Goal: Check status: Check status

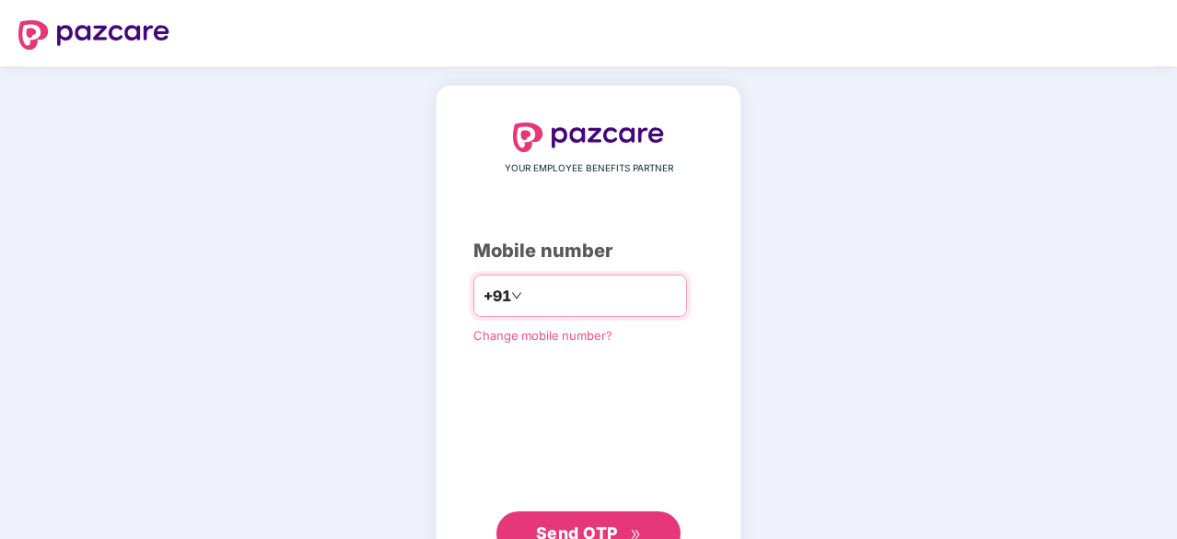
type input "**********"
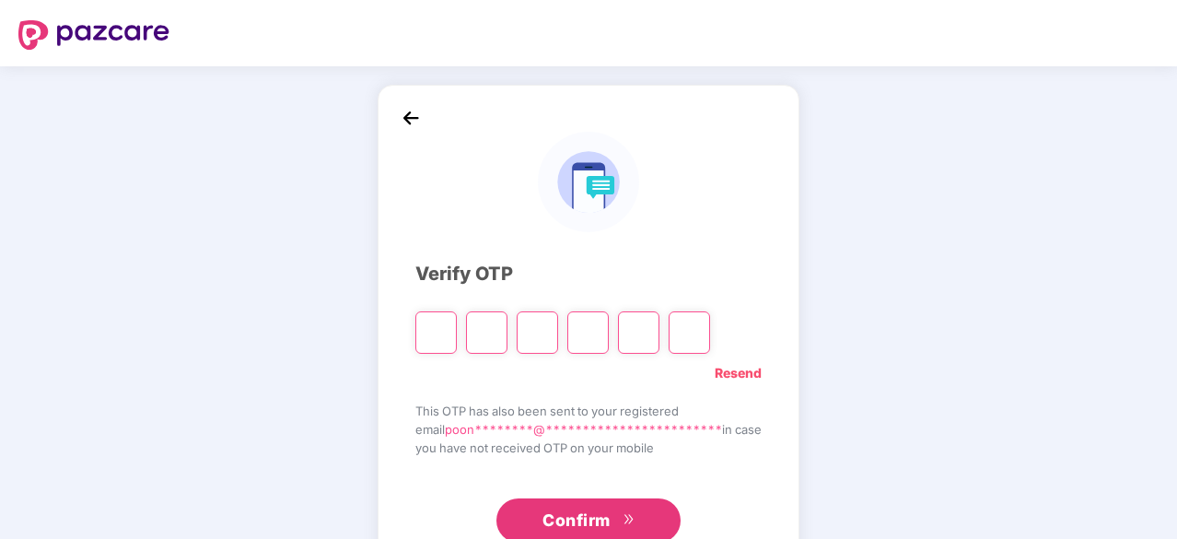
type input "*"
click at [441, 275] on div "Verify OTP" at bounding box center [588, 274] width 346 height 29
click at [634, 450] on span "you have not received OTP on your mobile" at bounding box center [588, 447] width 346 height 18
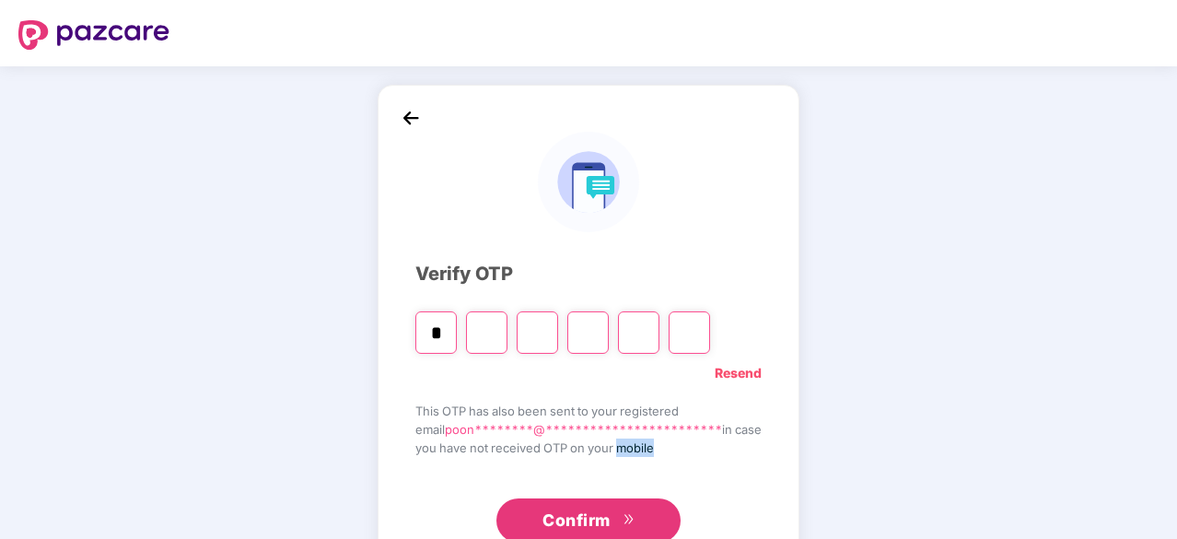
click at [634, 450] on span "you have not received OTP on your mobile" at bounding box center [588, 447] width 346 height 18
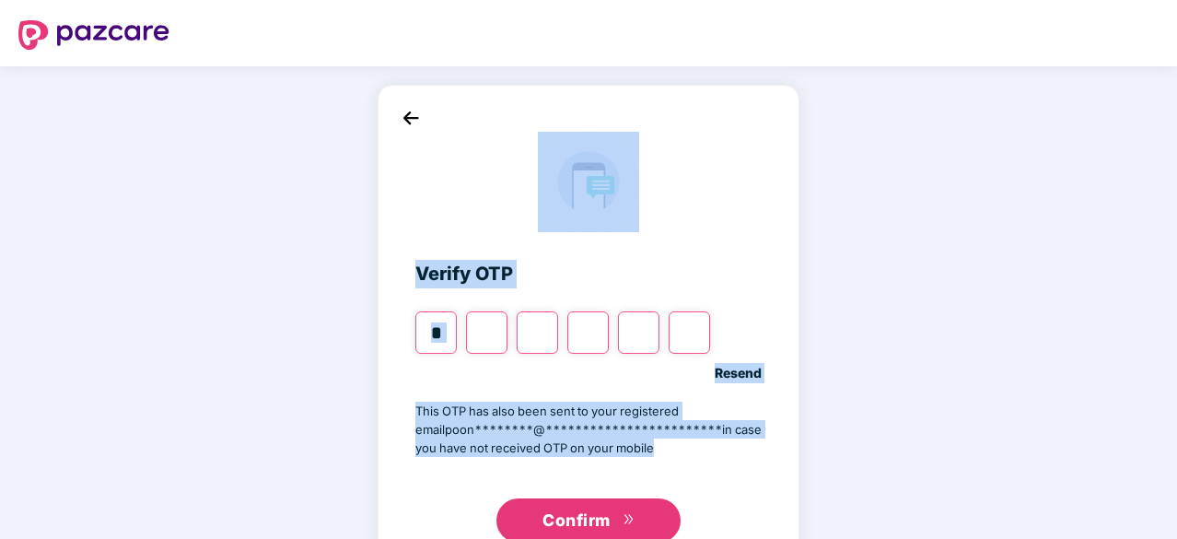
drag, startPoint x: 634, startPoint y: 450, endPoint x: 444, endPoint y: 257, distance: 270.3
click at [444, 257] on div "**********" at bounding box center [588, 333] width 346 height 420
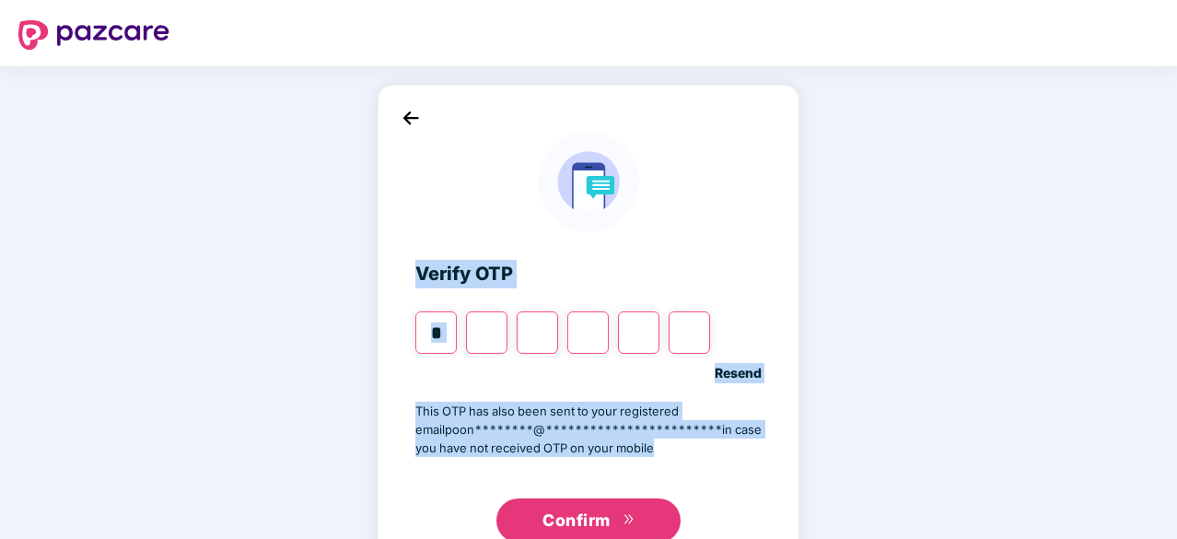
click at [444, 257] on div "**********" at bounding box center [588, 333] width 346 height 420
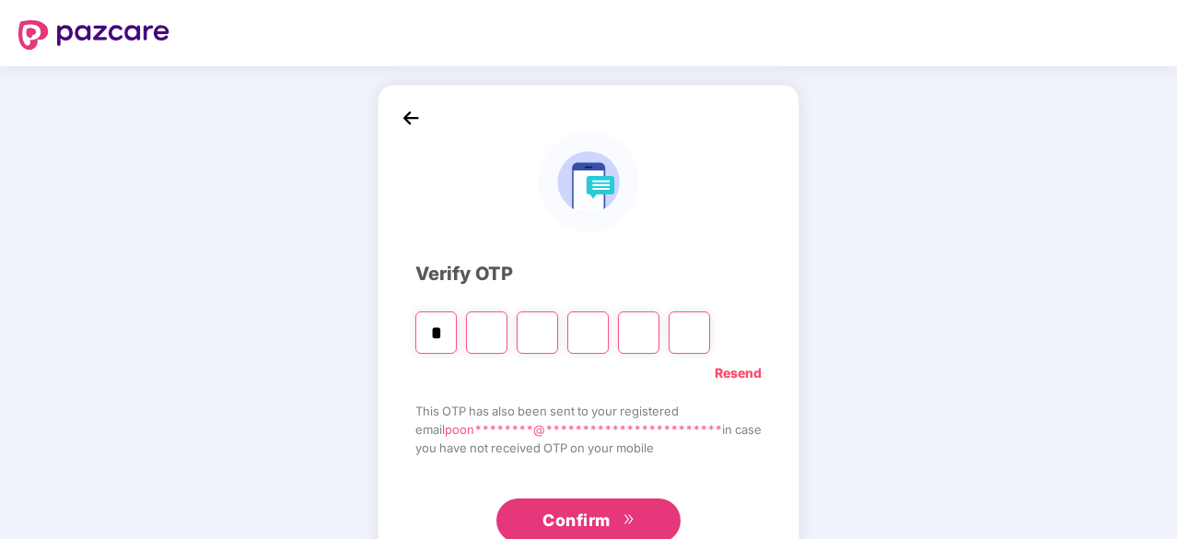
click at [470, 323] on input "Digit 2" at bounding box center [486, 332] width 41 height 42
type input "*"
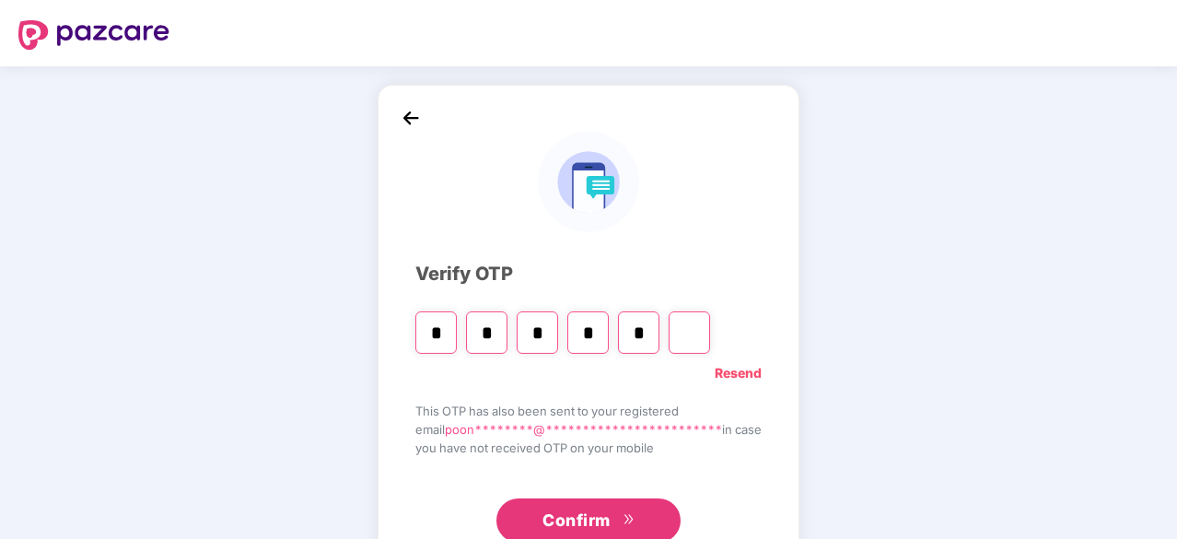
type input "*"
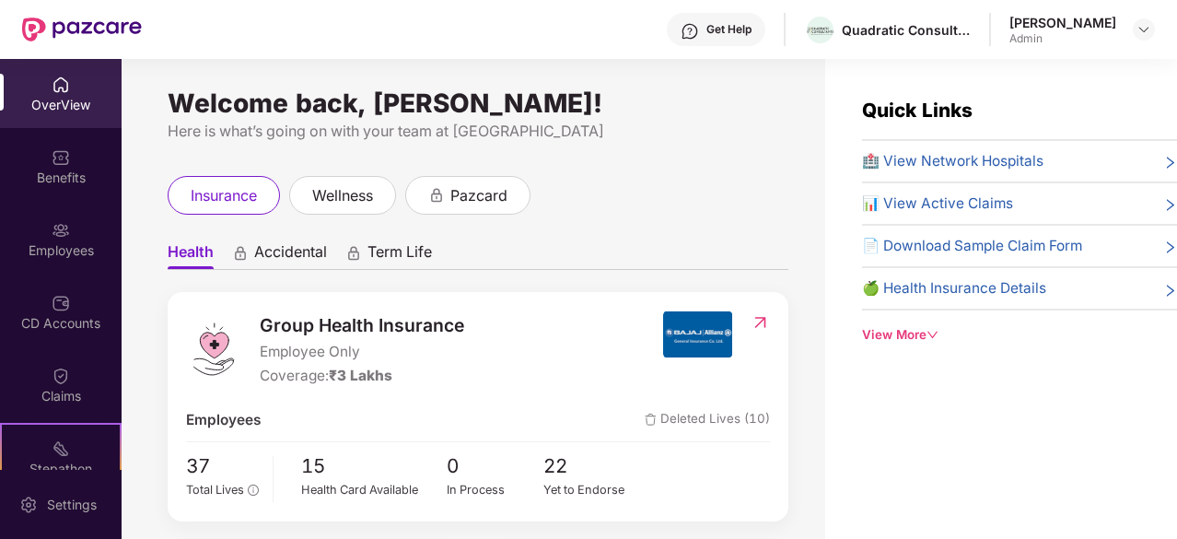
click at [339, 364] on div "Group Health Insurance Employee Only Coverage: ₹3 Lakhs" at bounding box center [362, 349] width 205 height 76
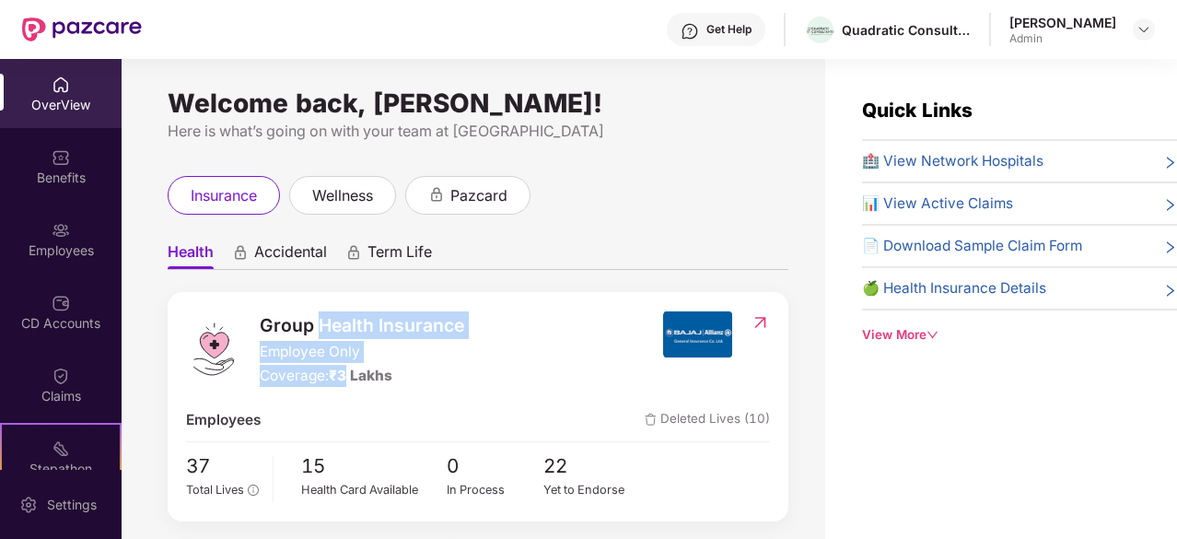
drag, startPoint x: 339, startPoint y: 364, endPoint x: 329, endPoint y: 325, distance: 40.0
click at [329, 325] on div "Group Health Insurance Employee Only Coverage: ₹3 Lakhs" at bounding box center [362, 349] width 205 height 76
click at [329, 325] on span "Group Health Insurance" at bounding box center [362, 325] width 205 height 28
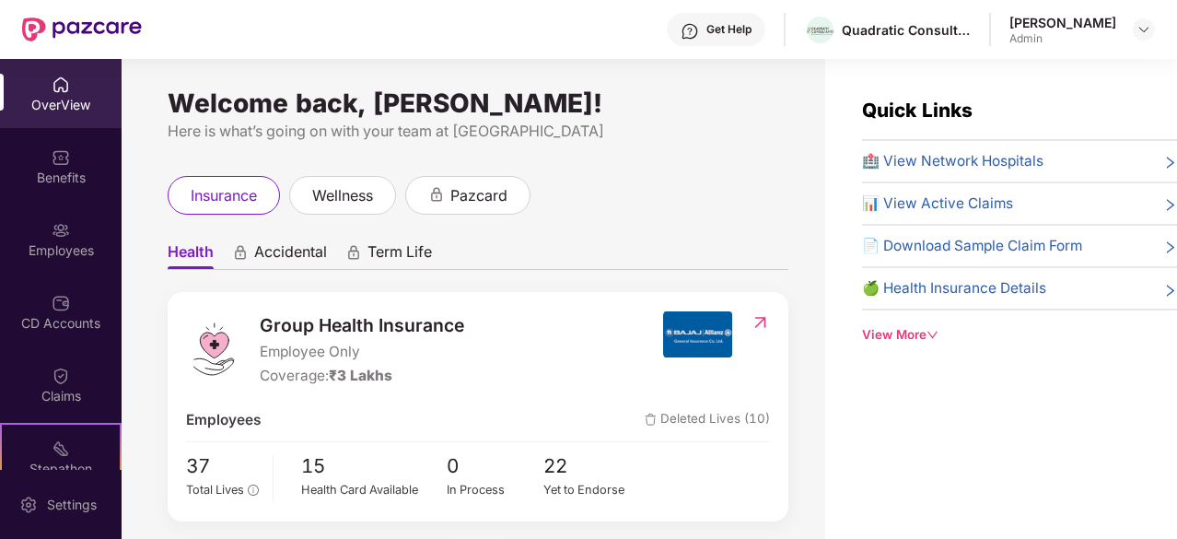
click at [329, 325] on span "Group Health Insurance" at bounding box center [362, 325] width 205 height 28
click at [330, 329] on span "Group Health Insurance" at bounding box center [362, 325] width 205 height 28
click at [63, 229] on img at bounding box center [61, 230] width 18 height 18
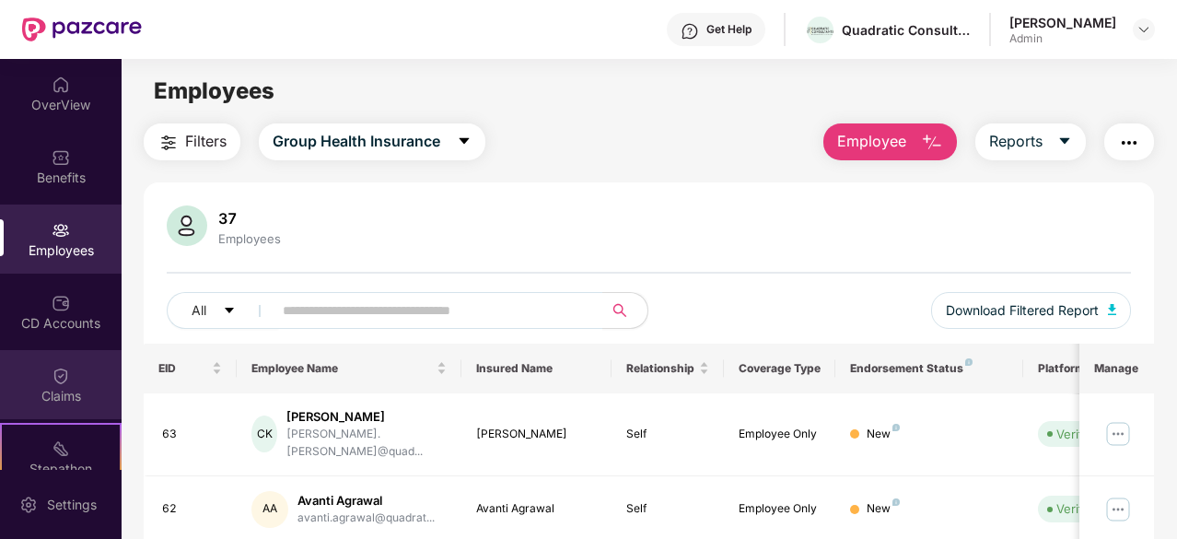
click at [41, 403] on div "Claims" at bounding box center [61, 396] width 122 height 18
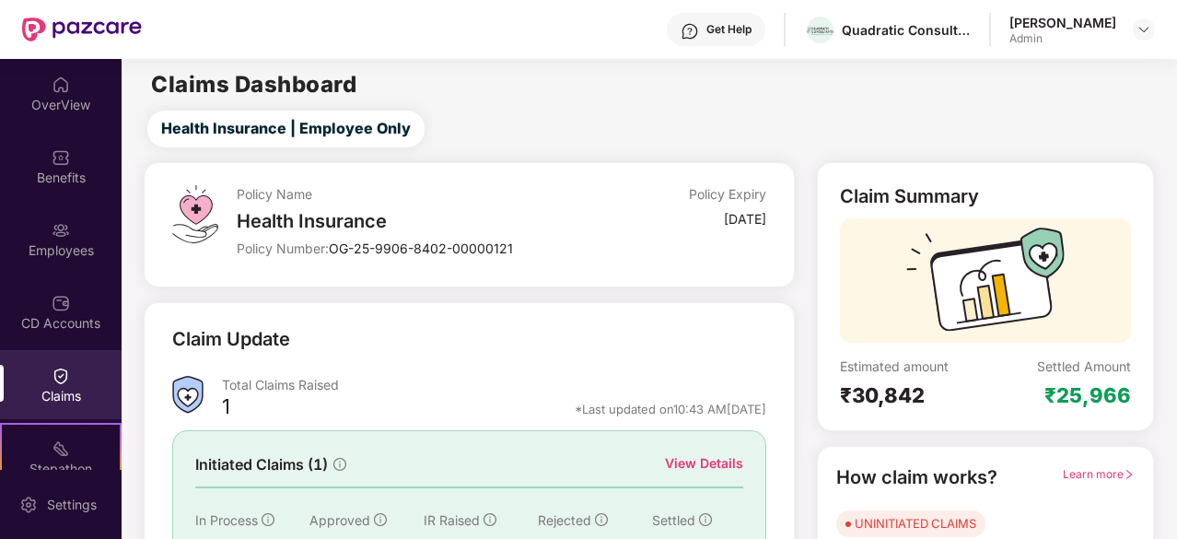
click at [724, 217] on div "[DATE]" at bounding box center [745, 219] width 42 height 18
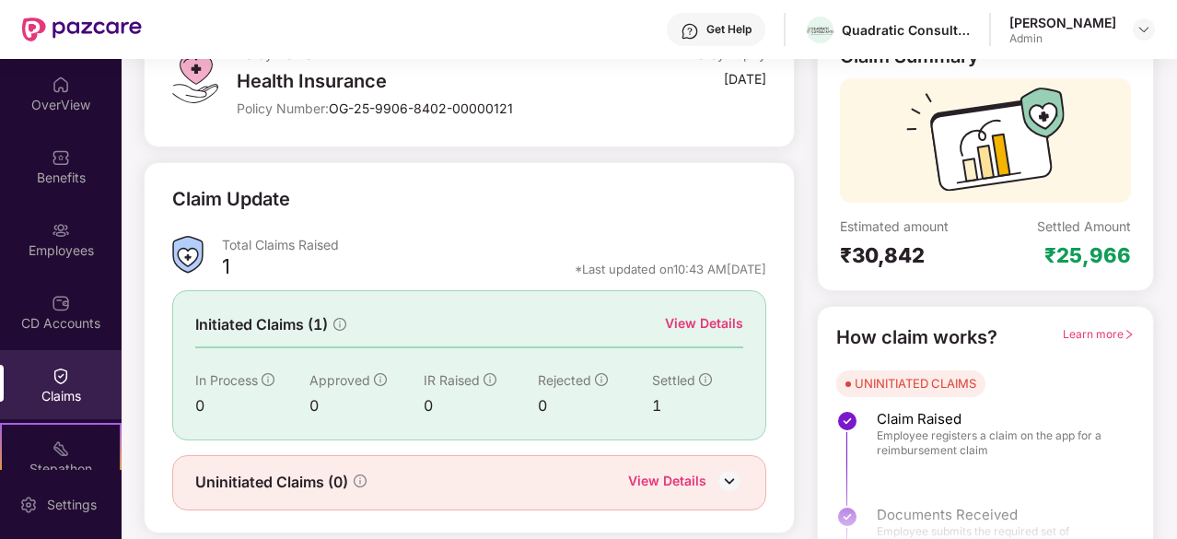
scroll to position [181, 0]
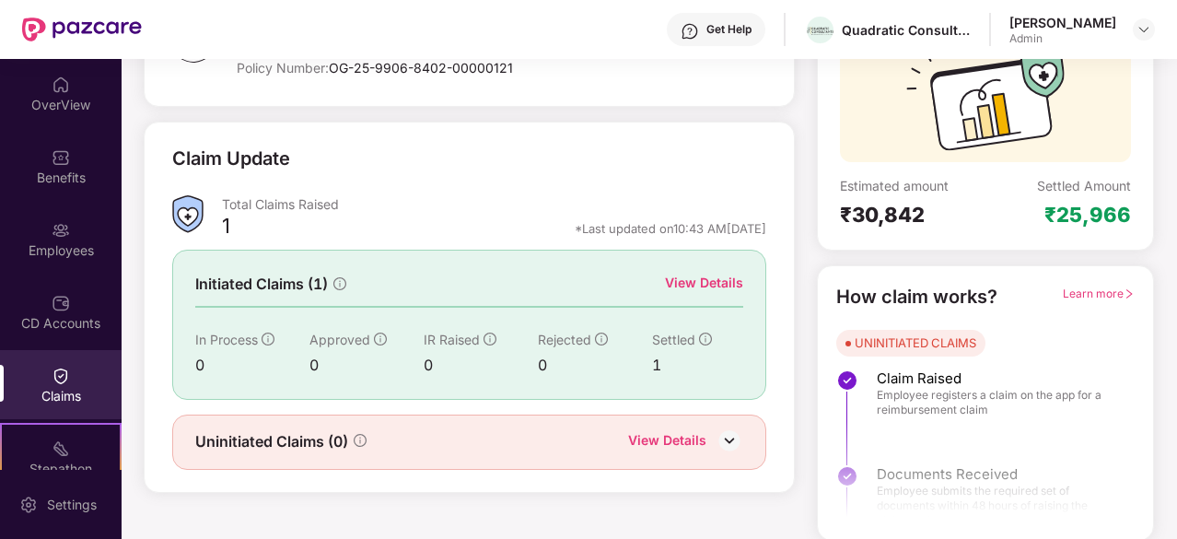
click at [687, 281] on div "View Details" at bounding box center [704, 283] width 78 height 20
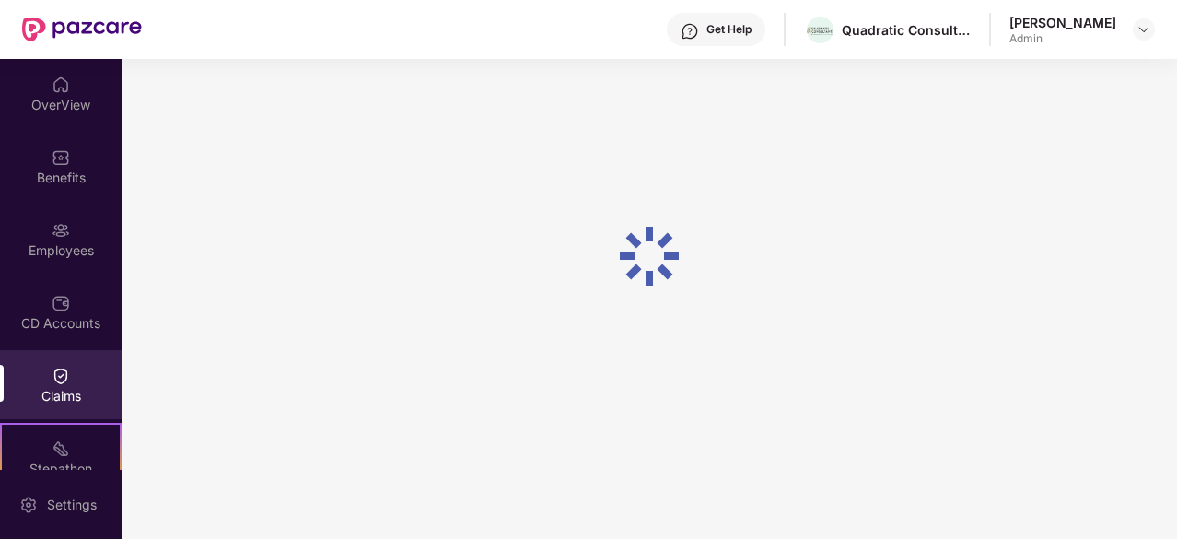
scroll to position [79, 0]
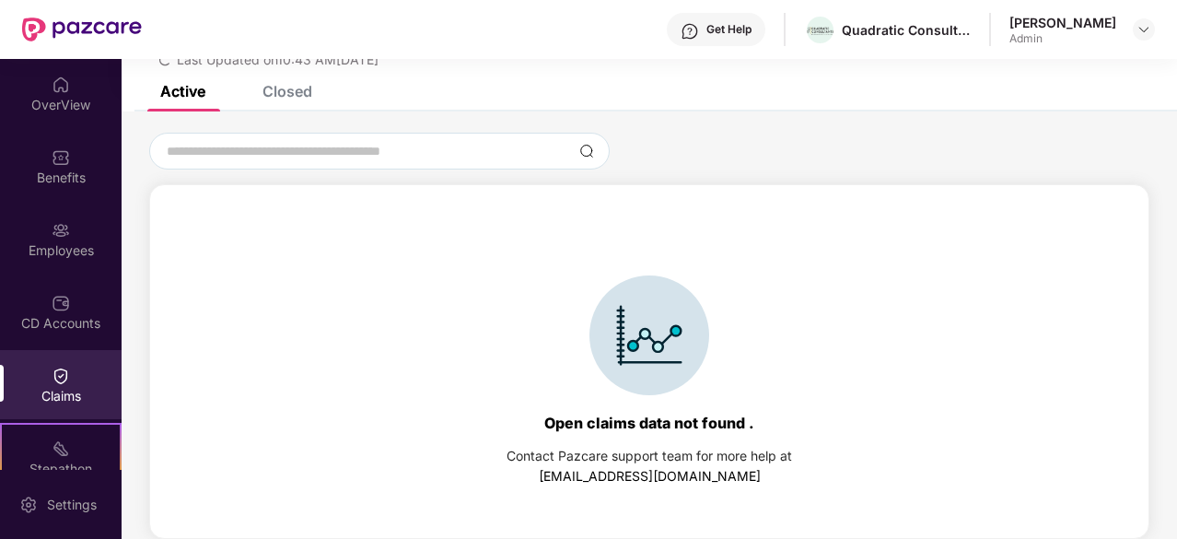
click at [286, 91] on div "Closed" at bounding box center [288, 91] width 50 height 18
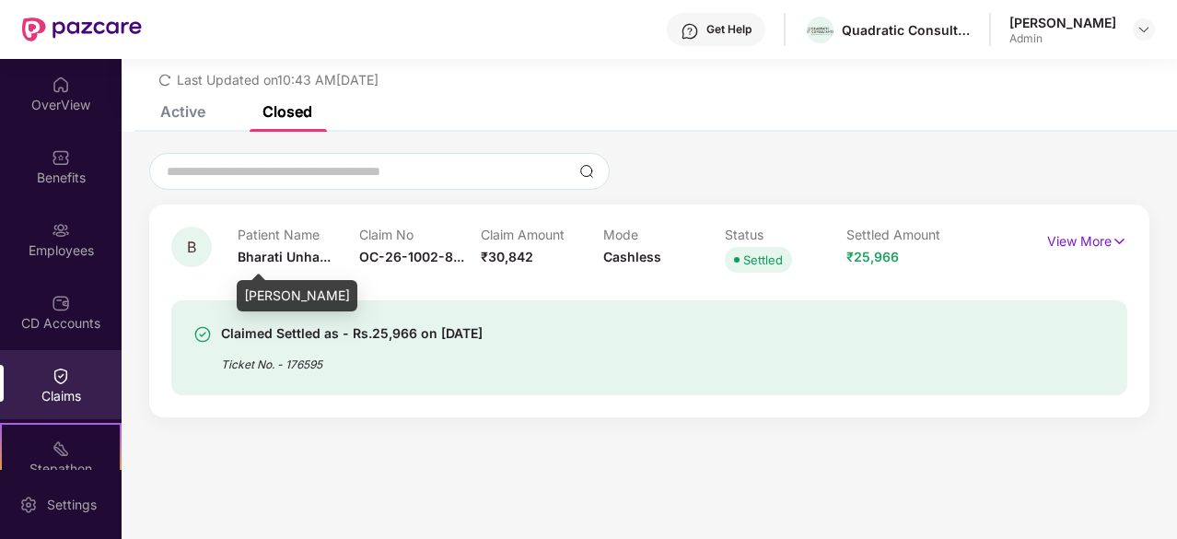
click at [276, 261] on span "Bharati Unha..." at bounding box center [284, 257] width 93 height 16
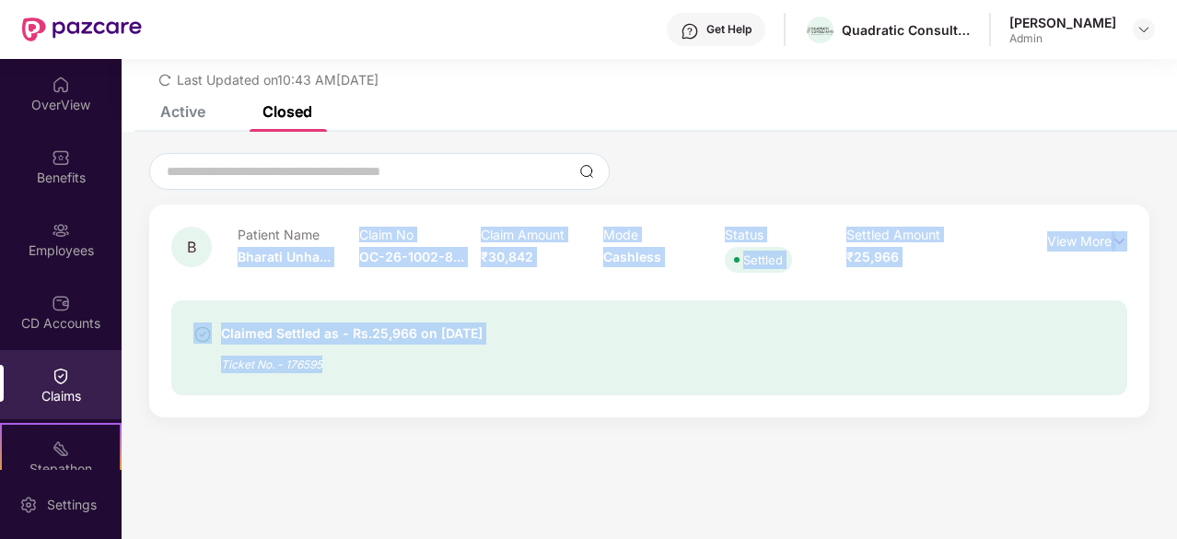
drag, startPoint x: 276, startPoint y: 261, endPoint x: 368, endPoint y: 440, distance: 201.5
click at [368, 440] on section "List of Initiated Claims Last Updated on 10:43 AM[DATE] Active Closed Open clai…" at bounding box center [650, 269] width 1056 height 539
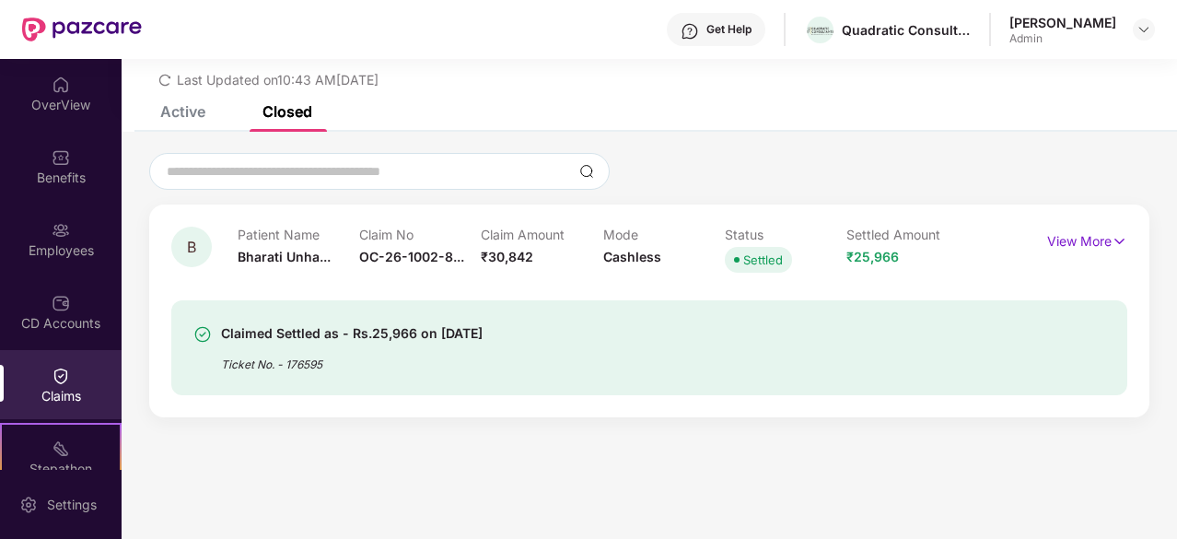
click at [745, 257] on div "Settled" at bounding box center [763, 260] width 40 height 18
drag, startPoint x: 745, startPoint y: 257, endPoint x: 730, endPoint y: 228, distance: 33.4
click at [730, 228] on div "Status Settled" at bounding box center [786, 252] width 122 height 51
click at [730, 228] on p "Status" at bounding box center [786, 235] width 122 height 16
click at [1090, 239] on p "View More" at bounding box center [1087, 239] width 80 height 25
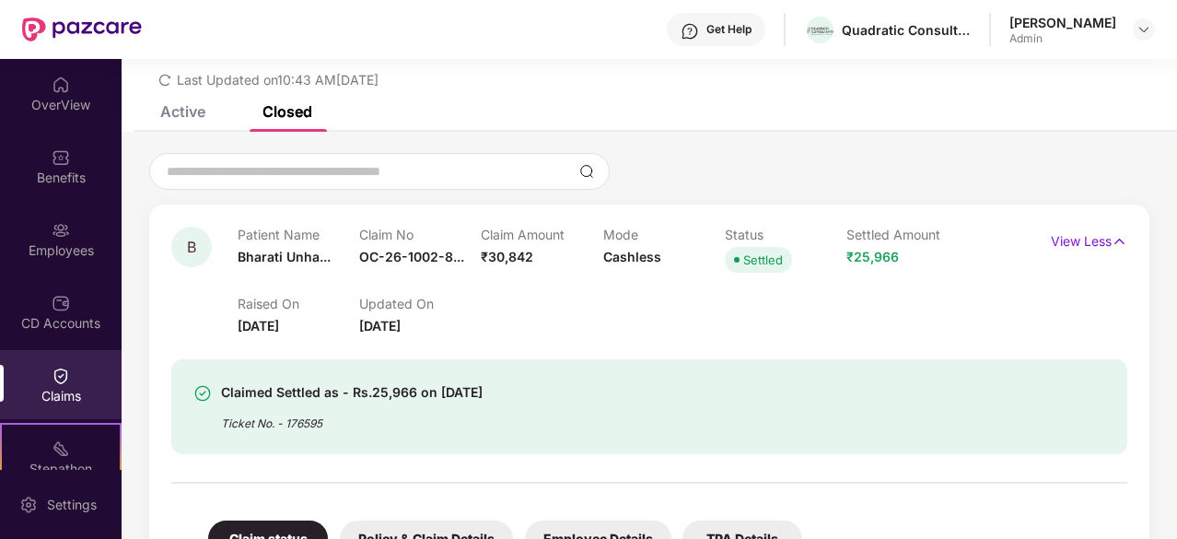
click at [868, 393] on div "Claimed Settled as - Rs.25,966 on [DATE] Ticket No. - 176595" at bounding box center [573, 406] width 760 height 51
click at [186, 121] on div "Active" at bounding box center [169, 111] width 73 height 41
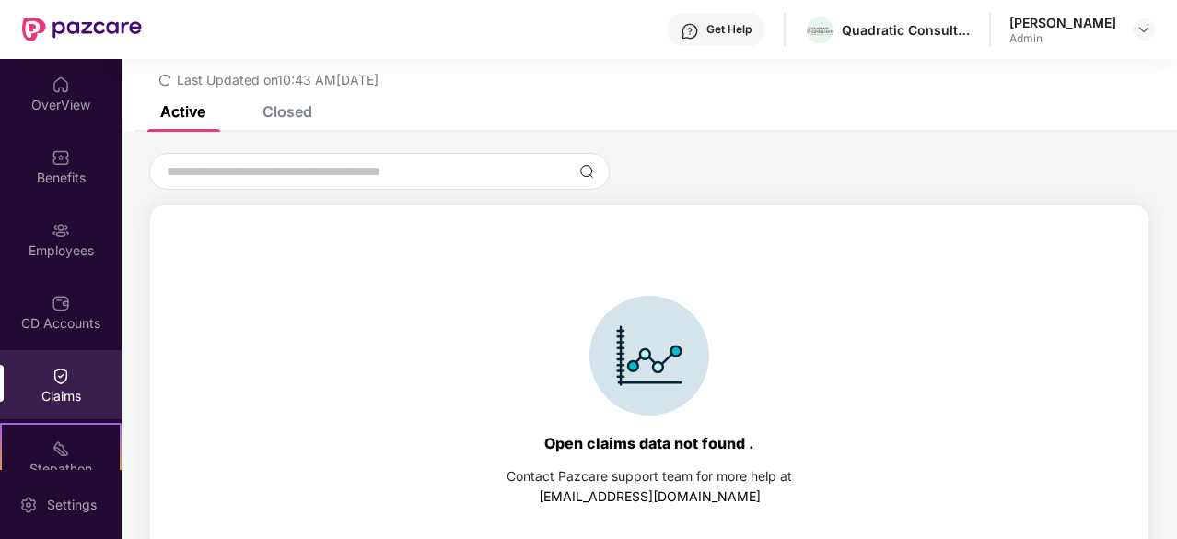
click at [261, 106] on div "Closed" at bounding box center [273, 111] width 77 height 18
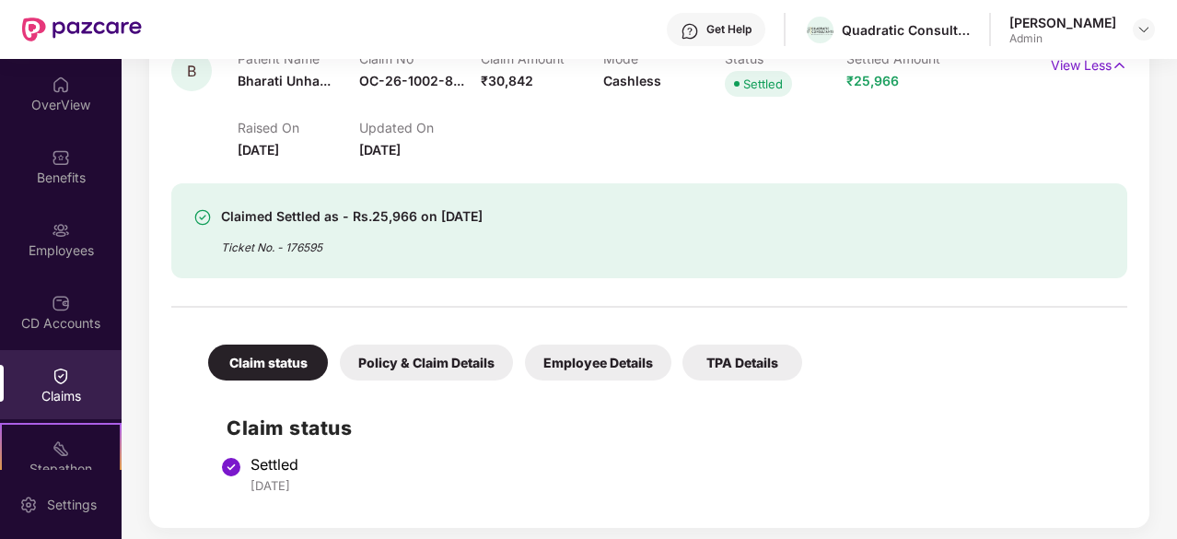
scroll to position [241, 0]
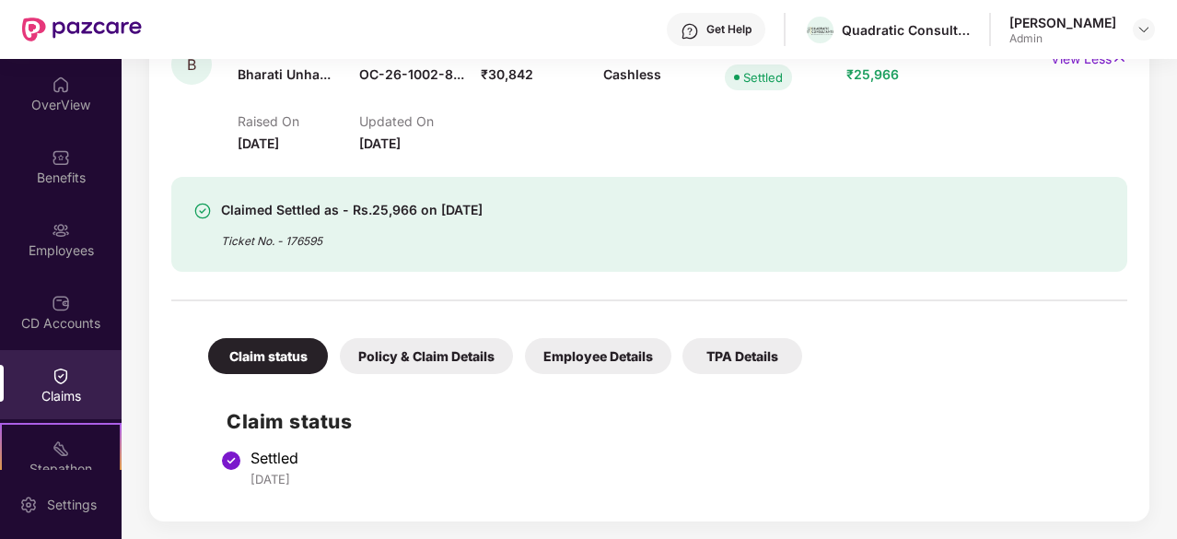
click at [441, 348] on div "Policy & Claim Details" at bounding box center [426, 356] width 173 height 36
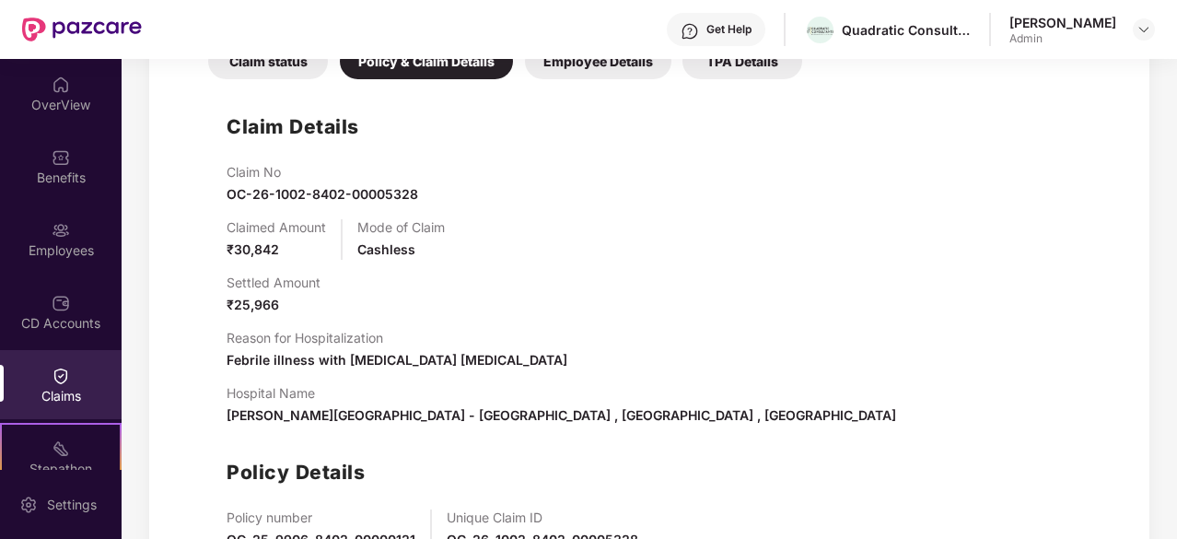
scroll to position [499, 0]
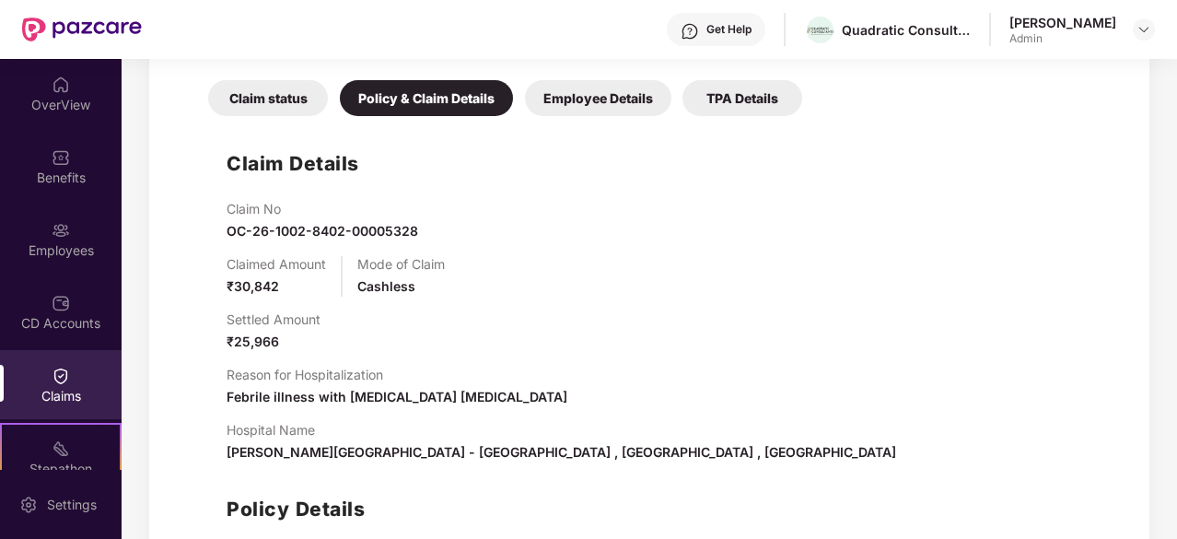
click at [623, 95] on div "Employee Details" at bounding box center [598, 98] width 146 height 36
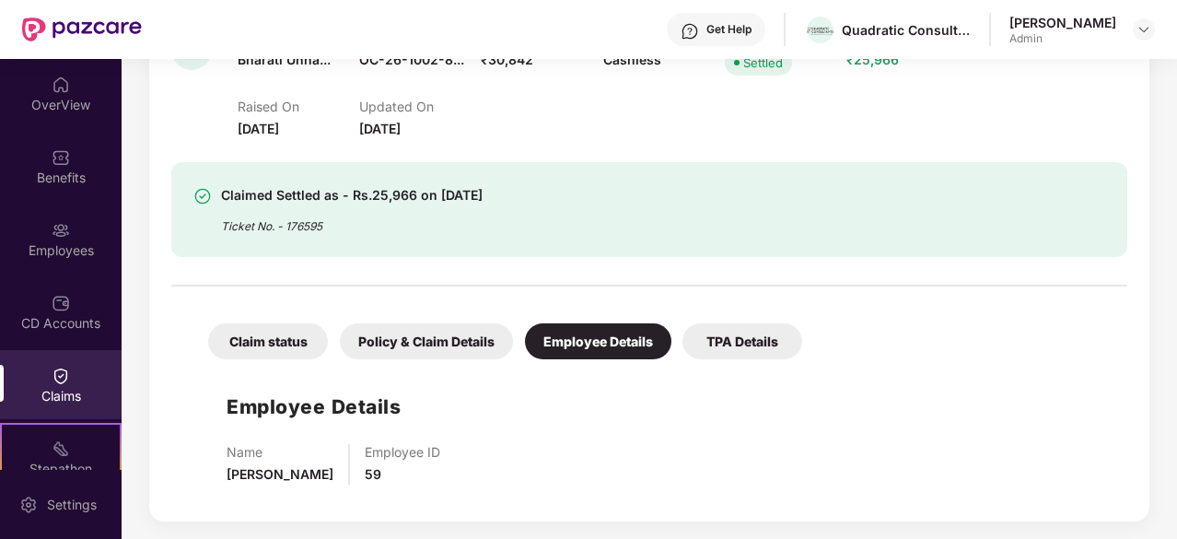
click at [402, 440] on div "Employee Details Name [PERSON_NAME] Employee ID 59" at bounding box center [649, 433] width 919 height 131
click at [755, 349] on div "TPA Details" at bounding box center [743, 341] width 120 height 36
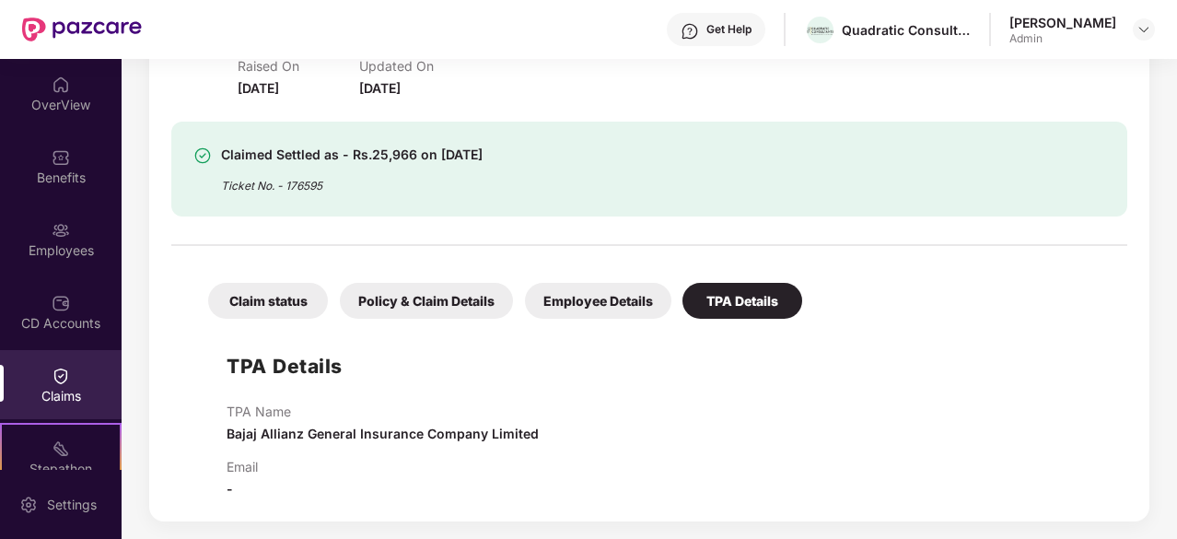
click at [297, 500] on div "B Patient Name Bharati Unha... Claim No OC-26-1002-8... Claim Amount ₹30,842 Mo…" at bounding box center [649, 244] width 1000 height 555
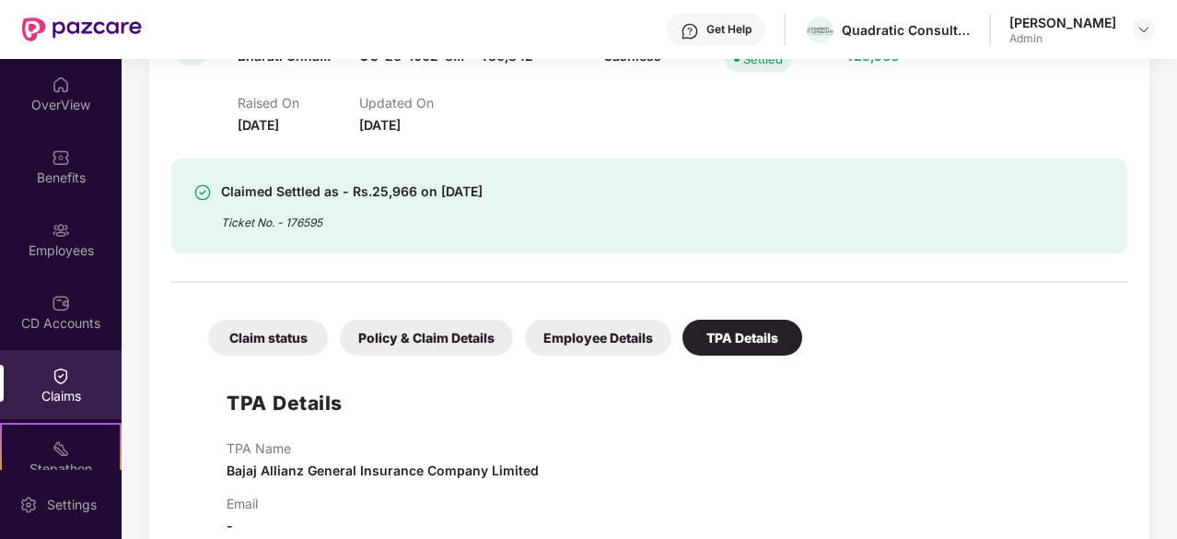
scroll to position [223, 0]
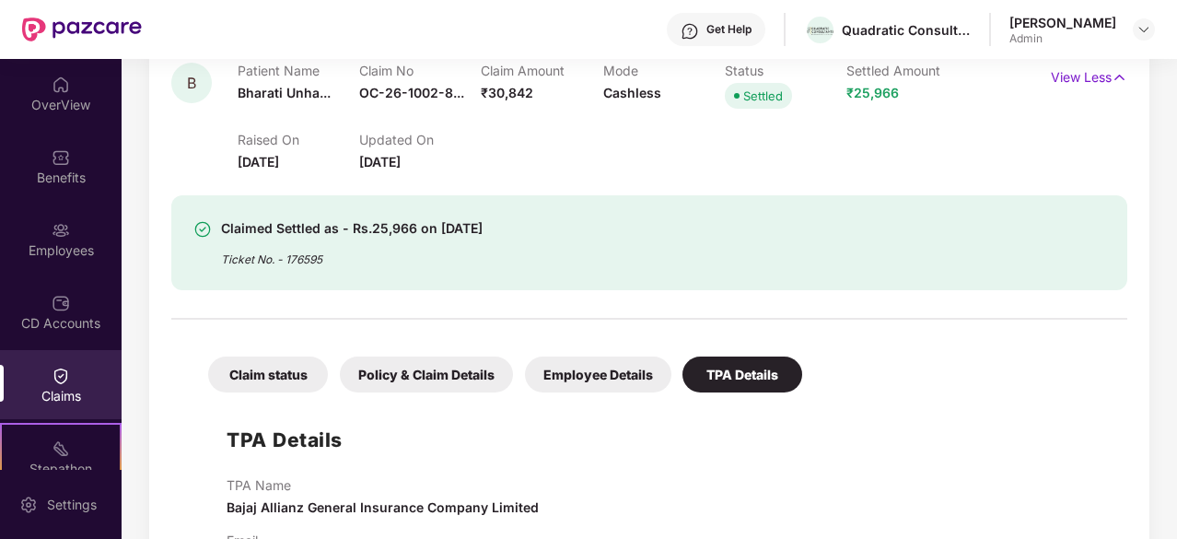
click at [264, 369] on div "Claim status" at bounding box center [268, 375] width 120 height 36
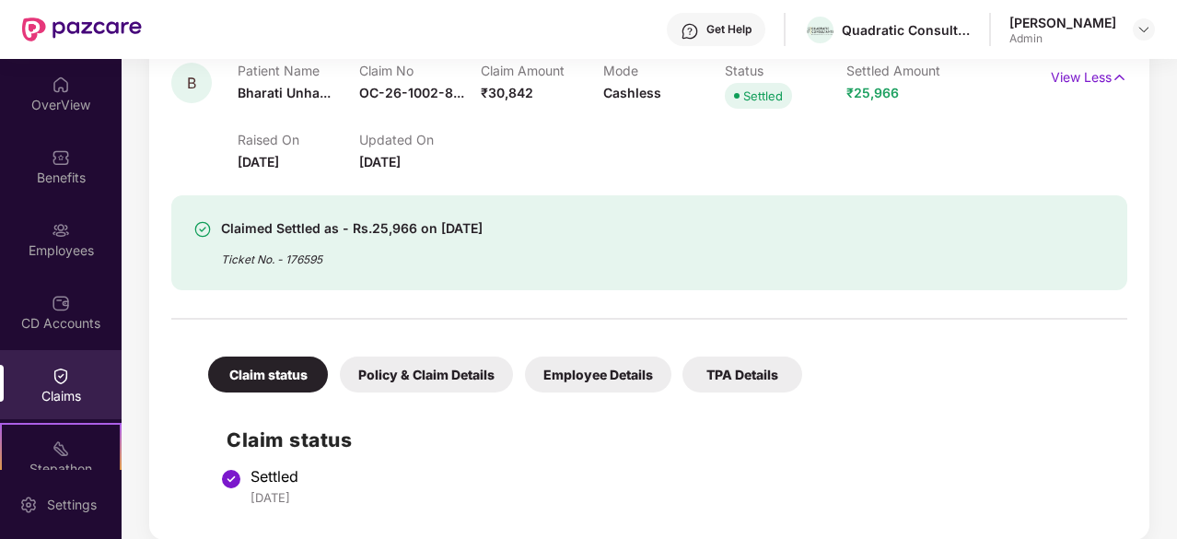
click at [351, 232] on div "Claimed Settled as - Rs.25,966 on [DATE]" at bounding box center [352, 228] width 262 height 22
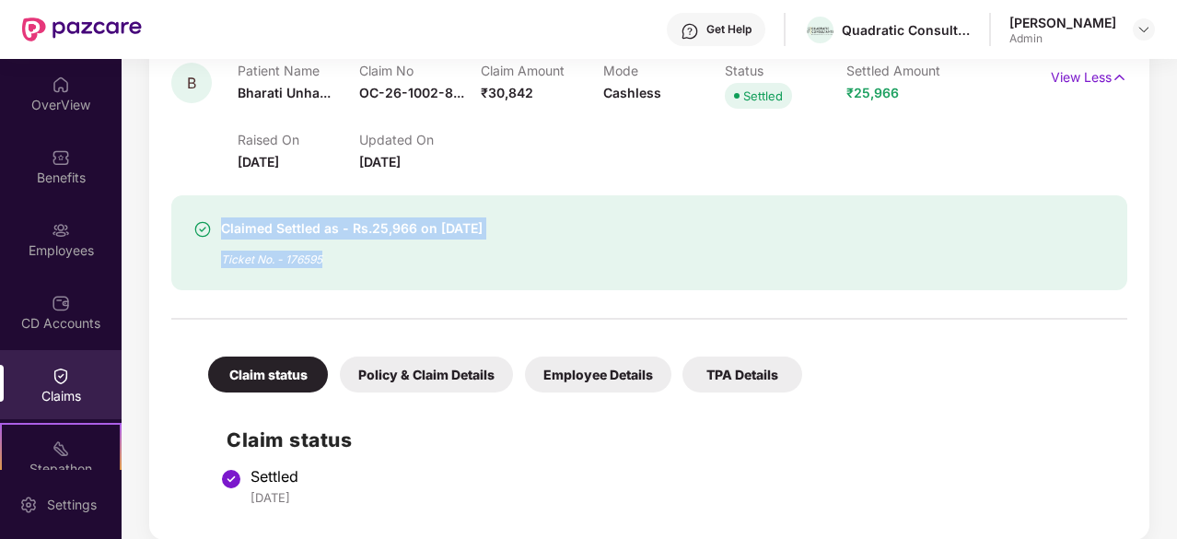
drag, startPoint x: 351, startPoint y: 232, endPoint x: 320, endPoint y: 256, distance: 39.4
click at [320, 256] on div "Claimed Settled as - Rs.25,966 on [DATE] Ticket No. - 176595" at bounding box center [352, 242] width 262 height 51
click at [320, 256] on div "Ticket No. - 176595" at bounding box center [352, 254] width 262 height 29
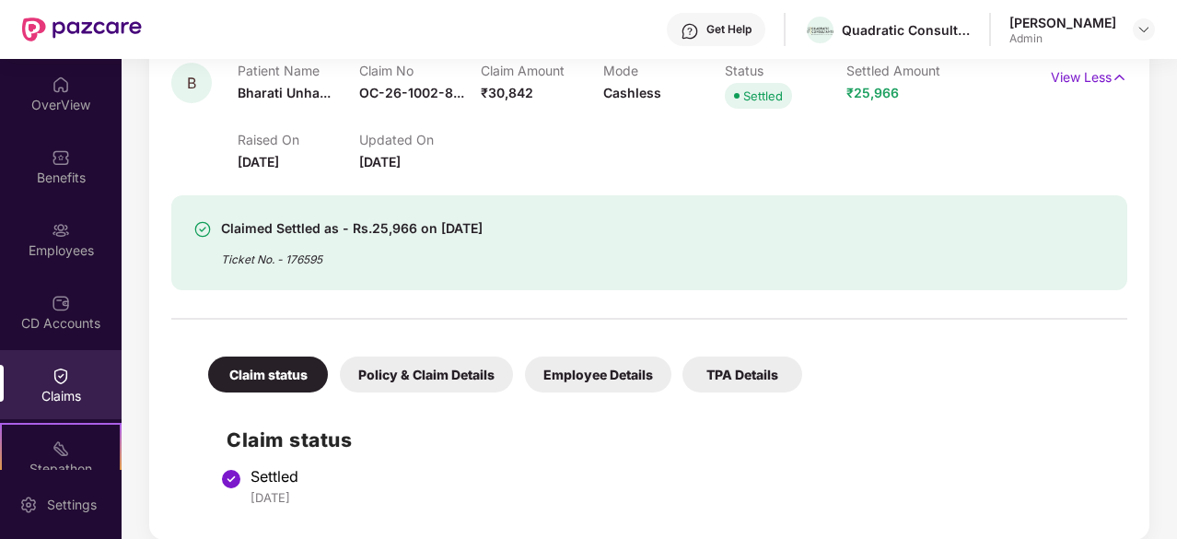
click at [320, 256] on div "Ticket No. - 176595" at bounding box center [352, 254] width 262 height 29
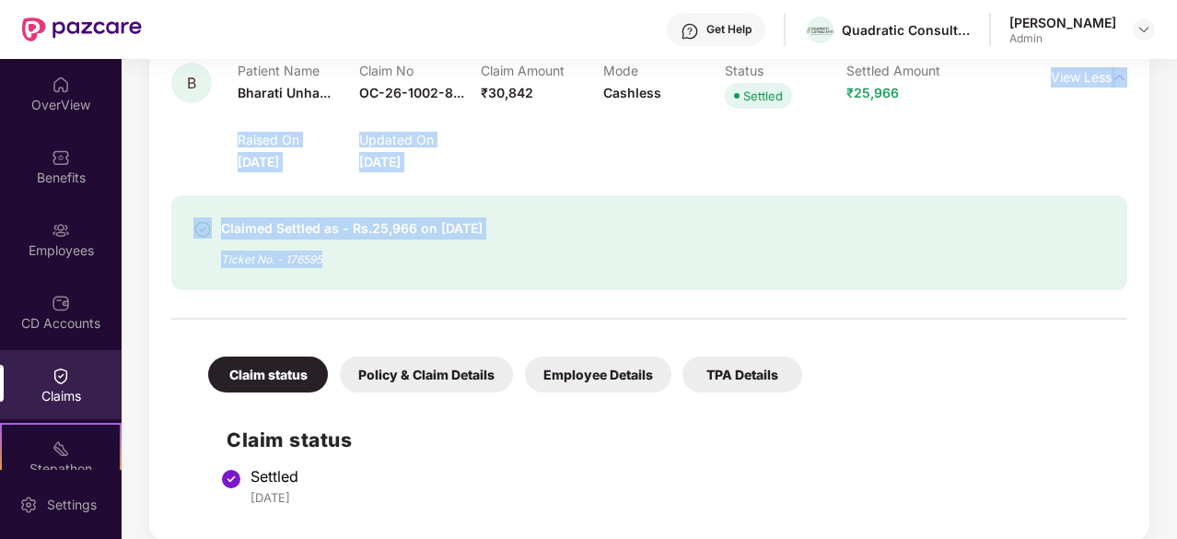
drag, startPoint x: 320, startPoint y: 256, endPoint x: 349, endPoint y: 115, distance: 144.0
click at [349, 115] on div "B Patient Name Bharati Unha... Claim No OC-26-1002-8... Claim Amount ₹30,842 Mo…" at bounding box center [649, 290] width 956 height 455
click at [349, 115] on div "Raised On [DATE] Updated On [DATE]" at bounding box center [603, 142] width 731 height 59
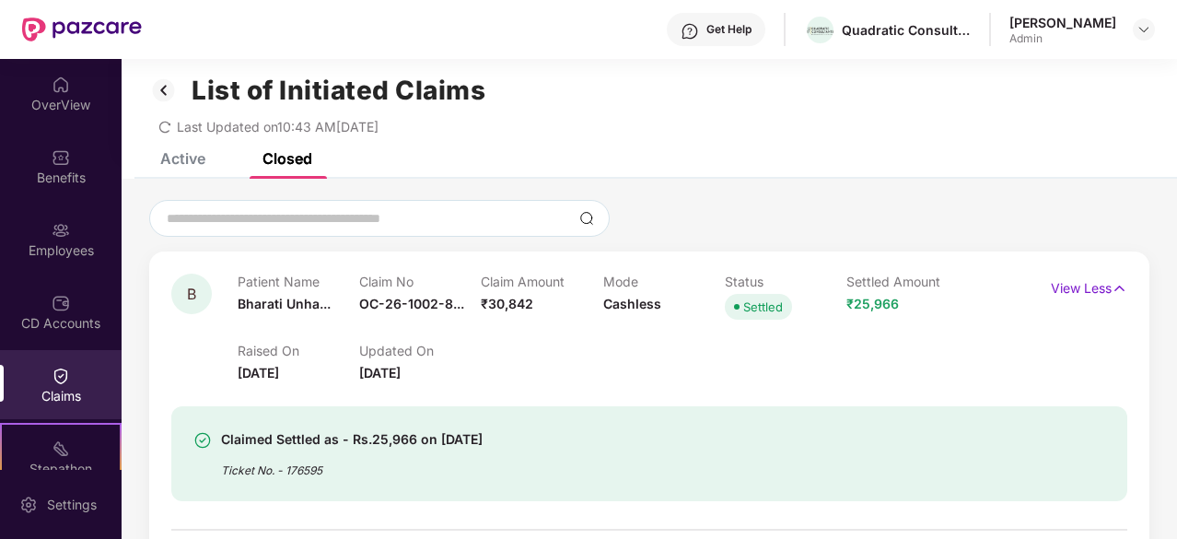
scroll to position [0, 0]
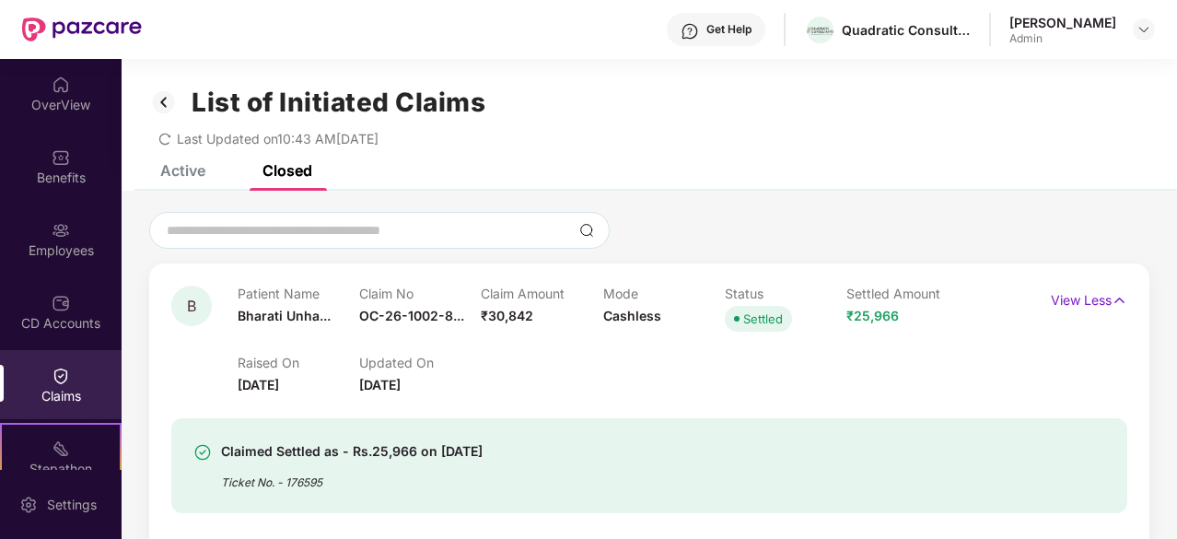
click at [193, 170] on div "Active" at bounding box center [182, 170] width 45 height 18
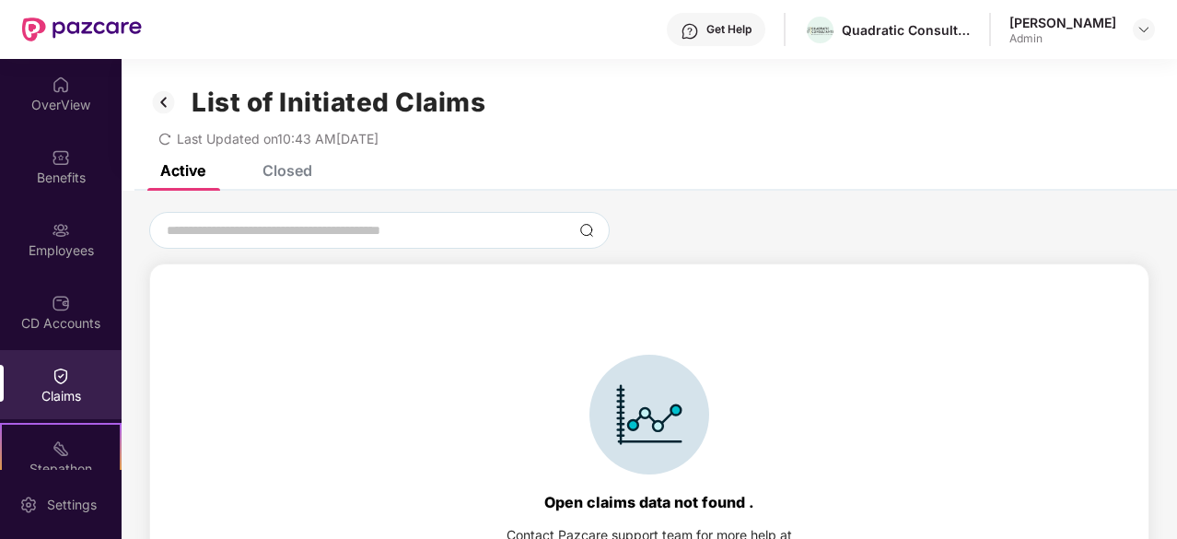
click at [291, 164] on div "List of Initiated Claims Last Updated on 10:43 AM[DATE]" at bounding box center [650, 112] width 1056 height 106
click at [293, 169] on div "List of Initiated Claims Last Updated on 10:43 AM[DATE] Active Closed Open clai…" at bounding box center [650, 338] width 1056 height 559
click at [293, 169] on div "Closed" at bounding box center [288, 170] width 50 height 18
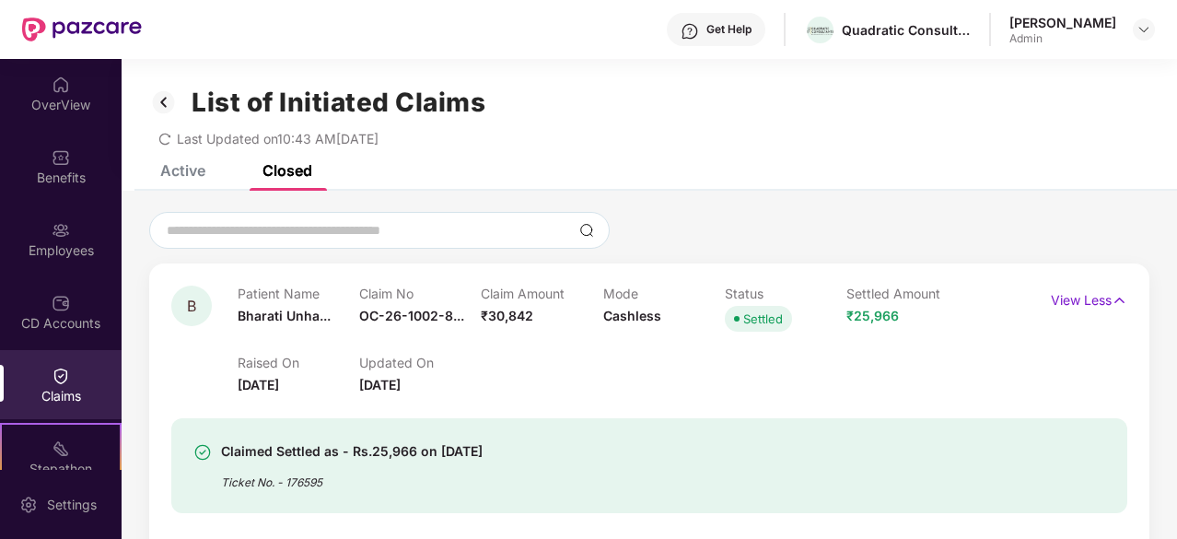
click at [293, 169] on div "Closed" at bounding box center [288, 170] width 50 height 18
click at [387, 294] on p "Claim No" at bounding box center [420, 294] width 122 height 16
drag, startPoint x: 387, startPoint y: 294, endPoint x: 462, endPoint y: 338, distance: 87.5
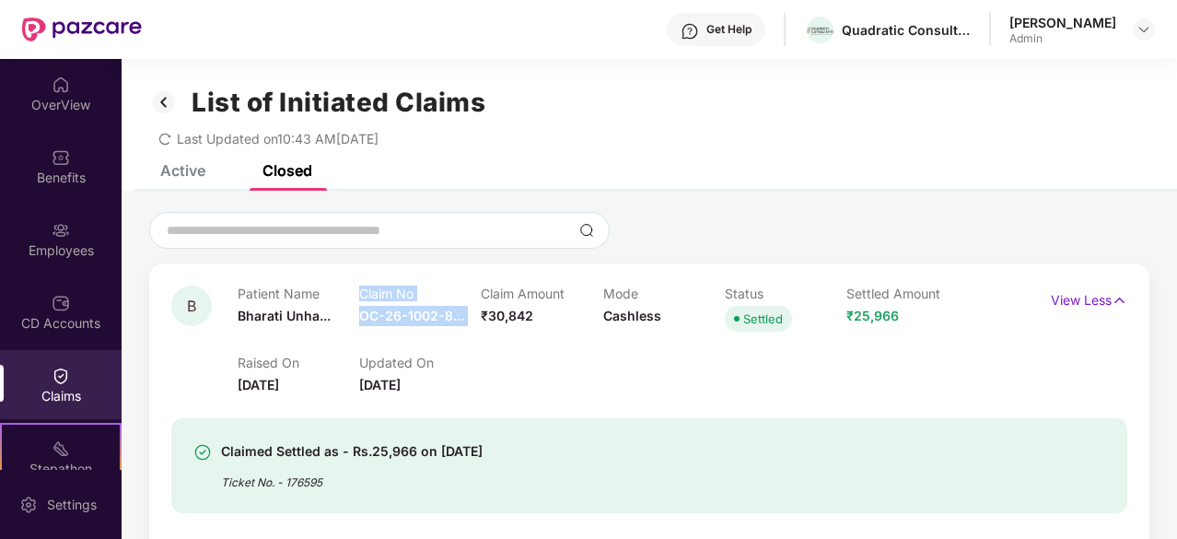
click at [462, 338] on div "Patient Name Bharati Unha... Claim No OC-26-1002-8... Claim Amount ₹30,842 Mode…" at bounding box center [603, 341] width 731 height 110
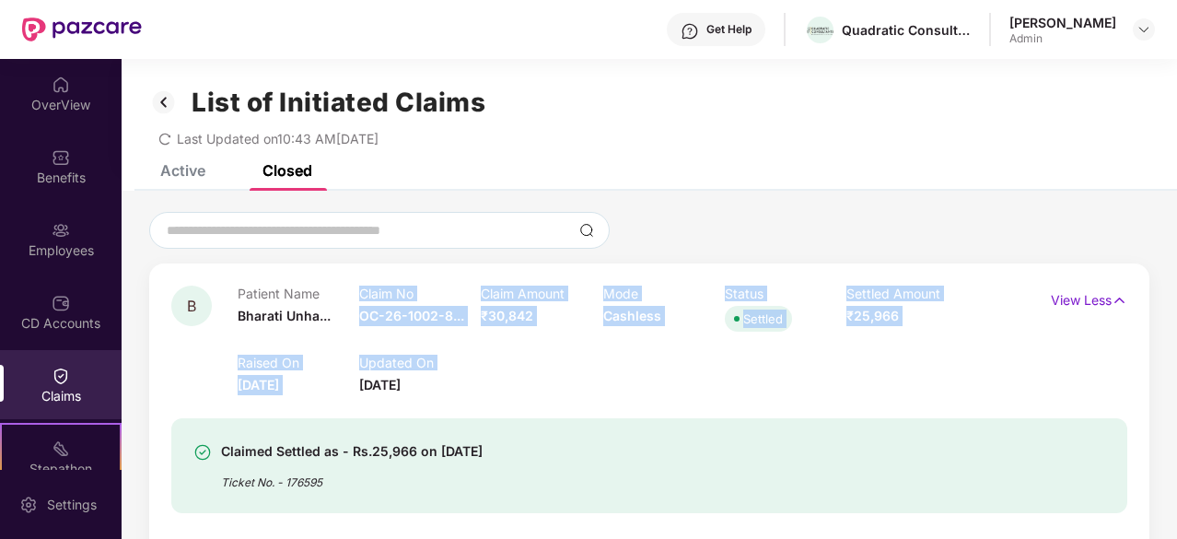
click at [462, 338] on div "Raised On [DATE] Updated On [DATE]" at bounding box center [603, 365] width 731 height 59
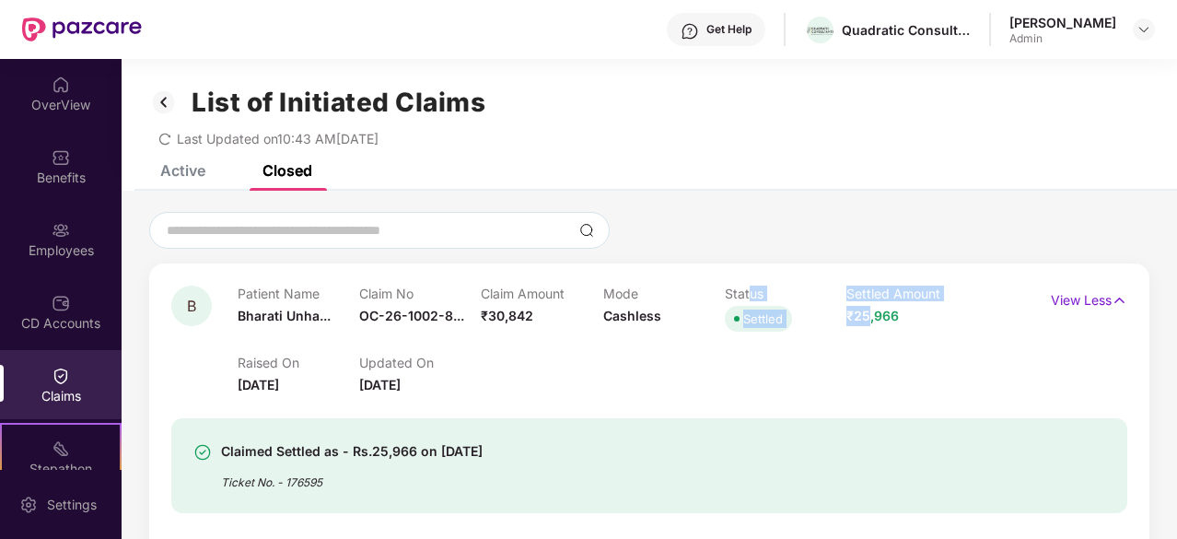
drag, startPoint x: 870, startPoint y: 316, endPoint x: 755, endPoint y: 172, distance: 183.6
click at [755, 172] on div "Active Closed Open claims data not found . Contact Pazcare support team for mor…" at bounding box center [650, 473] width 1056 height 616
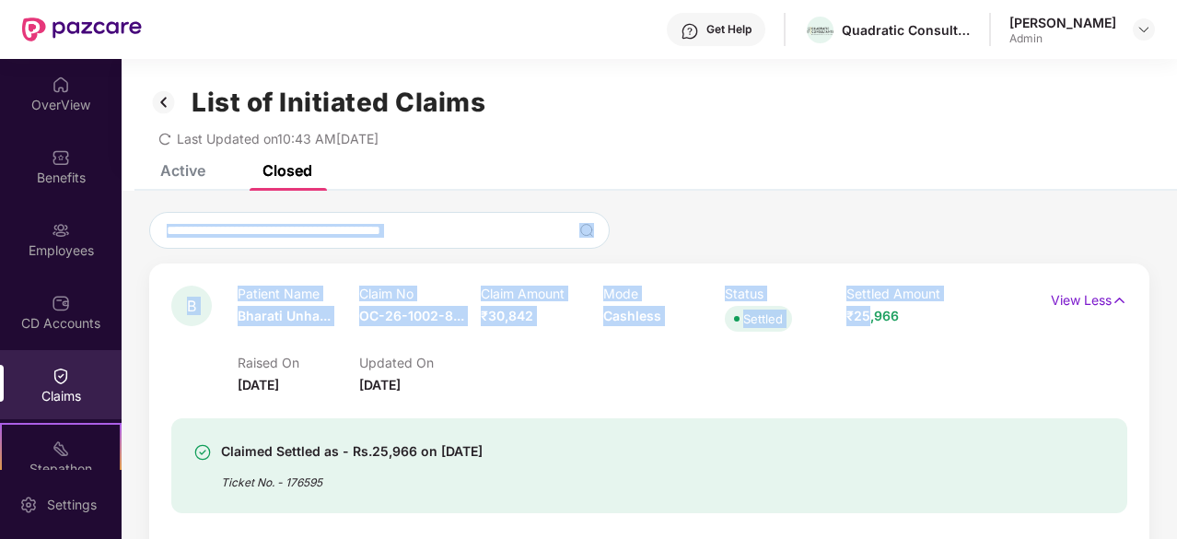
click at [722, 303] on div "Mode Cashless" at bounding box center [664, 311] width 122 height 51
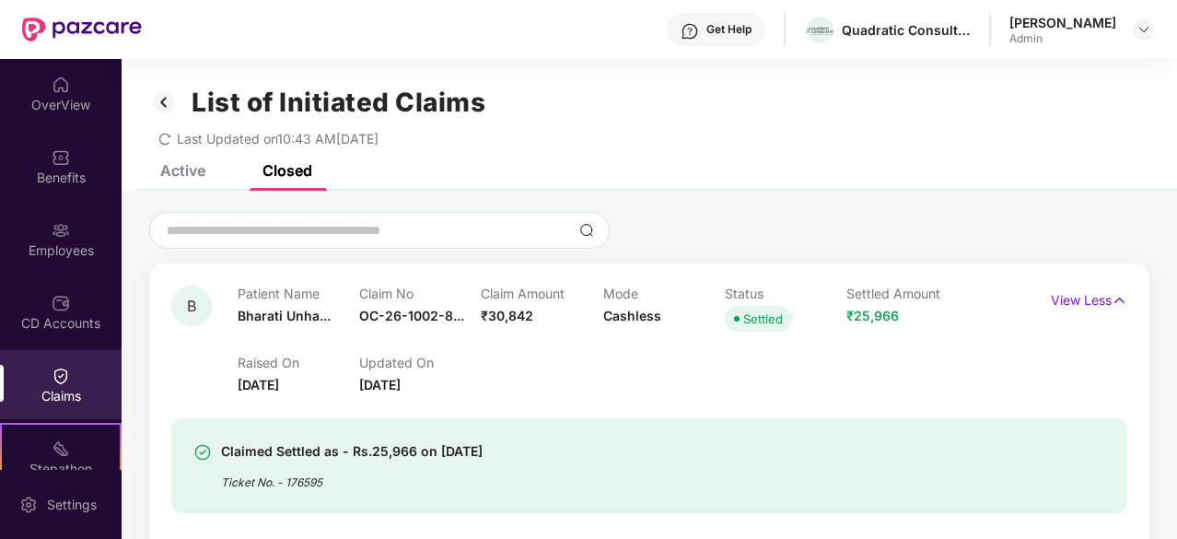
click at [722, 303] on div "Mode Cashless" at bounding box center [664, 311] width 122 height 51
drag, startPoint x: 722, startPoint y: 303, endPoint x: 698, endPoint y: 384, distance: 84.5
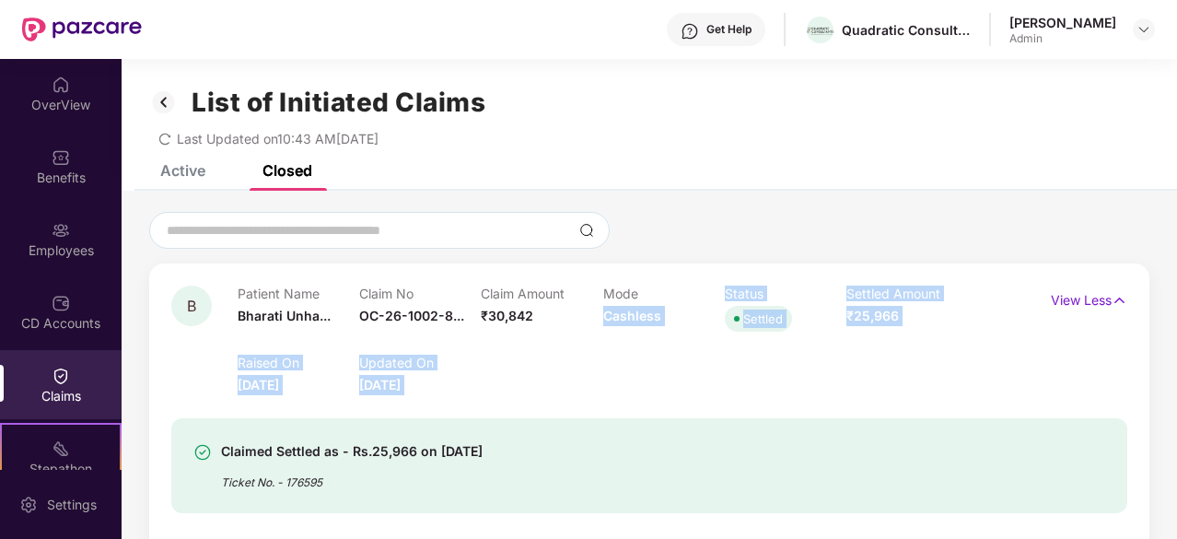
click at [698, 384] on div "Patient Name Bharati Unha... Claim No OC-26-1002-8... Claim Amount ₹30,842 Mode…" at bounding box center [603, 341] width 731 height 110
click at [698, 384] on div "Raised On [DATE] Updated On [DATE]" at bounding box center [603, 365] width 731 height 59
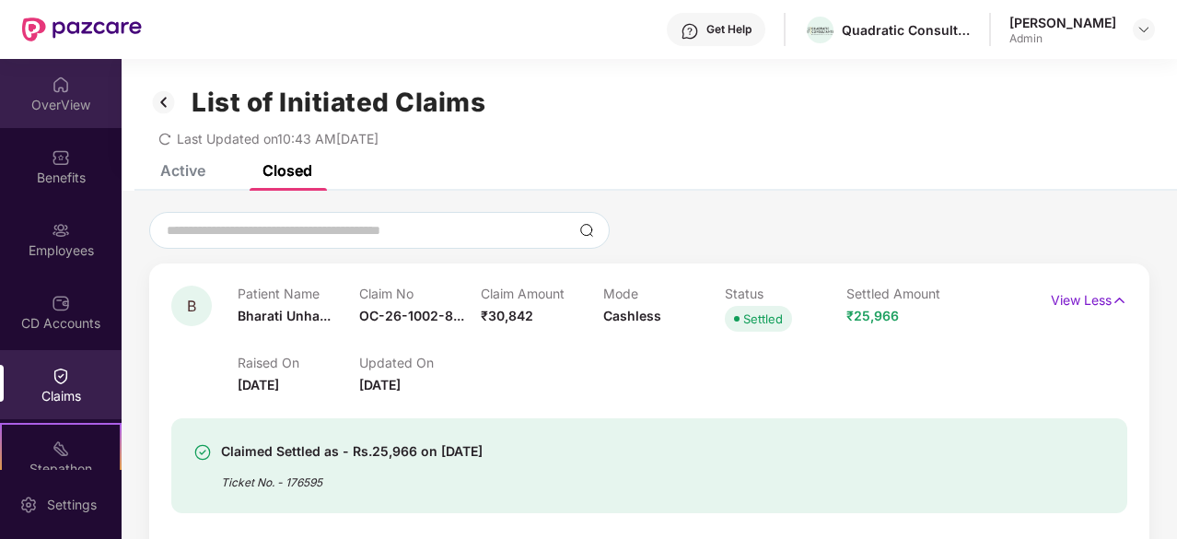
click at [53, 93] on img at bounding box center [61, 85] width 18 height 18
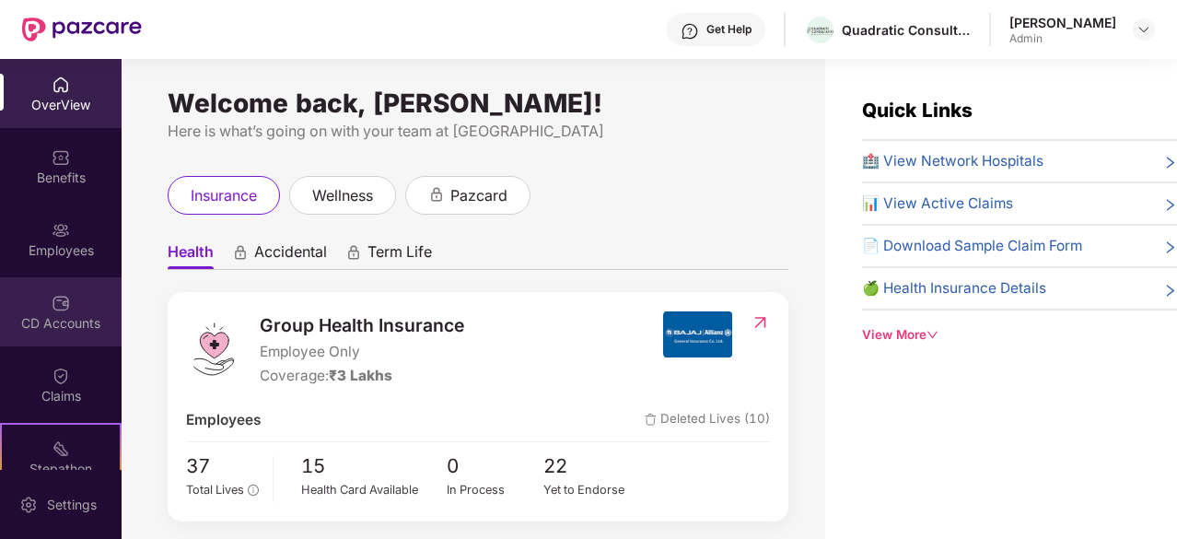
click at [61, 299] on img at bounding box center [61, 303] width 18 height 18
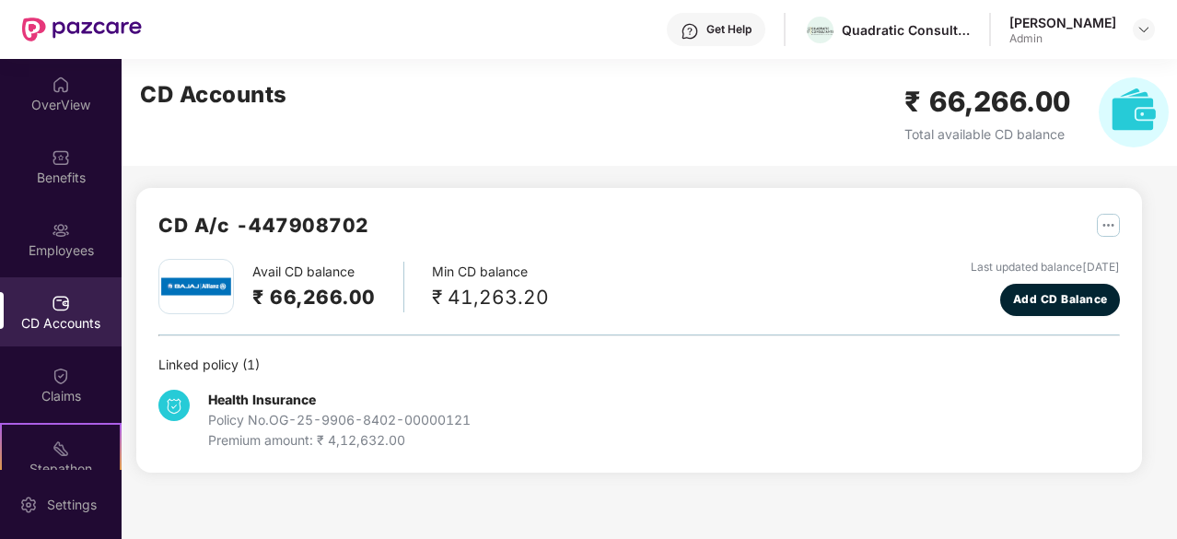
click at [958, 129] on span "Total available CD balance" at bounding box center [985, 134] width 160 height 16
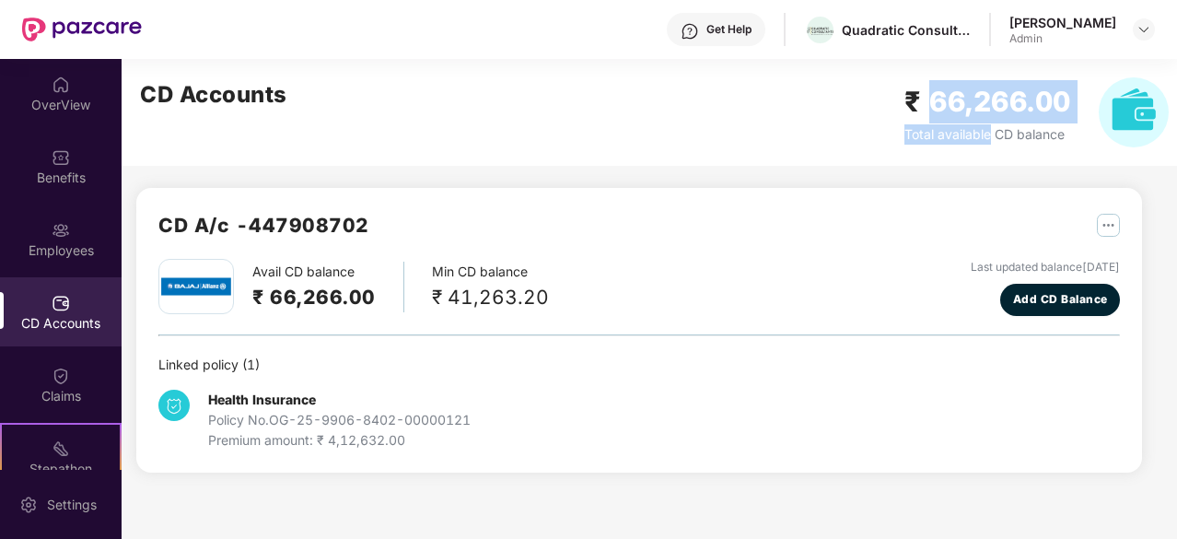
drag, startPoint x: 958, startPoint y: 129, endPoint x: 955, endPoint y: 98, distance: 31.4
click at [955, 98] on div "₹ 66,266.00 Total available CD balance" at bounding box center [988, 112] width 167 height 64
click at [955, 98] on h2 "₹ 66,266.00" at bounding box center [988, 101] width 167 height 43
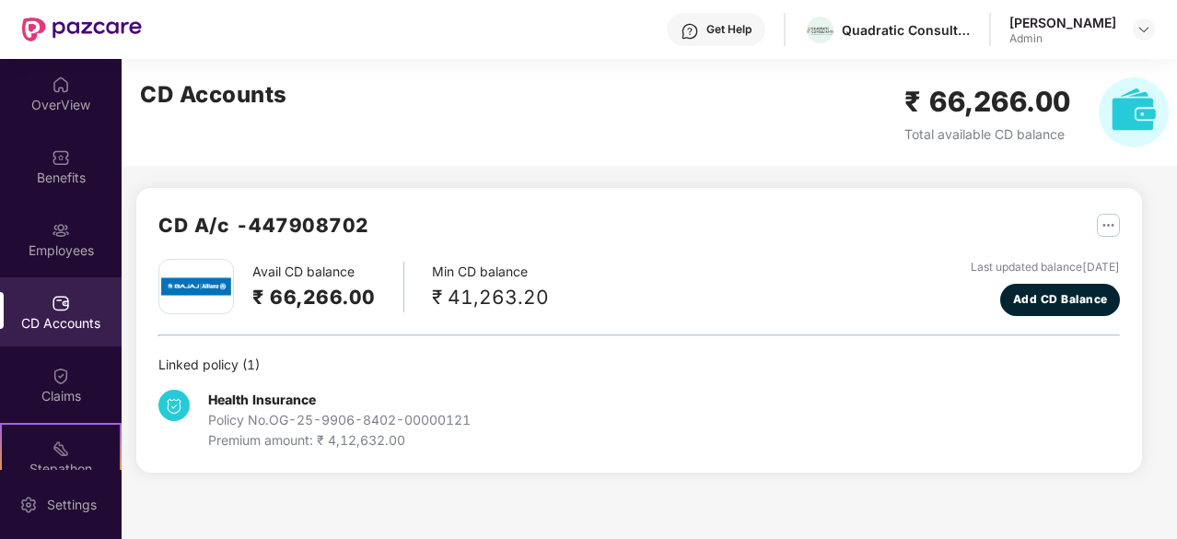
click at [515, 298] on div "₹ 41,263.20" at bounding box center [490, 297] width 117 height 30
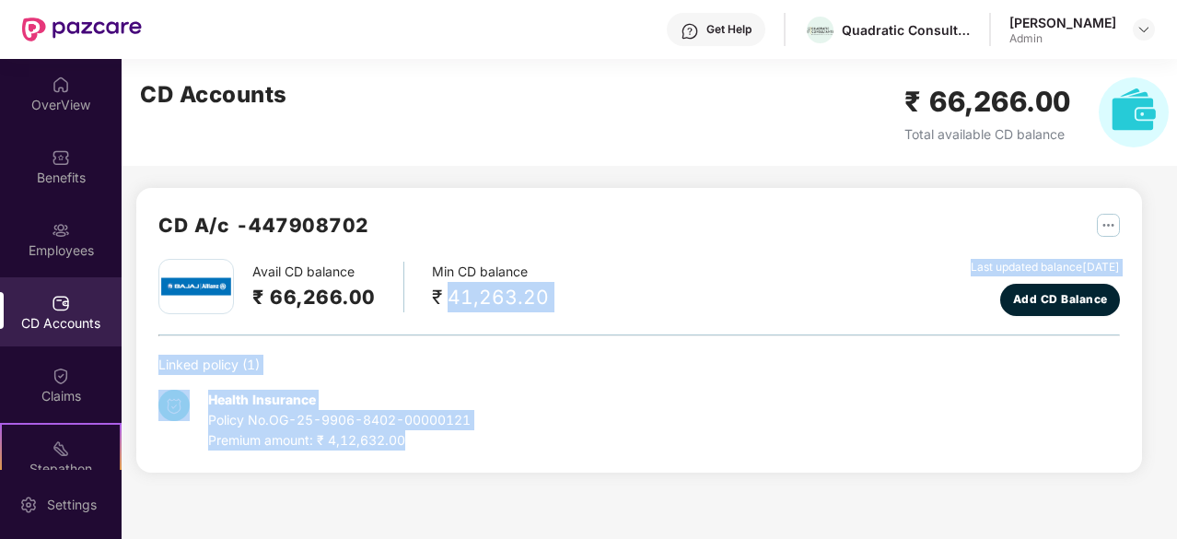
drag, startPoint x: 515, startPoint y: 298, endPoint x: 402, endPoint y: 437, distance: 179.4
click at [402, 437] on div "Avail CD balance ₹ 66,266.00 Min CD balance ₹ 41,263.20 Last updated balance [D…" at bounding box center [639, 355] width 962 height 192
click at [402, 437] on div "Premium amount: ₹ 4,12,632.00" at bounding box center [339, 440] width 263 height 20
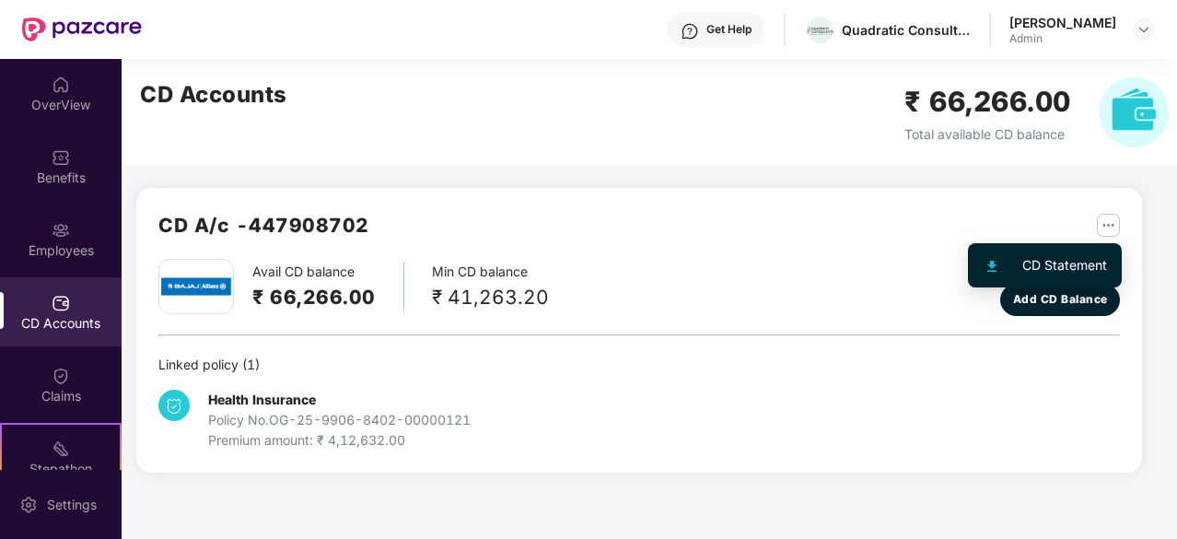
click at [1105, 227] on img "button" at bounding box center [1108, 225] width 23 height 23
click at [995, 265] on img at bounding box center [992, 266] width 9 height 11
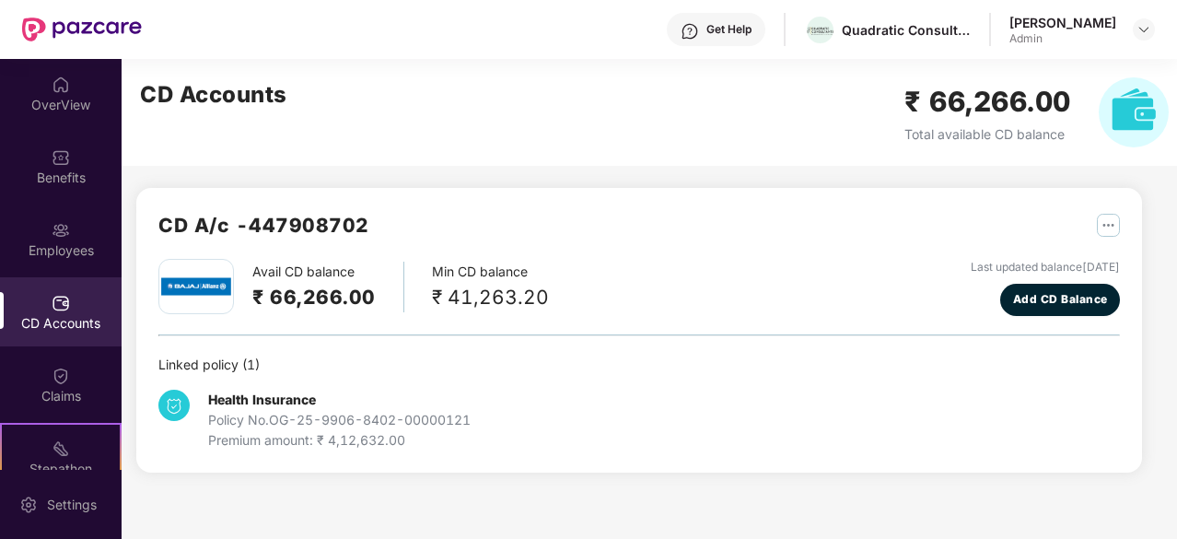
click at [378, 430] on div "Premium amount: ₹ 4,12,632.00" at bounding box center [339, 440] width 263 height 20
click at [321, 421] on div "Policy No. OG-25-9906-8402-00000121" at bounding box center [339, 420] width 263 height 20
click at [72, 364] on div "Claims" at bounding box center [61, 384] width 122 height 69
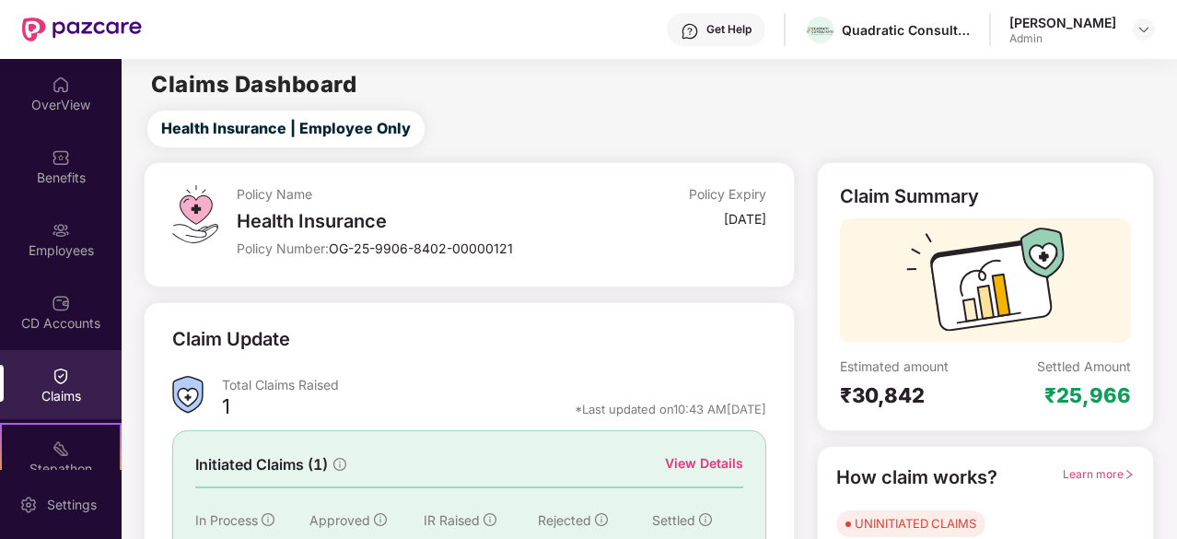
click at [345, 248] on span "OG-25-9906-8402-00000121" at bounding box center [421, 248] width 184 height 16
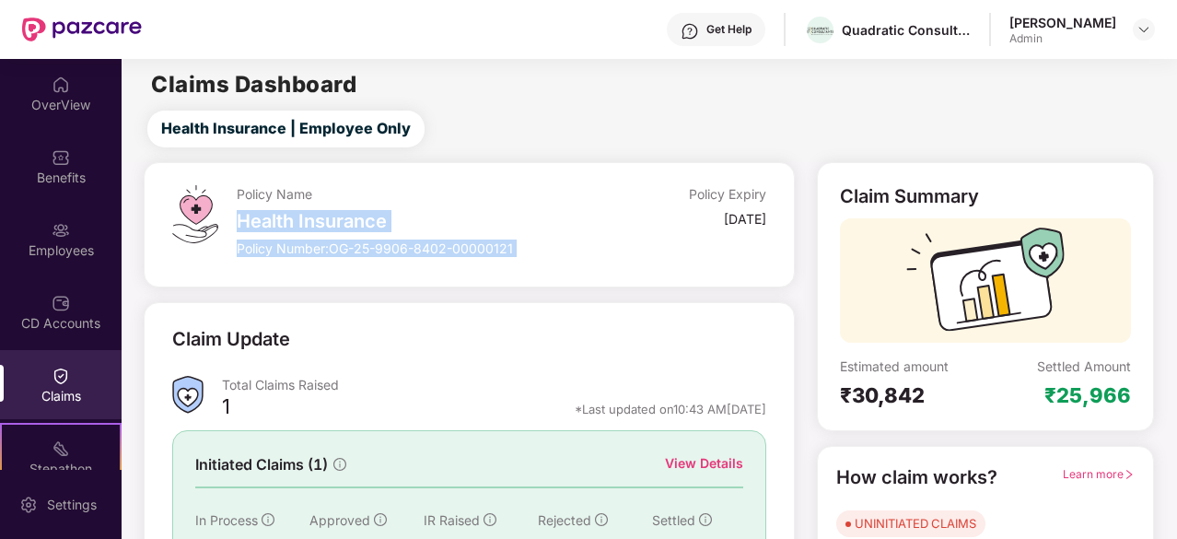
drag, startPoint x: 345, startPoint y: 248, endPoint x: 324, endPoint y: 216, distance: 37.3
click at [324, 216] on div "Policy Name Health Insurance Policy Number: OG-25-9906-8402-00000121" at bounding box center [414, 224] width 354 height 79
click at [324, 216] on div "Health Insurance" at bounding box center [414, 221] width 354 height 22
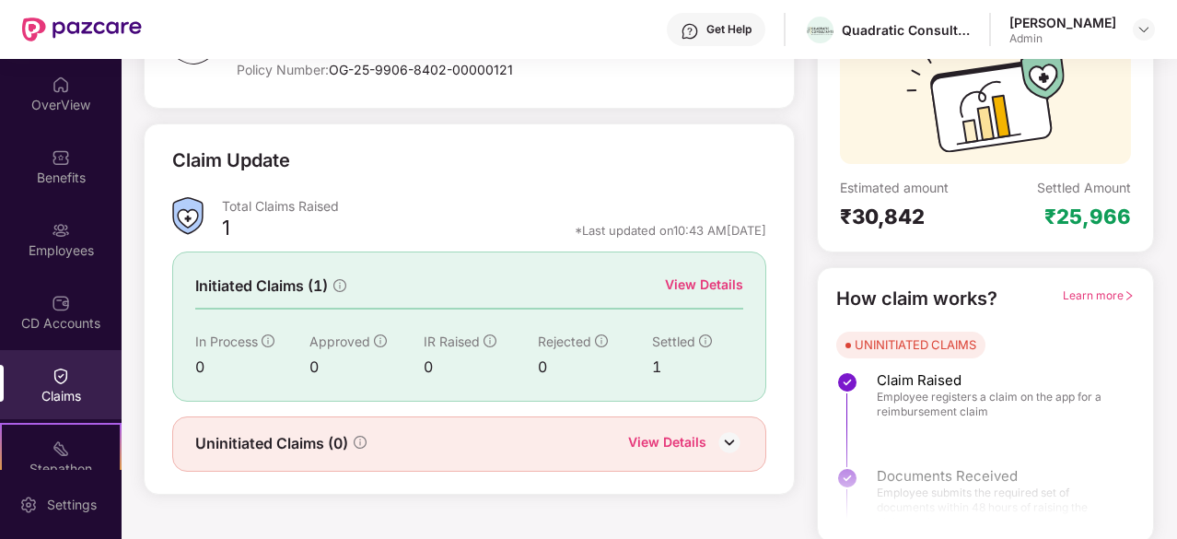
scroll to position [181, 0]
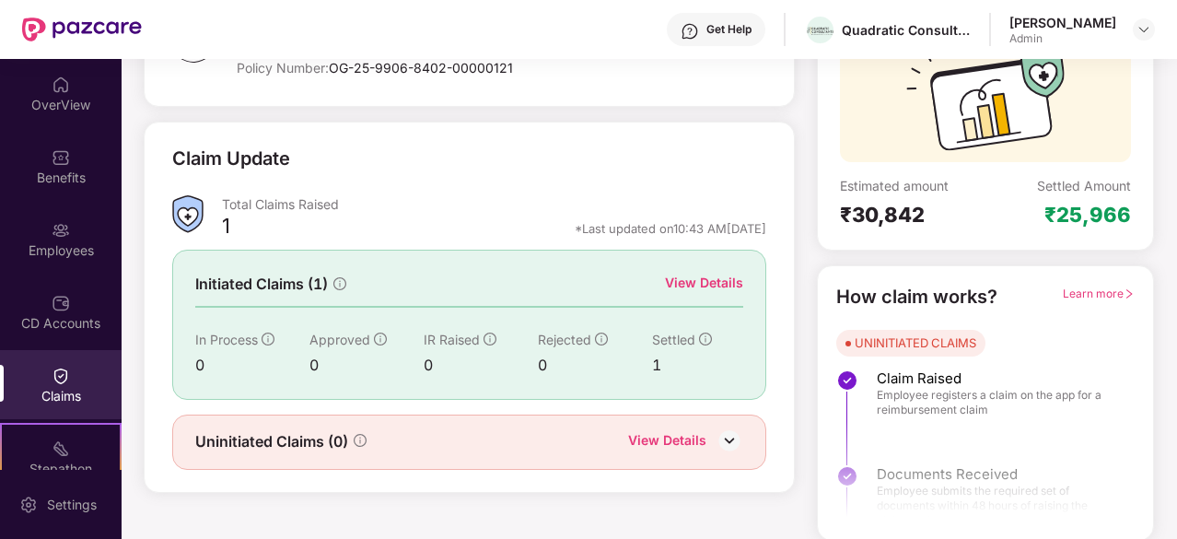
click at [905, 401] on div at bounding box center [985, 462] width 335 height 137
click at [1070, 284] on div "Learn more" at bounding box center [1099, 297] width 72 height 29
click at [1073, 288] on span "Learn more" at bounding box center [1099, 293] width 72 height 14
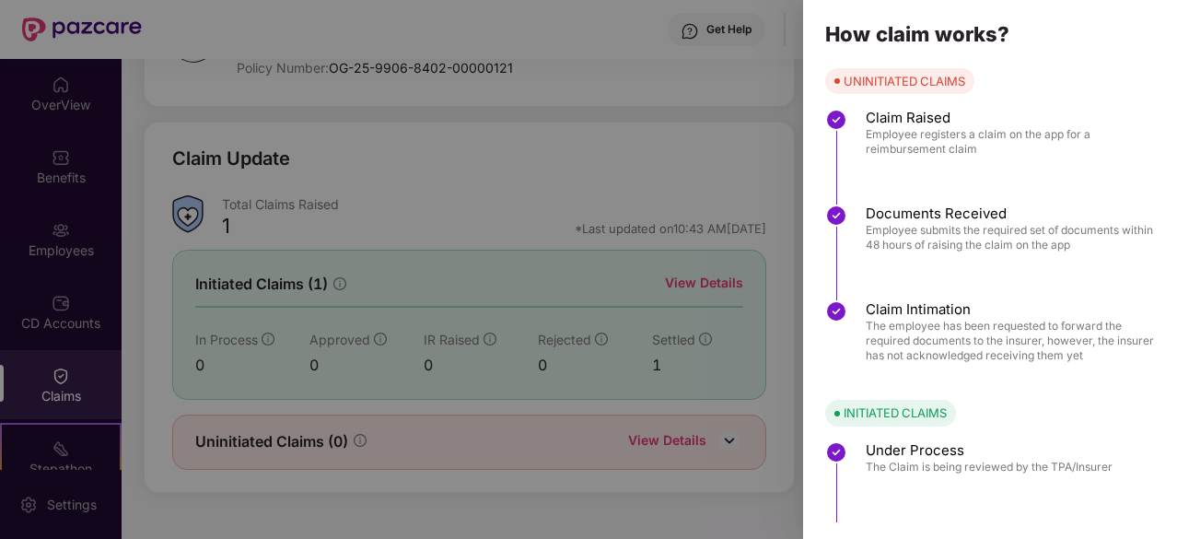
click at [945, 460] on span "The Claim is being reviewed by the TPA/Insurer" at bounding box center [989, 467] width 247 height 15
click at [731, 419] on div at bounding box center [588, 269] width 1177 height 539
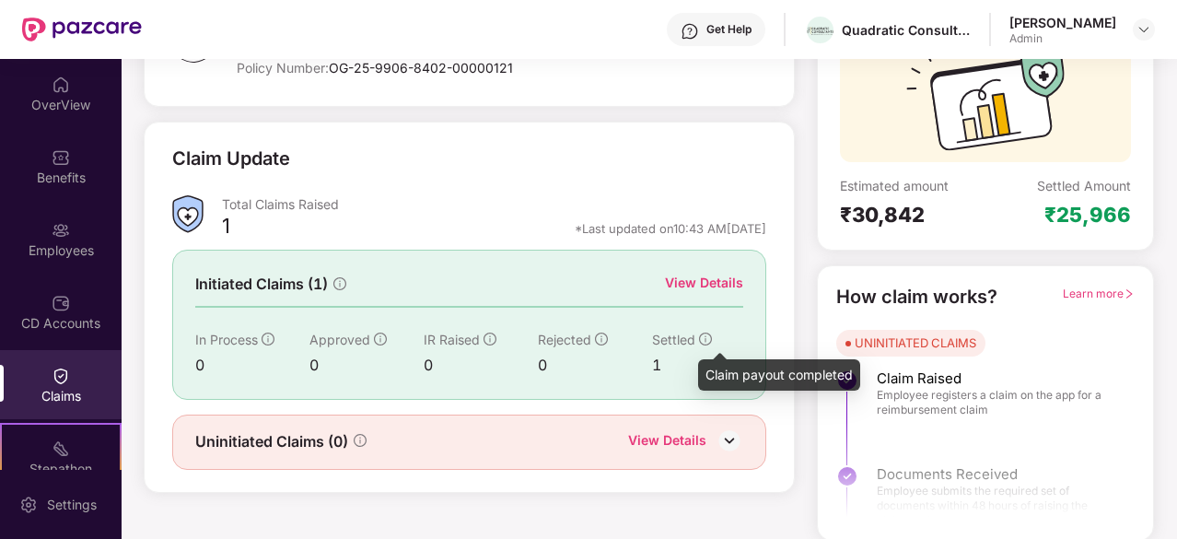
click at [700, 336] on icon "info-circle" at bounding box center [705, 339] width 13 height 13
click at [730, 434] on img at bounding box center [730, 441] width 28 height 28
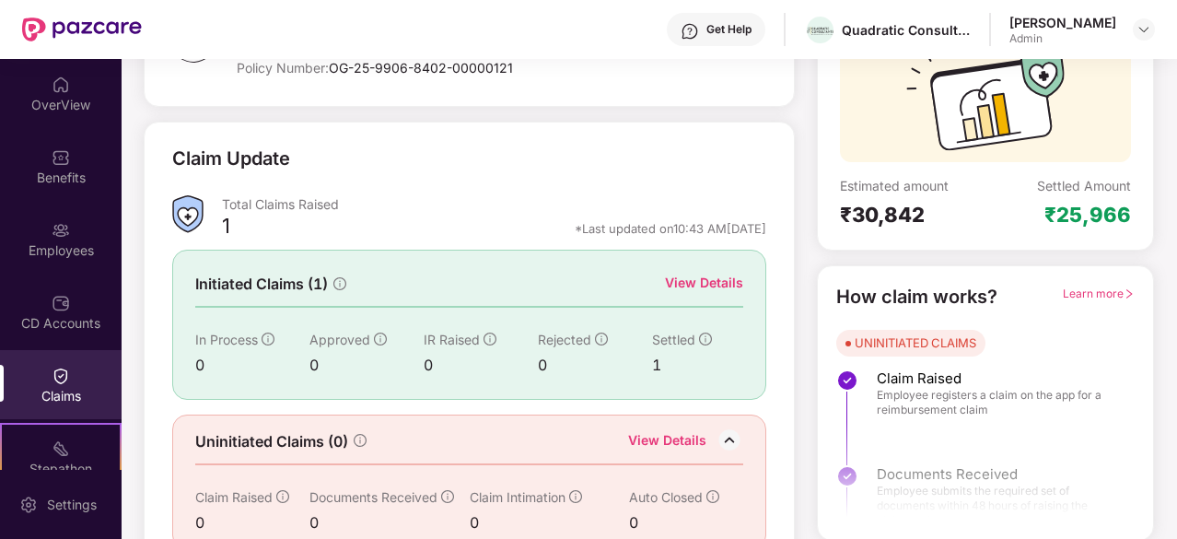
click at [643, 433] on div "View Details" at bounding box center [667, 442] width 78 height 24
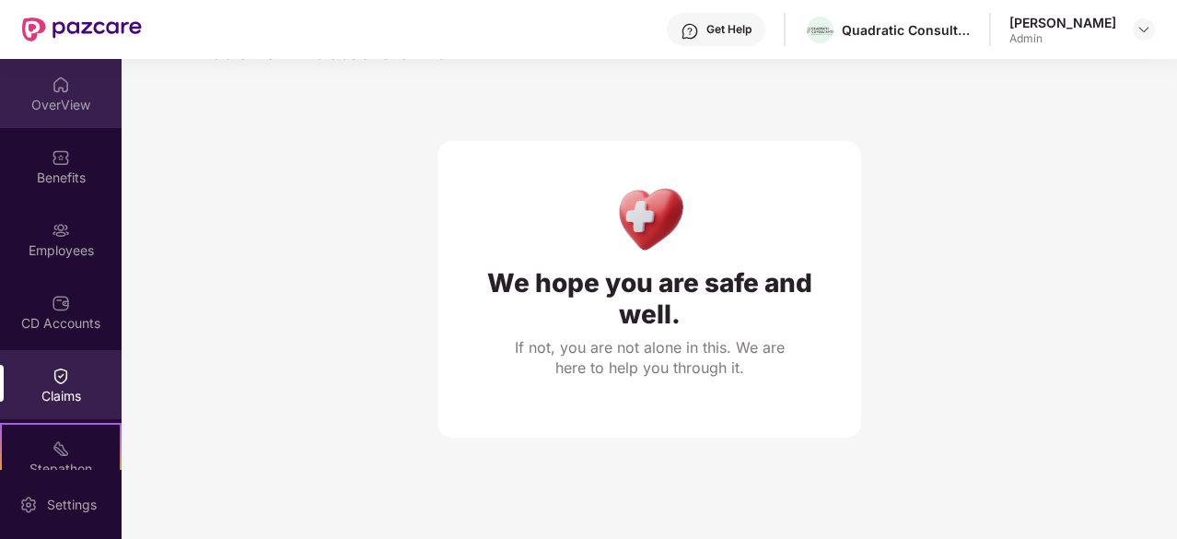
click at [79, 96] on div "OverView" at bounding box center [61, 105] width 122 height 18
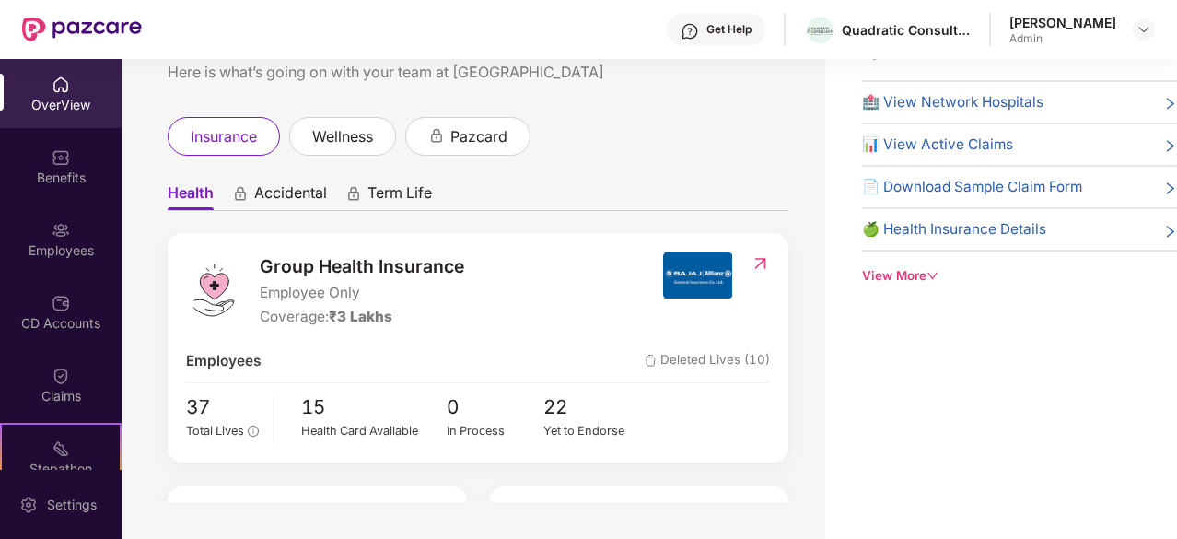
click at [79, 96] on div "OverView" at bounding box center [61, 105] width 122 height 18
click at [44, 149] on div "Benefits" at bounding box center [61, 166] width 122 height 69
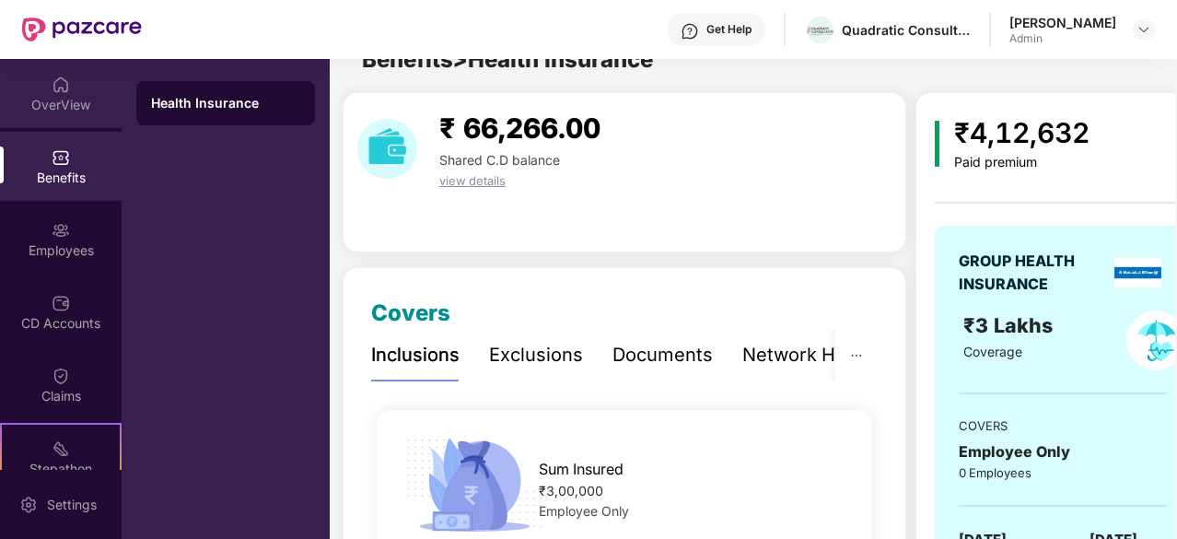
scroll to position [181, 0]
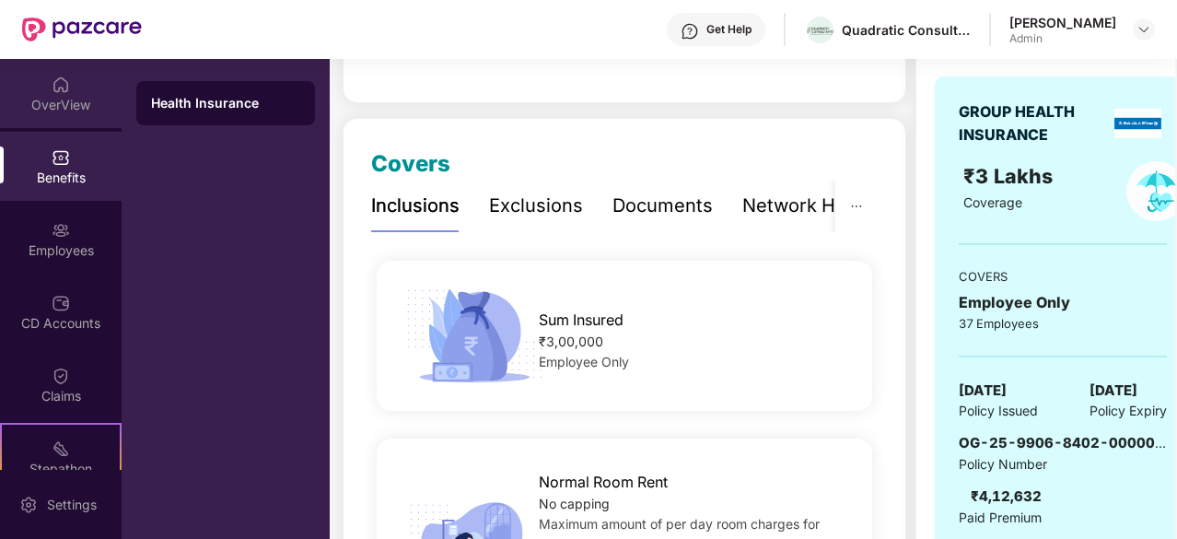
click at [59, 99] on div "OverView" at bounding box center [61, 105] width 122 height 18
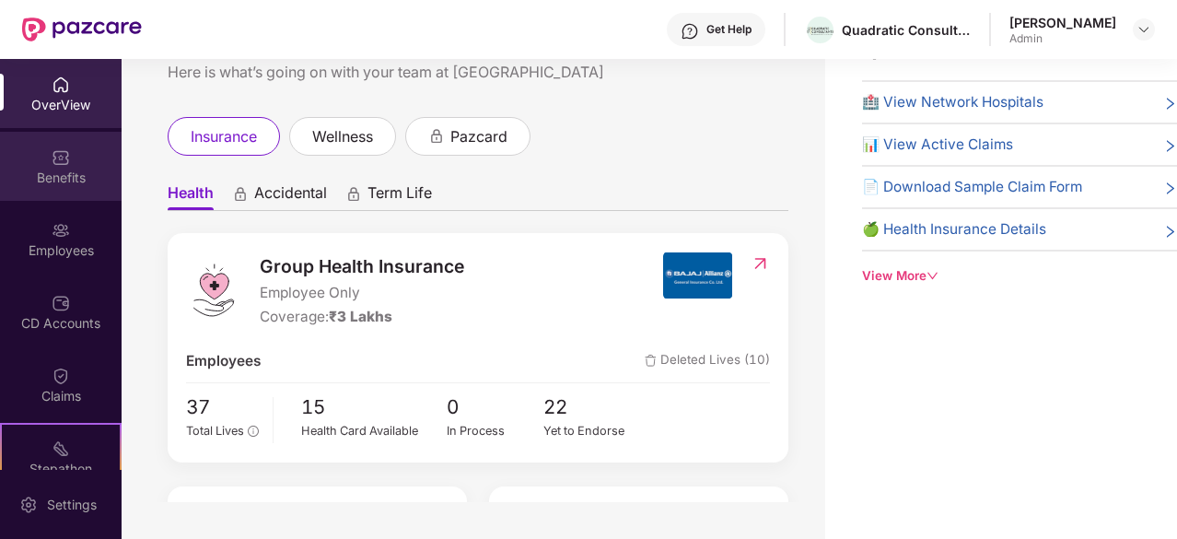
click at [66, 144] on div "Benefits" at bounding box center [61, 166] width 122 height 69
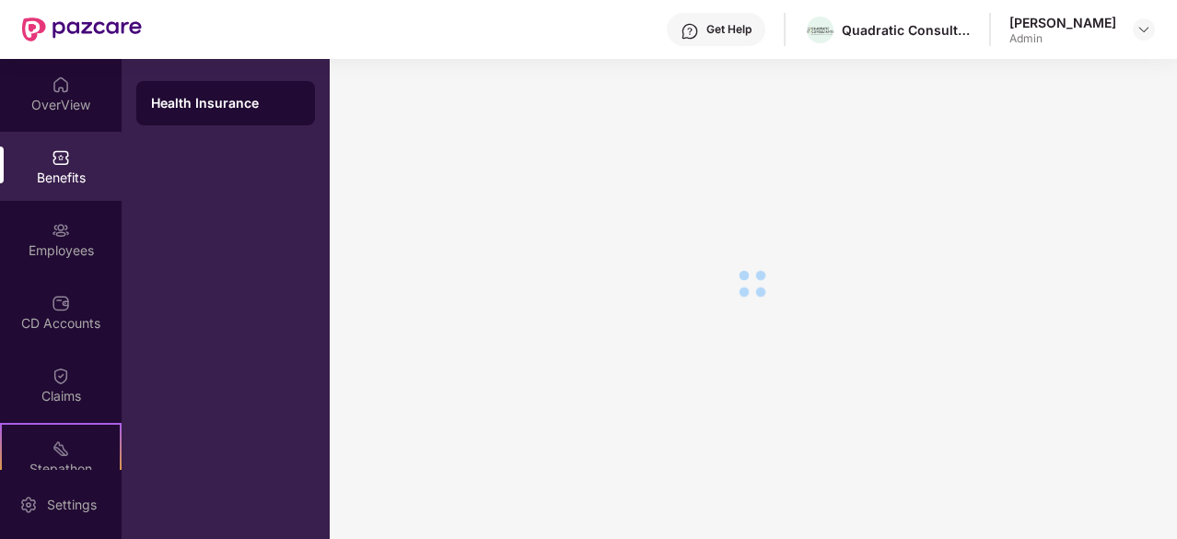
scroll to position [181, 0]
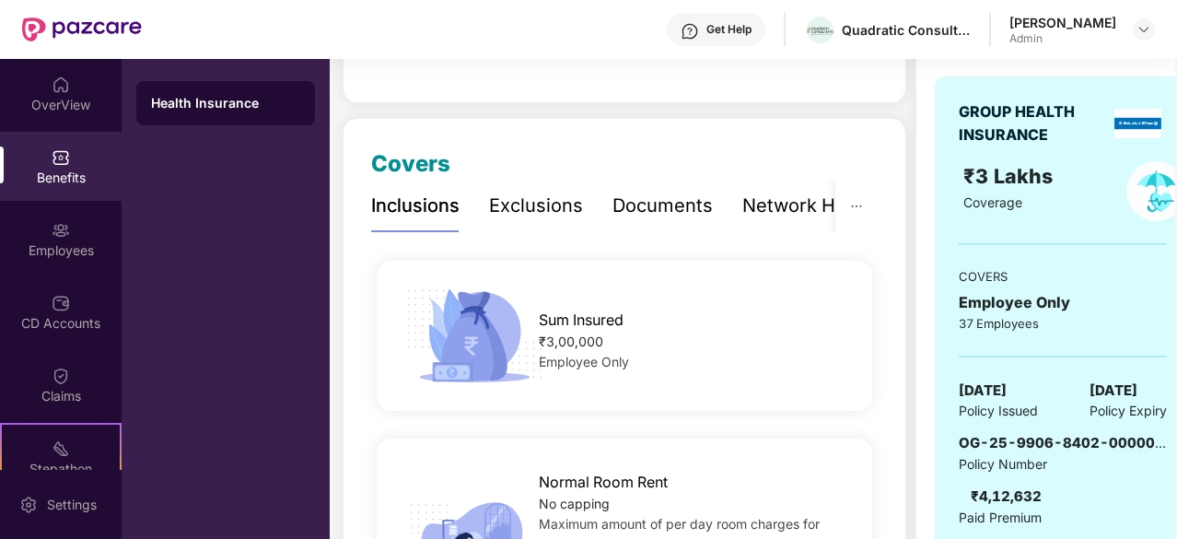
click at [1038, 417] on div "Policy Issued" at bounding box center [998, 411] width 79 height 20
drag, startPoint x: 1039, startPoint y: 417, endPoint x: 1004, endPoint y: 351, distance: 75.0
click at [1004, 351] on div "GROUP HEALTH INSURANCE ₹3 Lakhs Coverage COVERS Employee Only 37 Employees [DAT…" at bounding box center [1063, 313] width 256 height 475
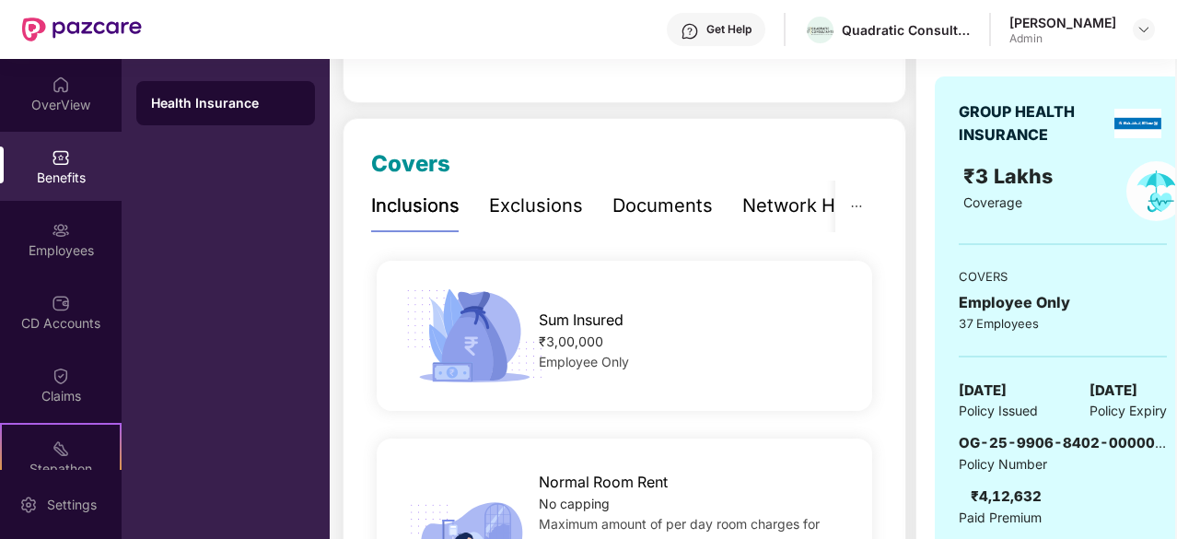
click at [563, 340] on div "₹3,00,000" at bounding box center [694, 342] width 310 height 20
drag, startPoint x: 563, startPoint y: 340, endPoint x: 579, endPoint y: 377, distance: 40.0
click at [579, 377] on div "Sum Insured ₹3,00,000 Employee Only" at bounding box center [624, 336] width 555 height 104
click at [593, 358] on span "Employee Only" at bounding box center [584, 362] width 90 height 16
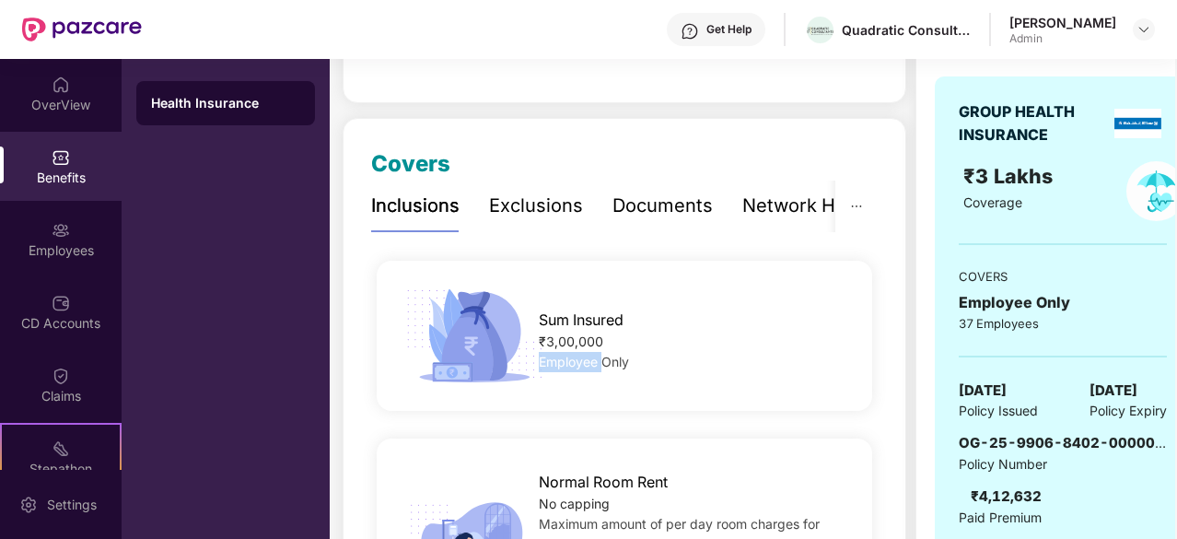
click at [593, 358] on span "Employee Only" at bounding box center [584, 362] width 90 height 16
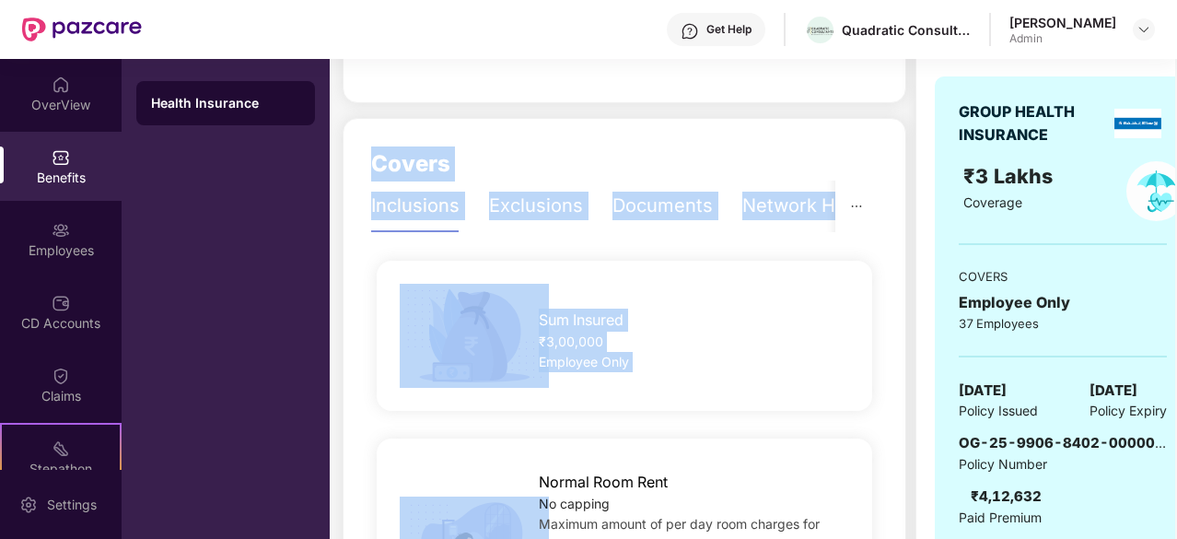
drag, startPoint x: 593, startPoint y: 358, endPoint x: 436, endPoint y: 170, distance: 245.9
click at [436, 170] on span "Covers" at bounding box center [410, 163] width 79 height 27
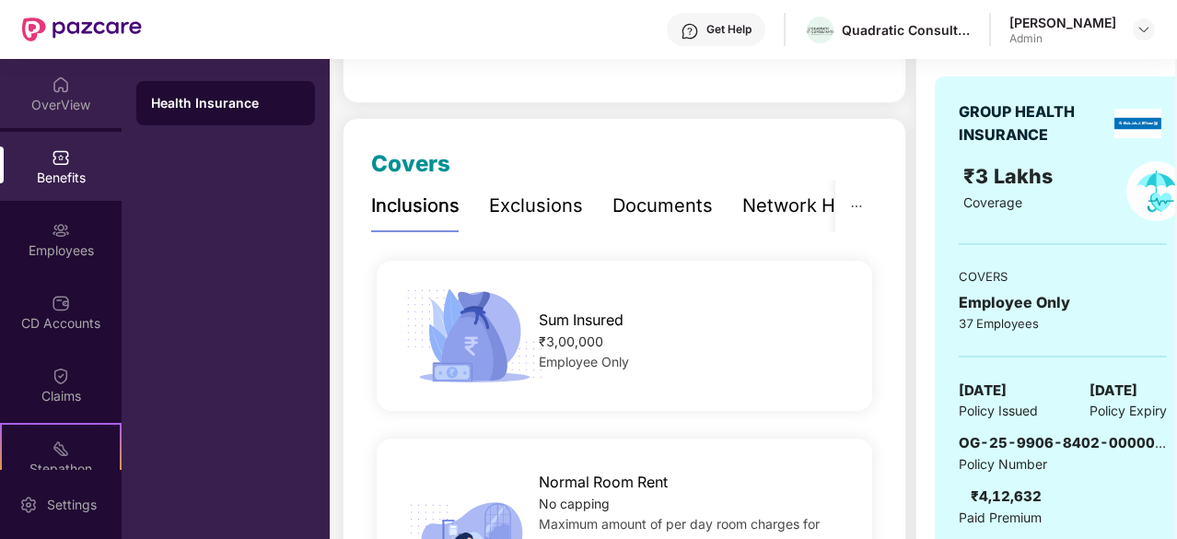
click at [52, 80] on img at bounding box center [61, 85] width 18 height 18
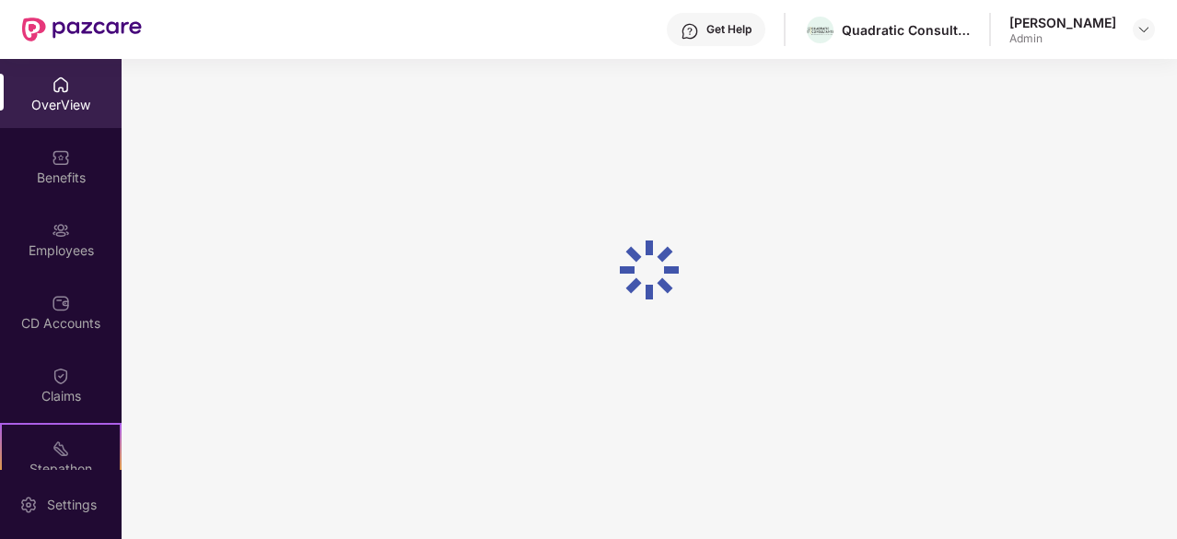
scroll to position [59, 0]
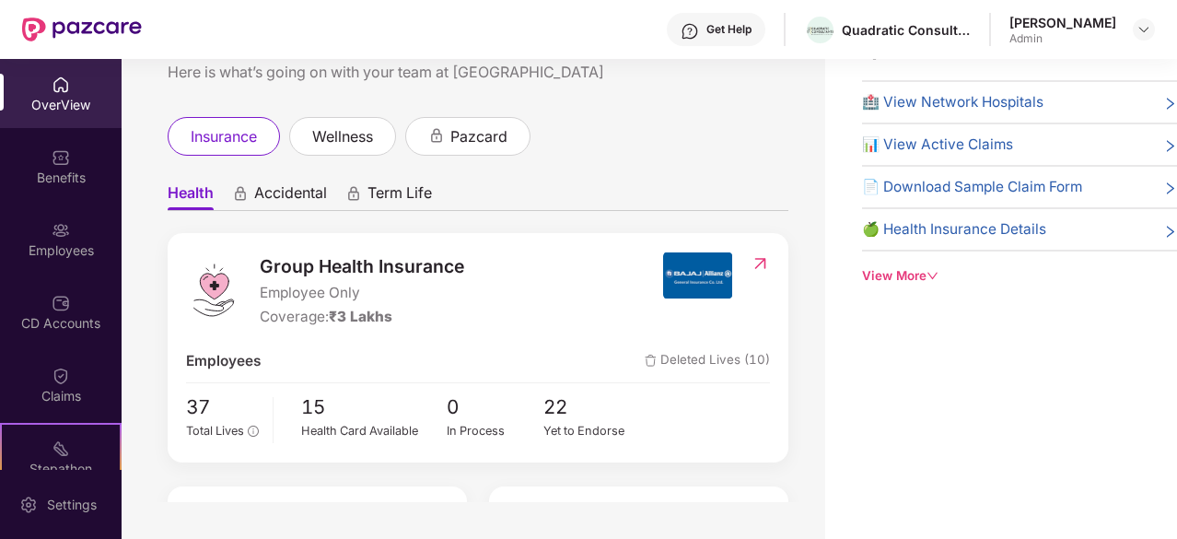
click at [371, 257] on span "Group Health Insurance" at bounding box center [362, 266] width 205 height 28
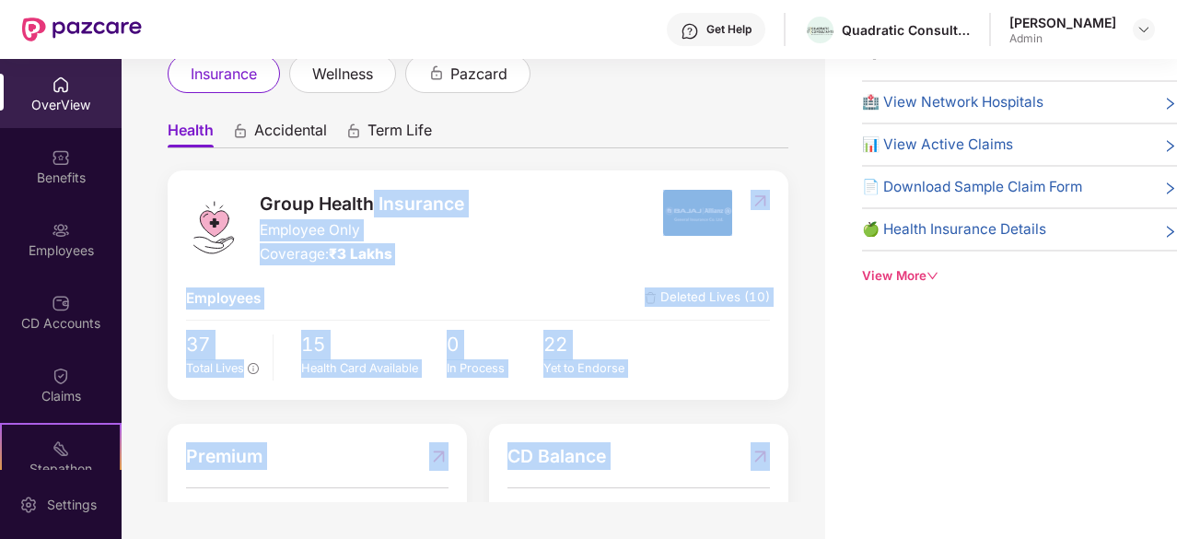
scroll to position [71, 0]
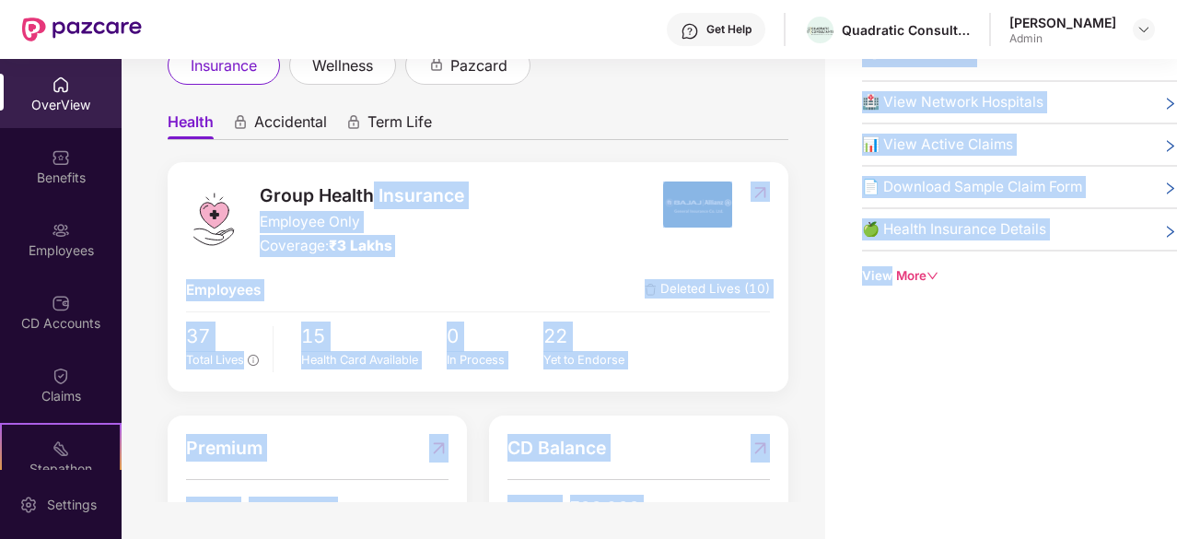
drag, startPoint x: 371, startPoint y: 257, endPoint x: 860, endPoint y: 484, distance: 539.1
click at [860, 484] on div "Welcome back, [PERSON_NAME]! Here is what’s going on with your team at Pazcare …" at bounding box center [650, 269] width 1056 height 539
click at [860, 484] on div "Quick Links 🏥 View Network Hospitals 📊 View Active Claims 📄 Download Sample Cla…" at bounding box center [1001, 269] width 352 height 539
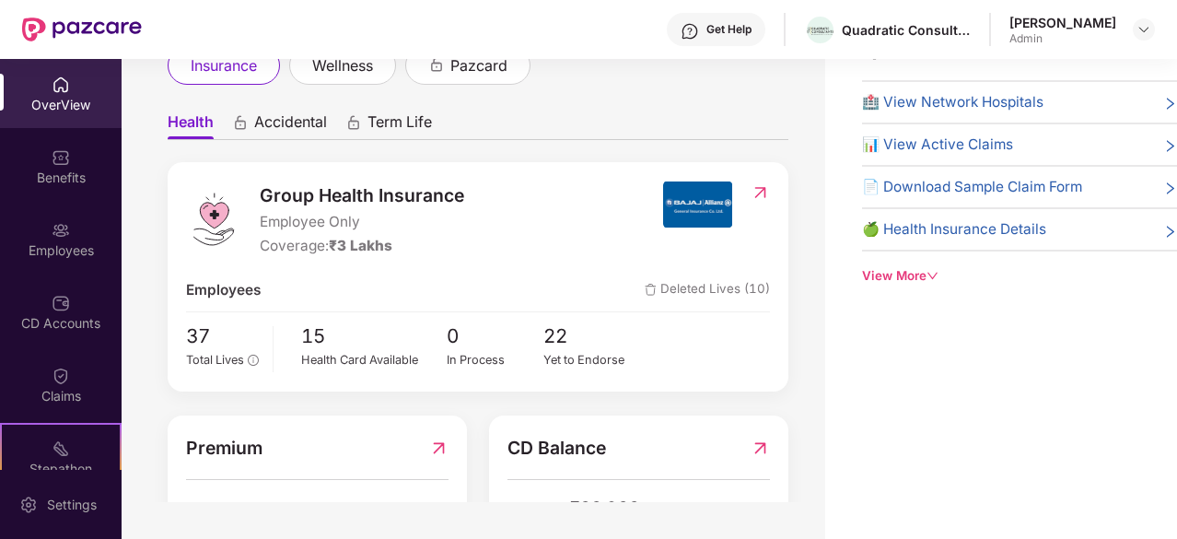
click at [663, 118] on ul "Health Accidental Term Life" at bounding box center [478, 121] width 621 height 37
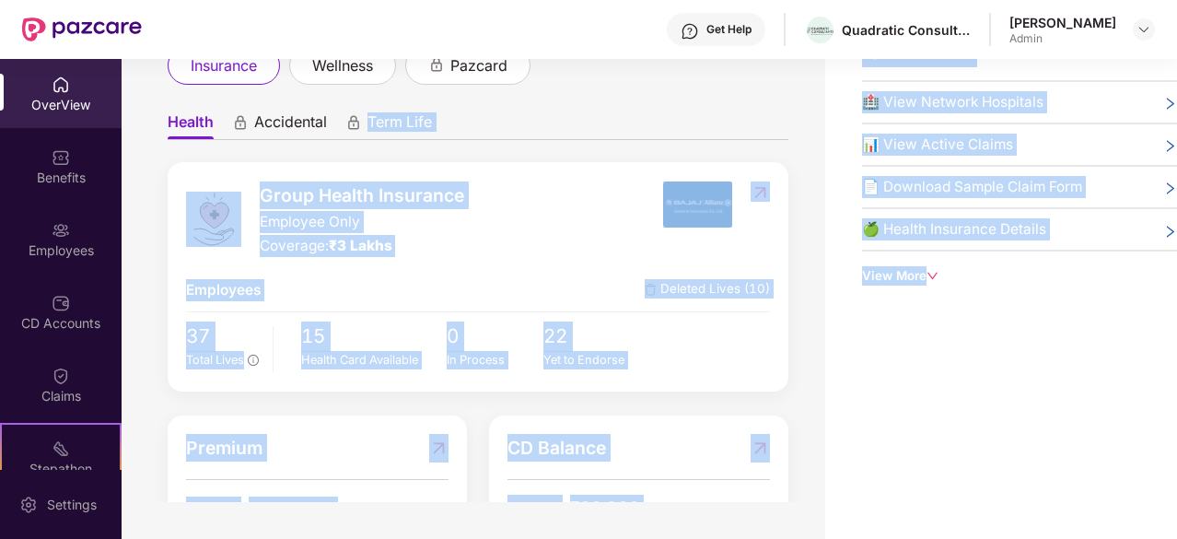
drag, startPoint x: 663, startPoint y: 118, endPoint x: 857, endPoint y: 479, distance: 409.7
click at [857, 479] on div "Welcome back, [PERSON_NAME]! Here is what’s going on with your team at Pazcare …" at bounding box center [650, 269] width 1056 height 539
click at [857, 479] on div "Quick Links 🏥 View Network Hospitals 📊 View Active Claims 📄 Download Sample Cla…" at bounding box center [1001, 269] width 352 height 539
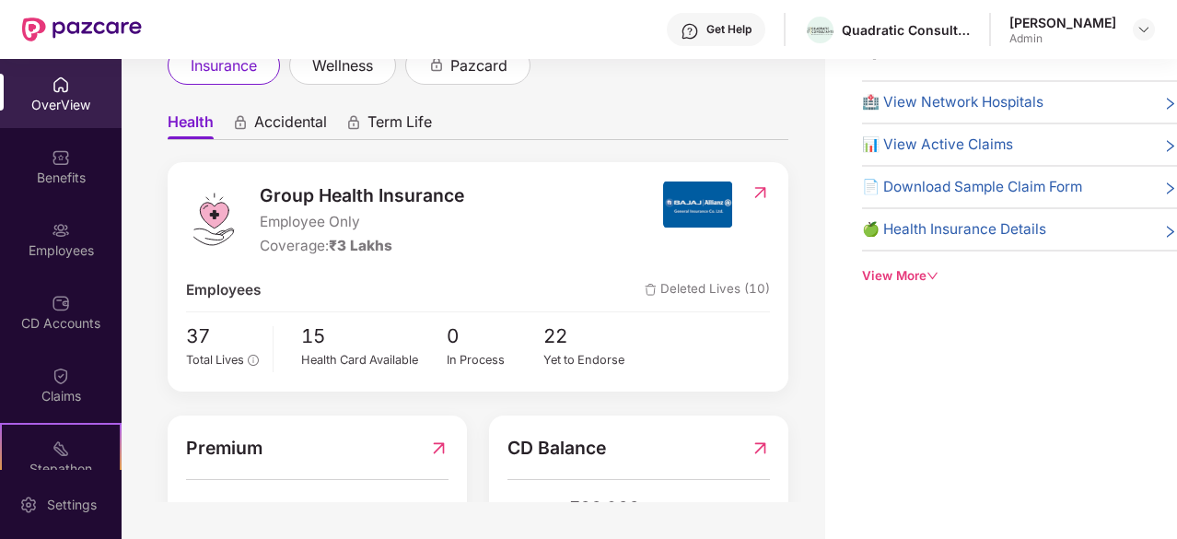
click at [406, 195] on span "Group Health Insurance" at bounding box center [362, 195] width 205 height 28
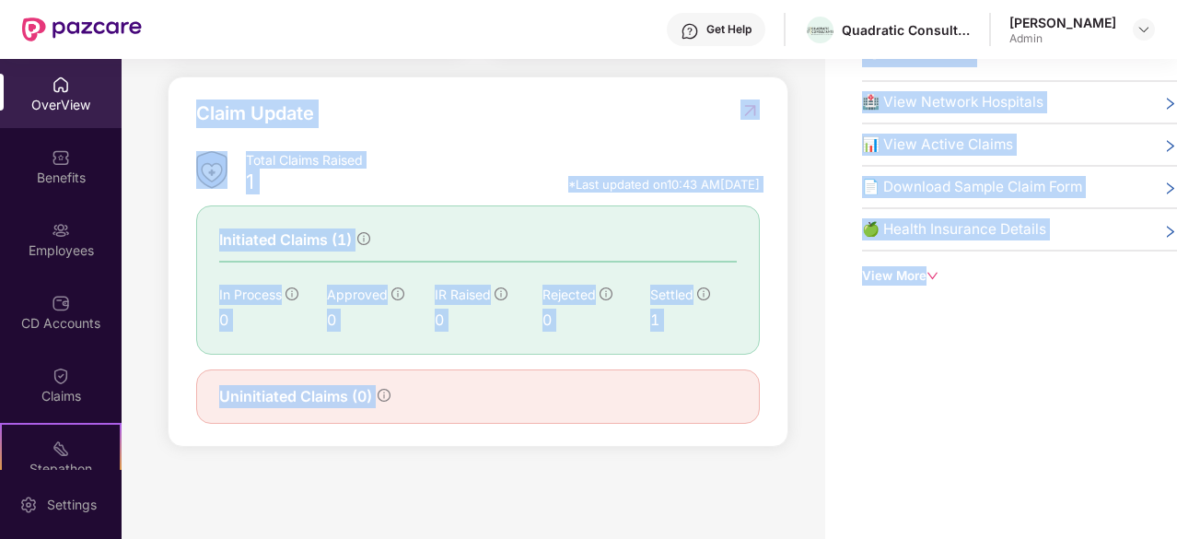
scroll to position [601, 0]
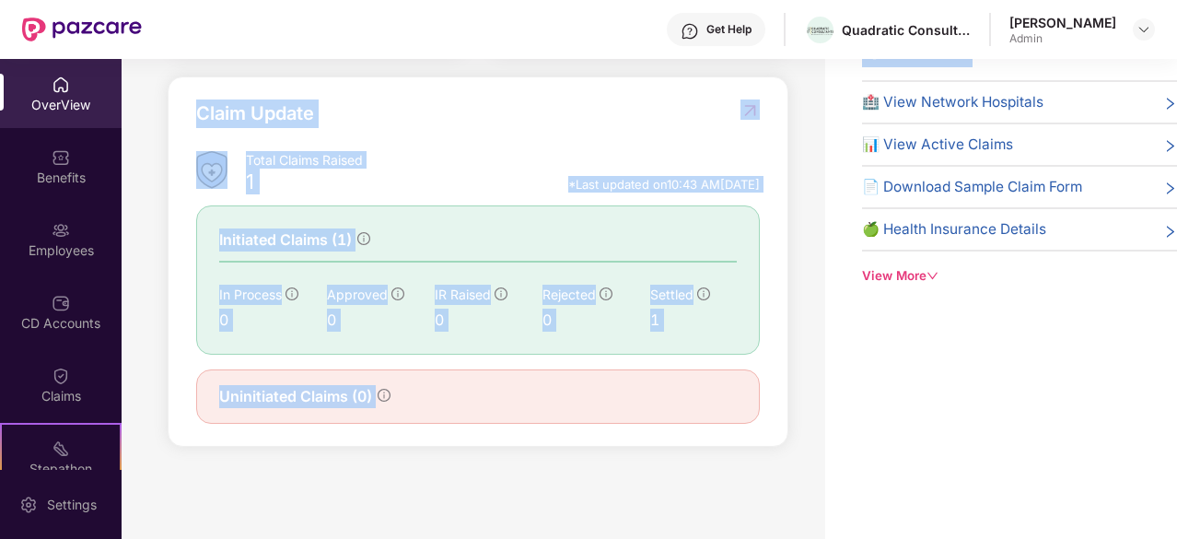
drag, startPoint x: 406, startPoint y: 195, endPoint x: 755, endPoint y: 494, distance: 459.3
click at [755, 494] on div "Welcome back, [PERSON_NAME]! Here is what’s going on with your team at Pazcare …" at bounding box center [474, 251] width 704 height 502
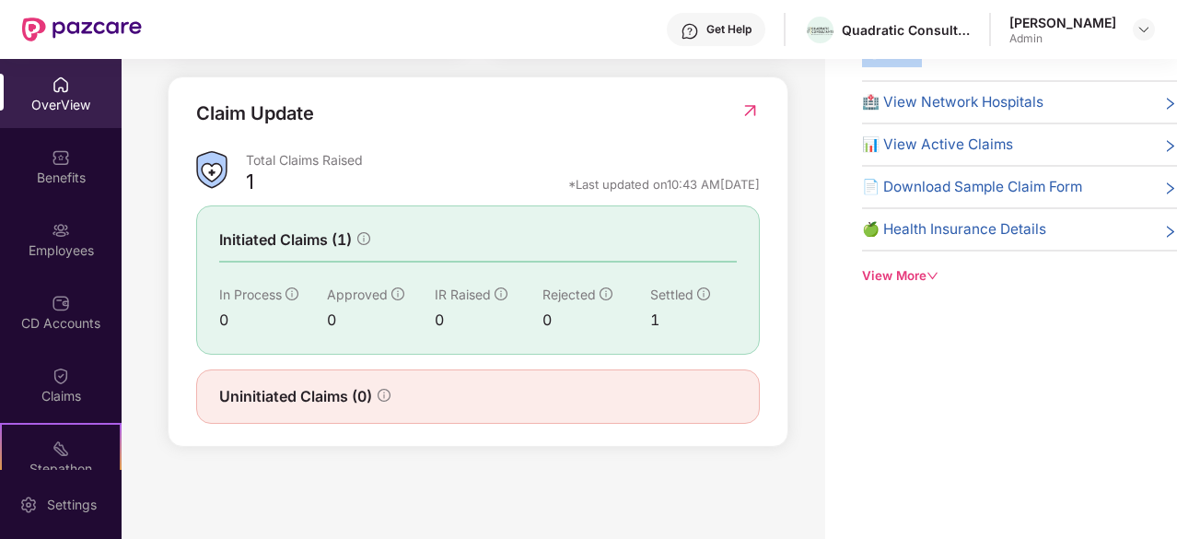
click at [755, 494] on div "Welcome back, [PERSON_NAME]! Here is what’s going on with your team at Pazcare …" at bounding box center [474, 251] width 704 height 502
click at [344, 399] on span "Uninitiated Claims (0)" at bounding box center [295, 396] width 153 height 23
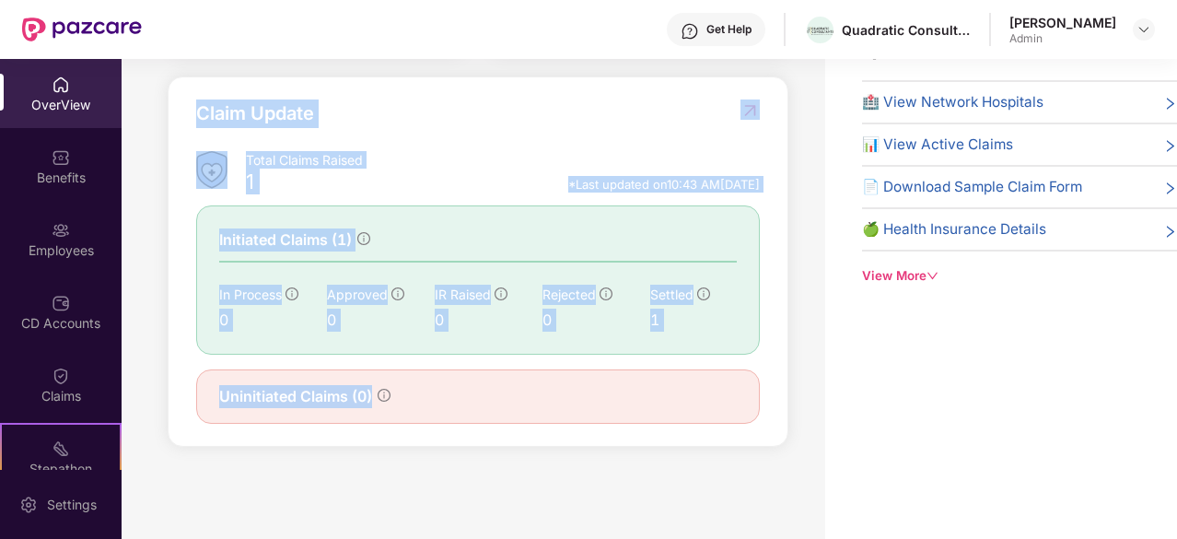
drag, startPoint x: 344, startPoint y: 399, endPoint x: 266, endPoint y: 84, distance: 324.4
click at [266, 84] on div "Claim Update Total Claims Raised 1 *Last updated on 10:43 AM[DATE] Initiated Cl…" at bounding box center [478, 261] width 621 height 370
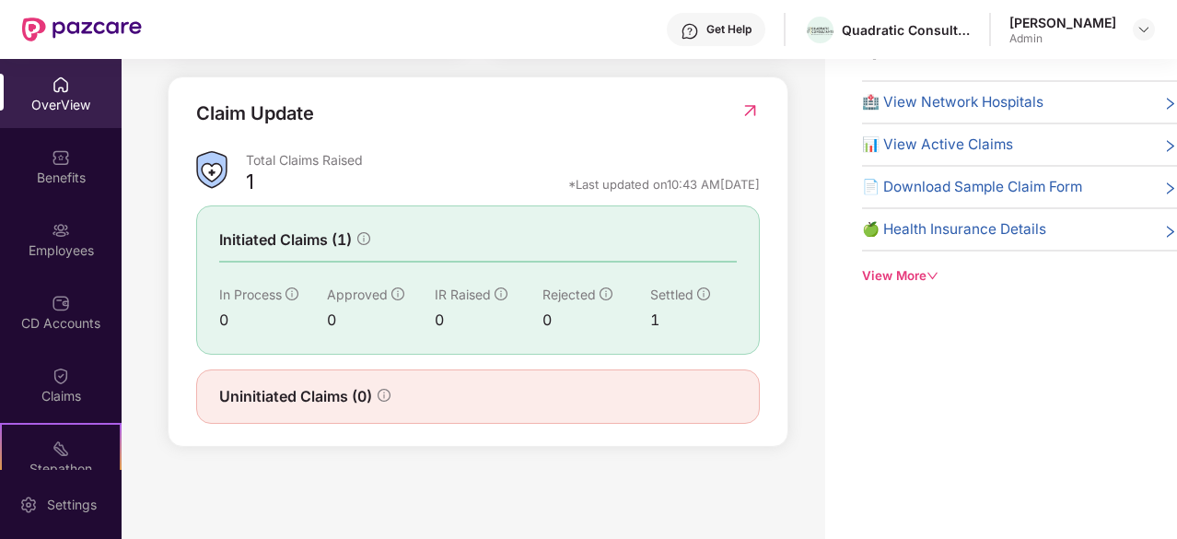
click at [261, 89] on div "Claim Update Total Claims Raised 1 *Last updated on 10:43 AM[DATE] Initiated Cl…" at bounding box center [478, 261] width 621 height 370
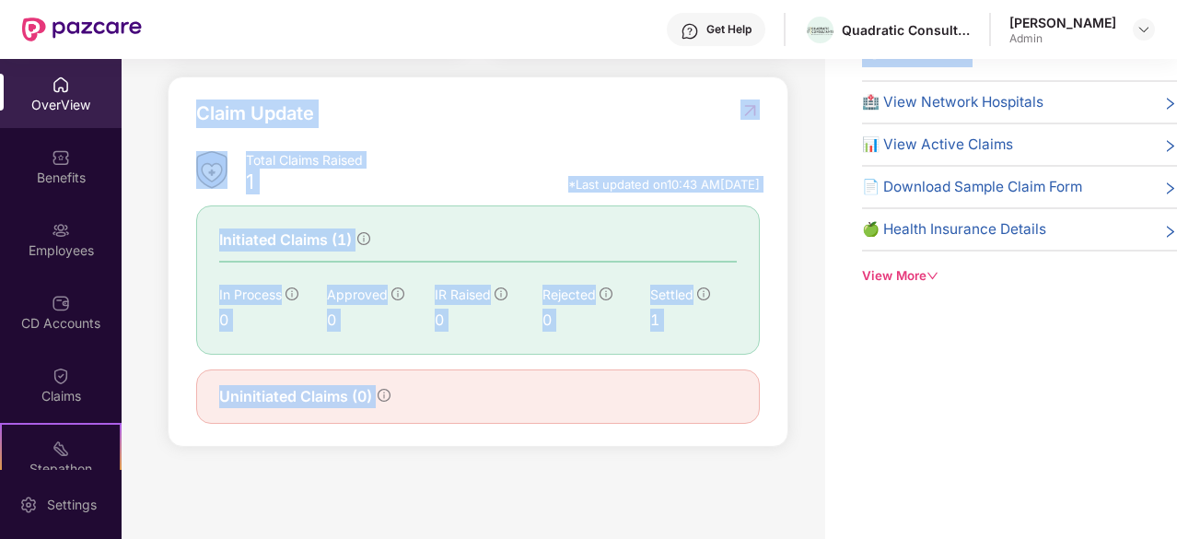
drag, startPoint x: 261, startPoint y: 89, endPoint x: 424, endPoint y: 462, distance: 406.3
click at [424, 462] on div "Welcome back, [PERSON_NAME]! Here is what’s going on with your team at Pazcare …" at bounding box center [474, 251] width 704 height 502
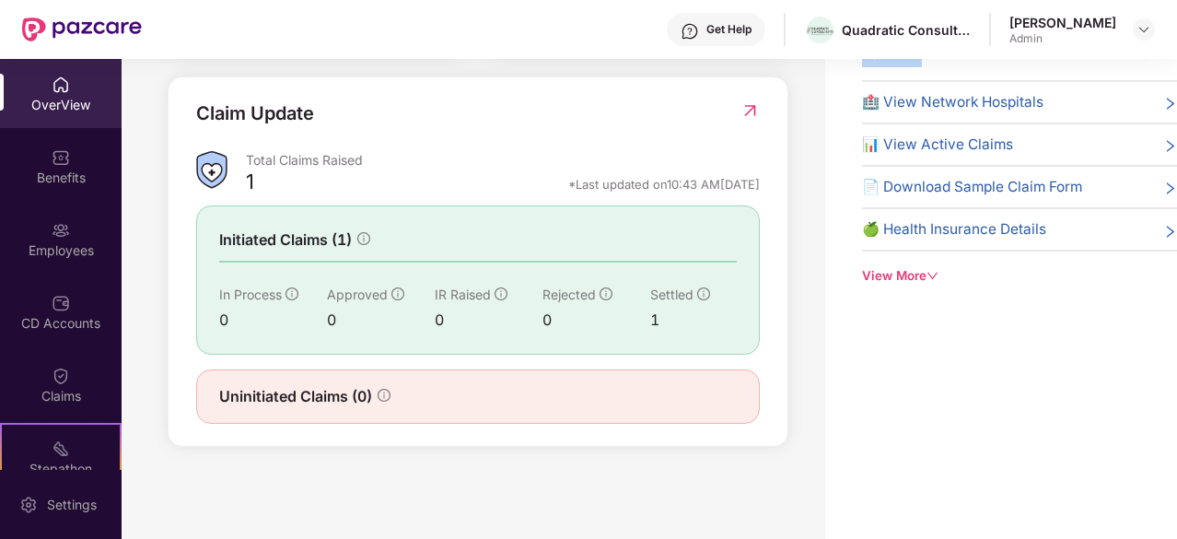
click at [424, 462] on div "Welcome back, [PERSON_NAME]! Here is what’s going on with your team at Pazcare …" at bounding box center [474, 251] width 704 height 502
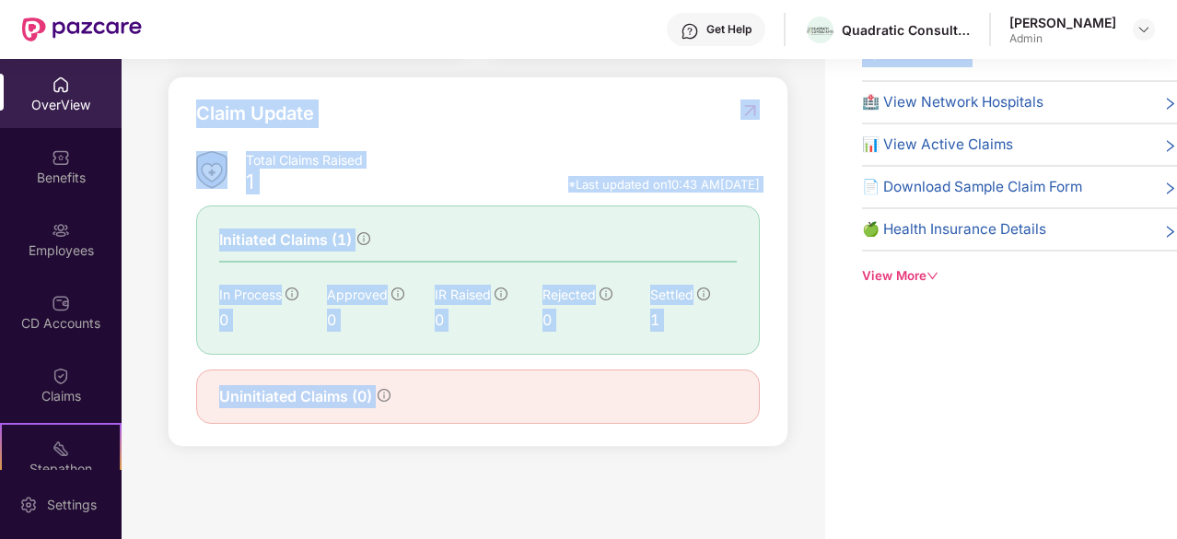
drag, startPoint x: 424, startPoint y: 462, endPoint x: 267, endPoint y: 124, distance: 371.8
click at [267, 124] on div "Welcome back, [PERSON_NAME]! Here is what’s going on with your team at Pazcare …" at bounding box center [474, 251] width 704 height 502
click at [267, 124] on div "Claim Update" at bounding box center [255, 113] width 118 height 29
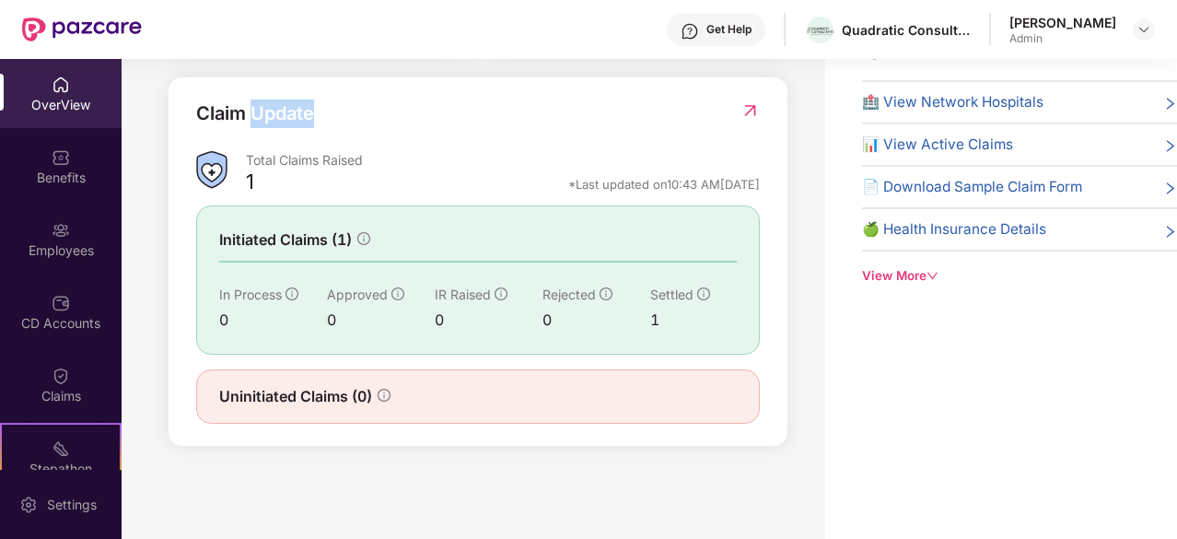
click at [267, 124] on div "Claim Update" at bounding box center [255, 113] width 118 height 29
click at [365, 447] on div "Claim Update Total Claims Raised 1 *Last updated on 10:43 AM[DATE] Initiated Cl…" at bounding box center [478, 261] width 621 height 370
click at [354, 397] on span "Uninitiated Claims (0)" at bounding box center [295, 396] width 153 height 23
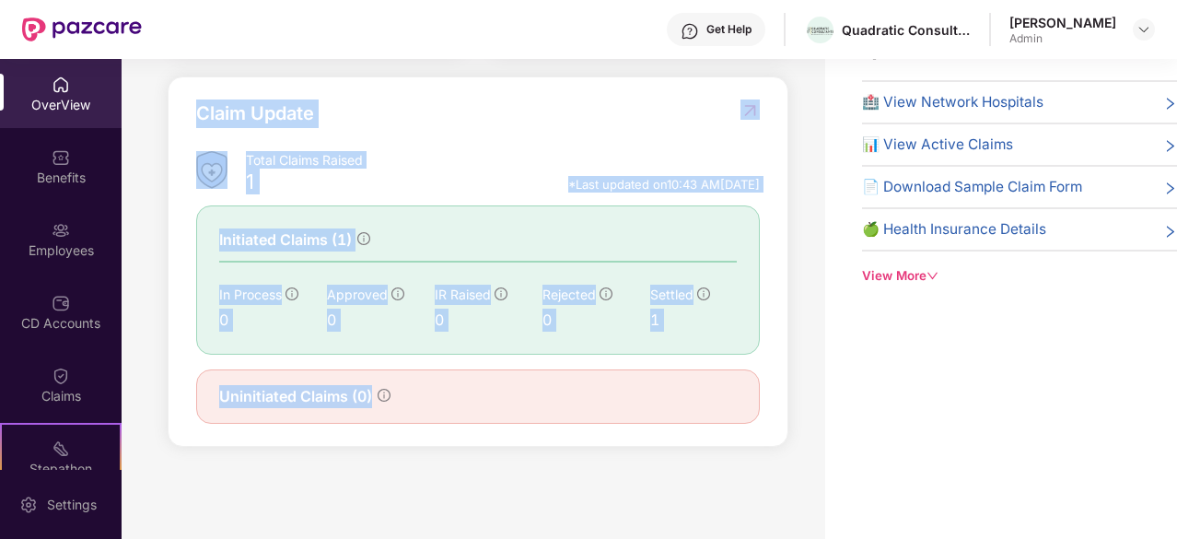
drag, startPoint x: 354, startPoint y: 397, endPoint x: 226, endPoint y: 123, distance: 302.1
click at [226, 123] on div "Claim Update Total Claims Raised 1 *Last updated on 10:43 AM[DATE] Initiated Cl…" at bounding box center [478, 261] width 564 height 324
click at [226, 123] on div "Claim Update" at bounding box center [255, 113] width 118 height 29
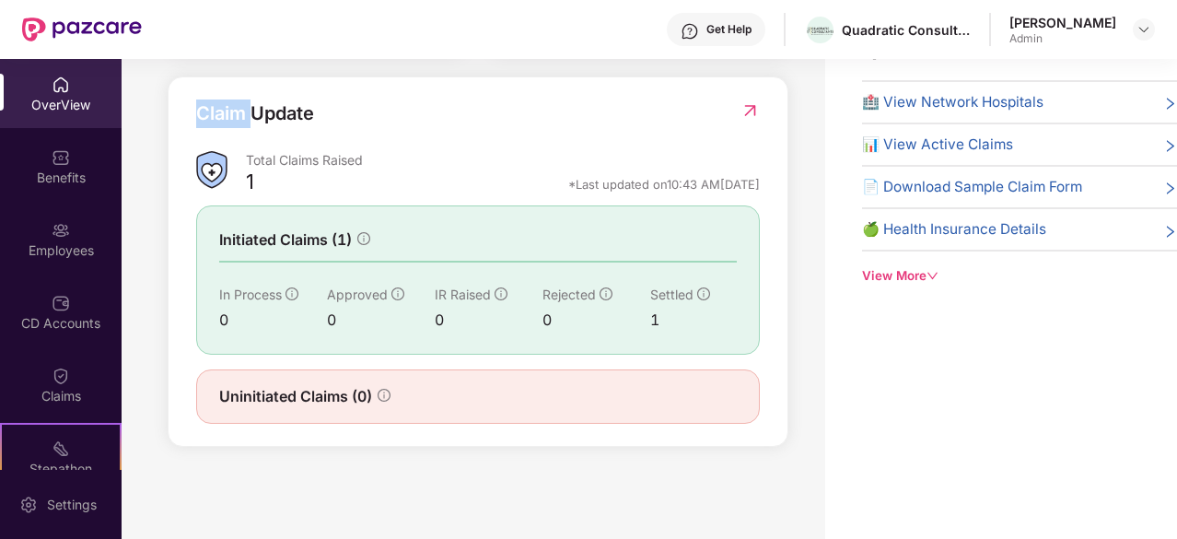
click at [226, 123] on div "Claim Update" at bounding box center [255, 113] width 118 height 29
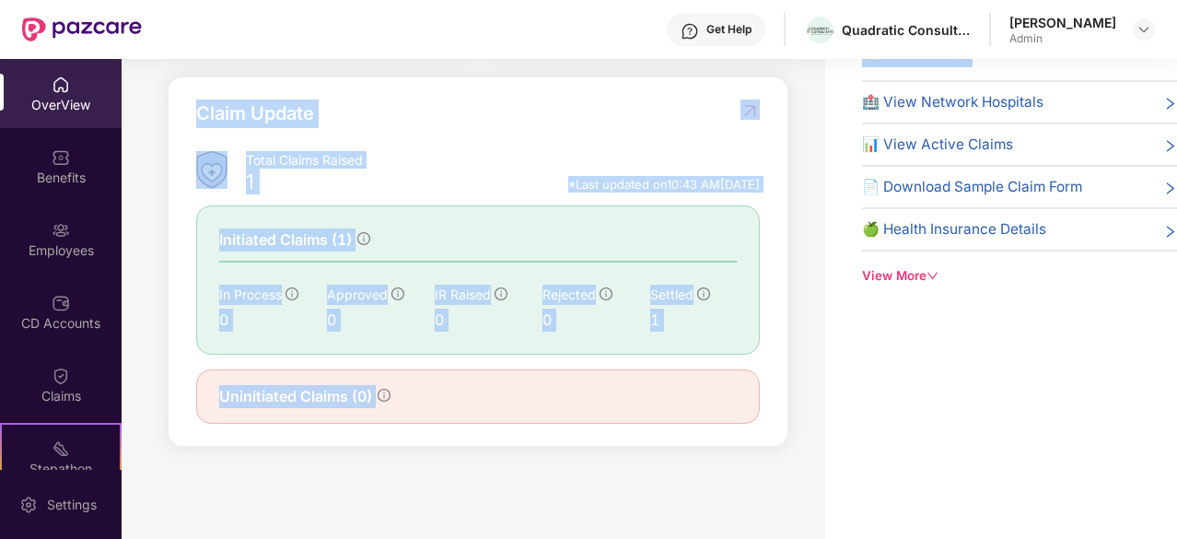
drag, startPoint x: 226, startPoint y: 123, endPoint x: 540, endPoint y: 458, distance: 458.8
click at [540, 458] on div "Welcome back, [PERSON_NAME]! Here is what’s going on with your team at Pazcare …" at bounding box center [474, 251] width 704 height 502
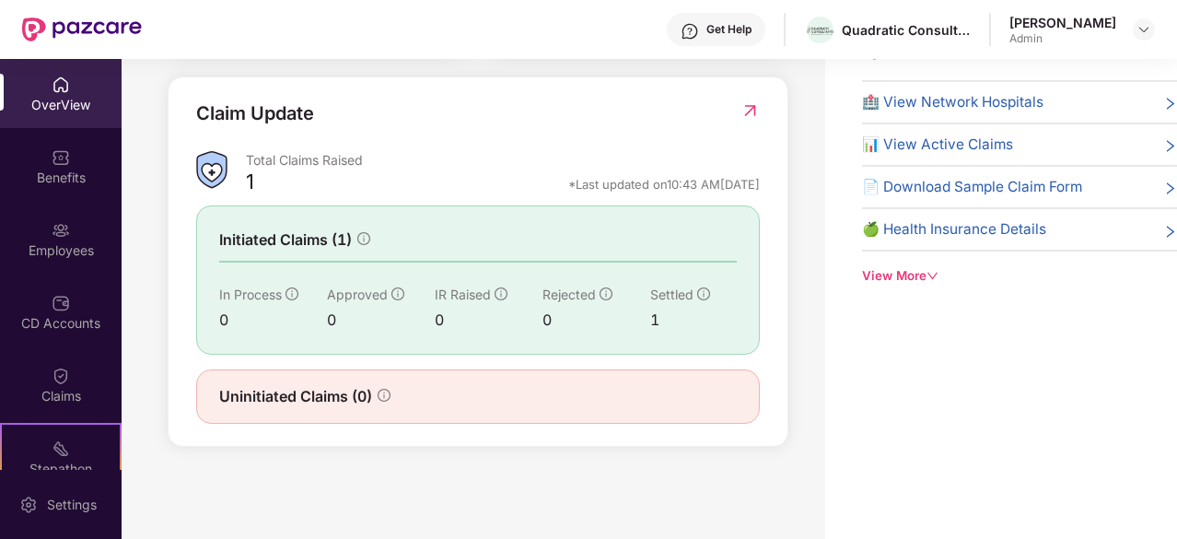
click at [654, 297] on span "Settled" at bounding box center [671, 294] width 43 height 16
drag, startPoint x: 654, startPoint y: 297, endPoint x: 593, endPoint y: 436, distance: 151.8
click at [593, 436] on div "Claim Update Total Claims Raised 1 *Last updated on 10:43 AM[DATE] Initiated Cl…" at bounding box center [478, 261] width 621 height 370
drag, startPoint x: 593, startPoint y: 436, endPoint x: 373, endPoint y: 403, distance: 222.5
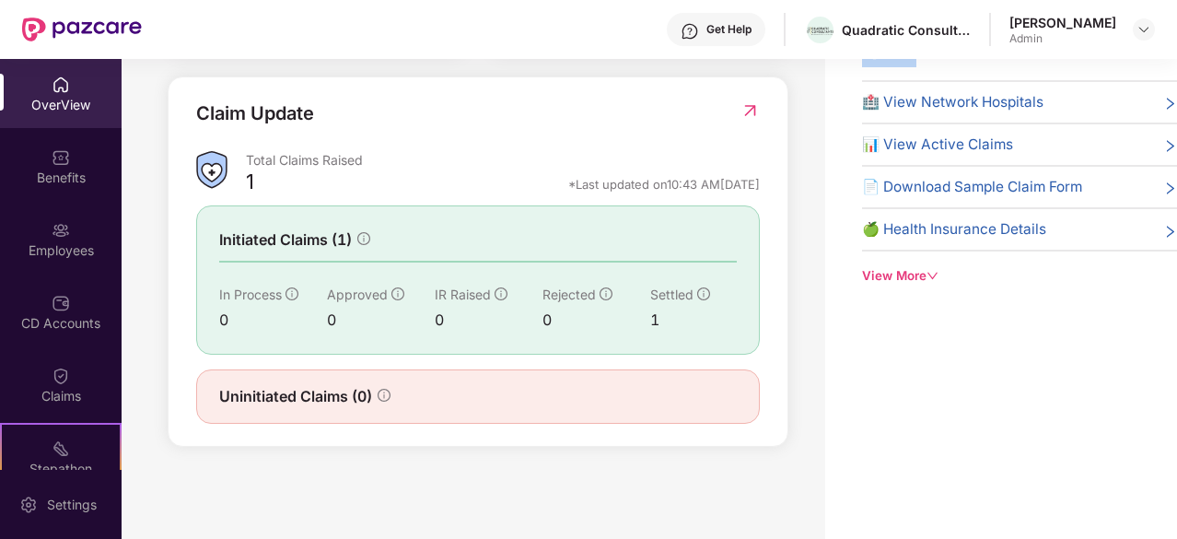
click at [373, 403] on div "Claim Update Total Claims Raised 1 *Last updated on 10:43 AM[DATE] Initiated Cl…" at bounding box center [478, 261] width 621 height 370
click at [373, 403] on div "Uninitiated Claims (0)" at bounding box center [304, 396] width 171 height 23
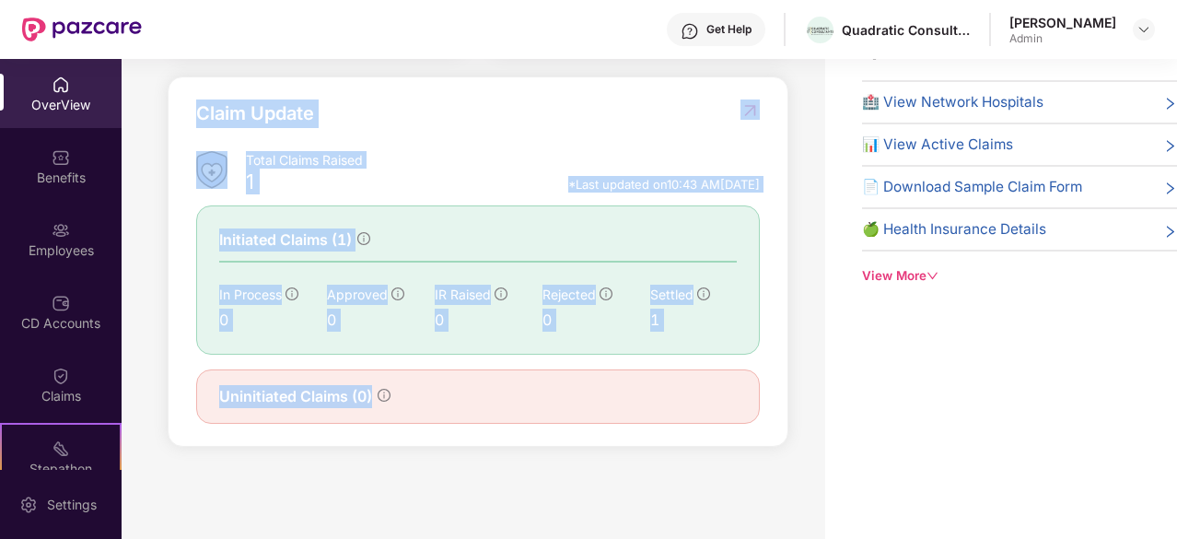
drag, startPoint x: 373, startPoint y: 403, endPoint x: 288, endPoint y: 117, distance: 298.8
click at [288, 117] on div "Claim Update Total Claims Raised 1 *Last updated on 10:43 AM[DATE] Initiated Cl…" at bounding box center [478, 261] width 564 height 324
click at [288, 117] on div "Claim Update" at bounding box center [255, 113] width 118 height 29
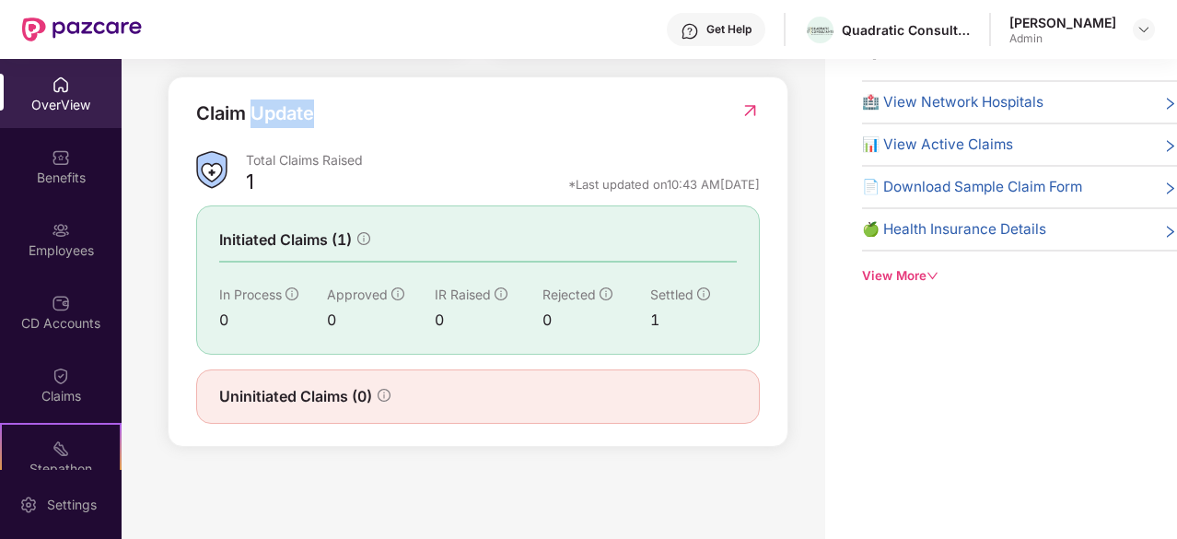
click at [288, 117] on div "Claim Update" at bounding box center [255, 113] width 118 height 29
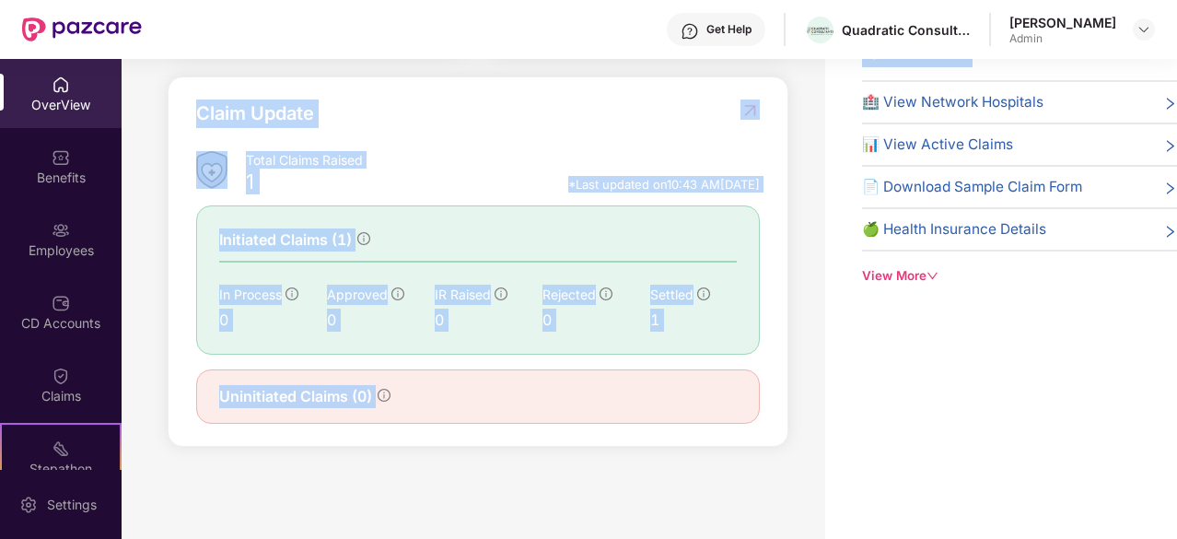
drag, startPoint x: 288, startPoint y: 117, endPoint x: 411, endPoint y: 413, distance: 320.1
click at [411, 413] on div "Claim Update Total Claims Raised 1 *Last updated on 10:43 AM[DATE] Initiated Cl…" at bounding box center [478, 261] width 564 height 324
click at [411, 413] on div "Uninitiated Claims (0)" at bounding box center [478, 396] width 564 height 54
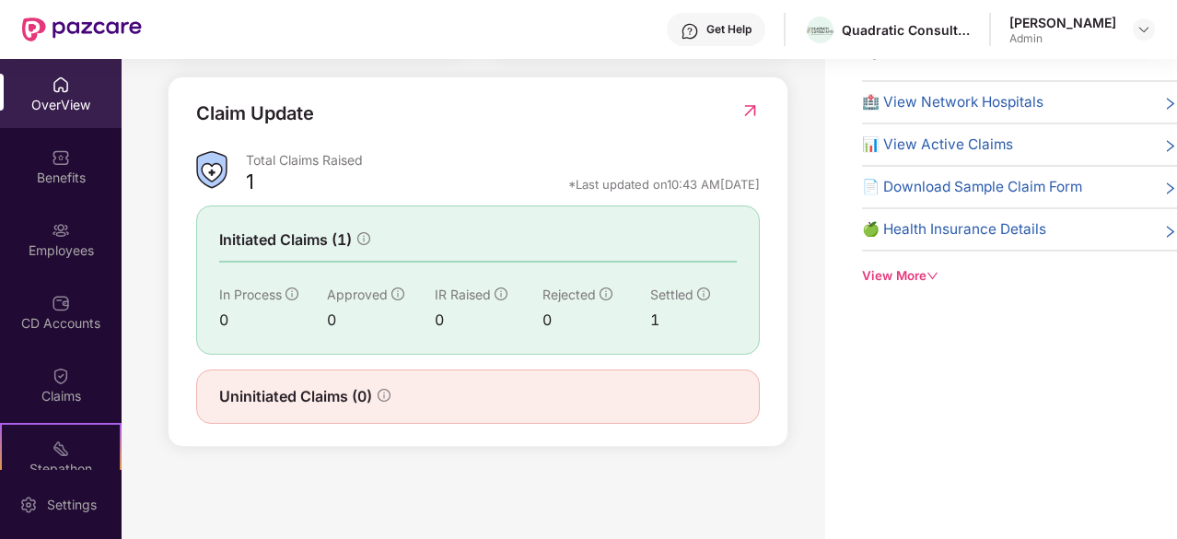
click at [568, 180] on div "*Last updated on 10:43 AM[DATE]" at bounding box center [664, 184] width 192 height 17
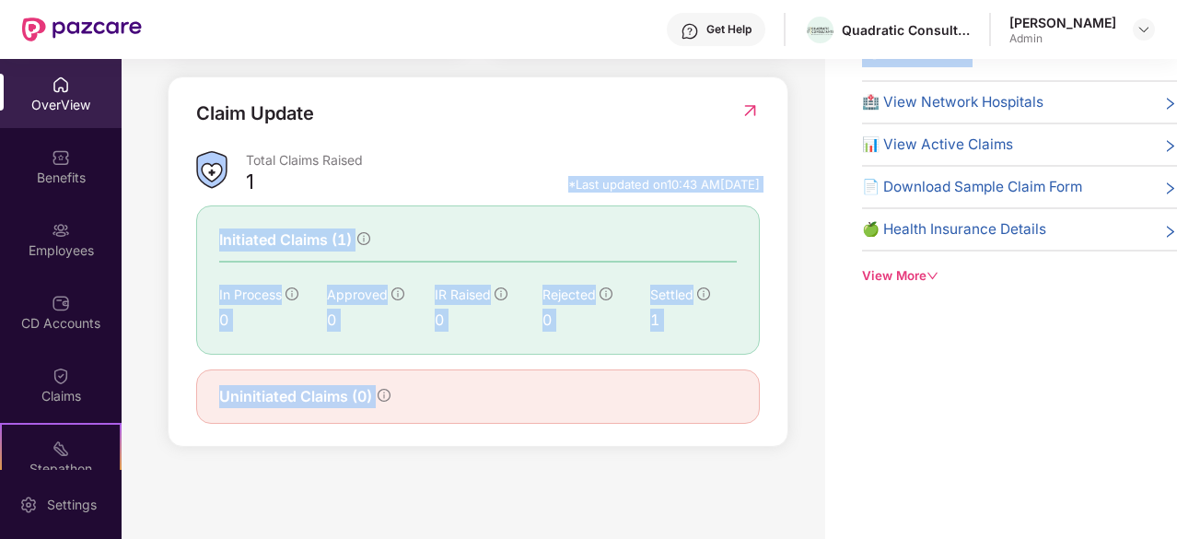
drag, startPoint x: 550, startPoint y: 180, endPoint x: 403, endPoint y: 414, distance: 276.5
click at [403, 414] on div "Claim Update Total Claims Raised 1 *Last updated on 10:43 AM[DATE] Initiated Cl…" at bounding box center [478, 261] width 564 height 324
click at [403, 414] on div "Uninitiated Claims (0)" at bounding box center [478, 396] width 564 height 54
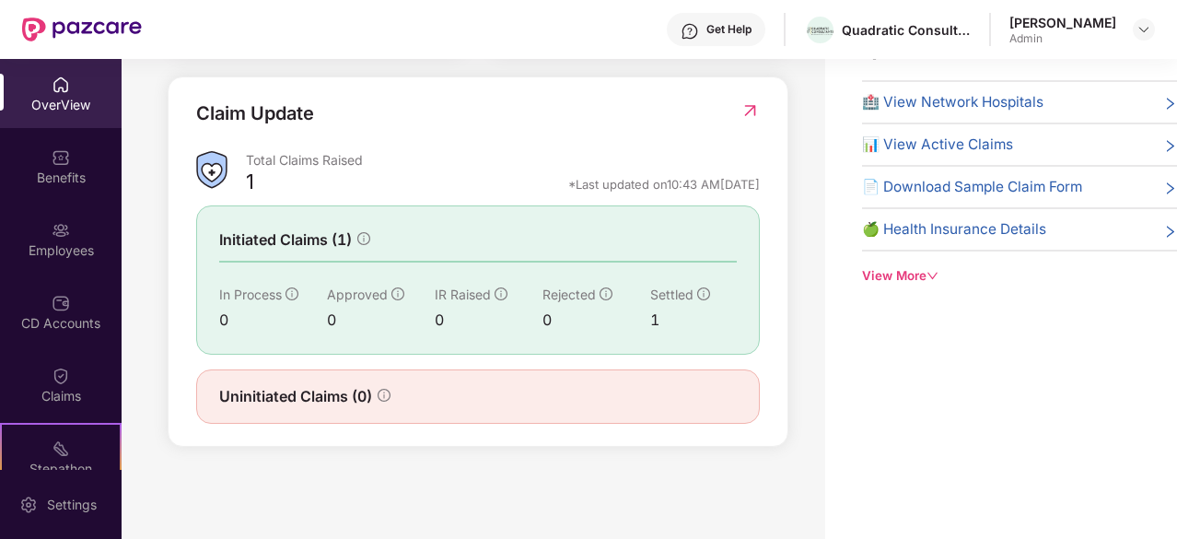
click at [376, 406] on div "Uninitiated Claims (0)" at bounding box center [304, 396] width 171 height 23
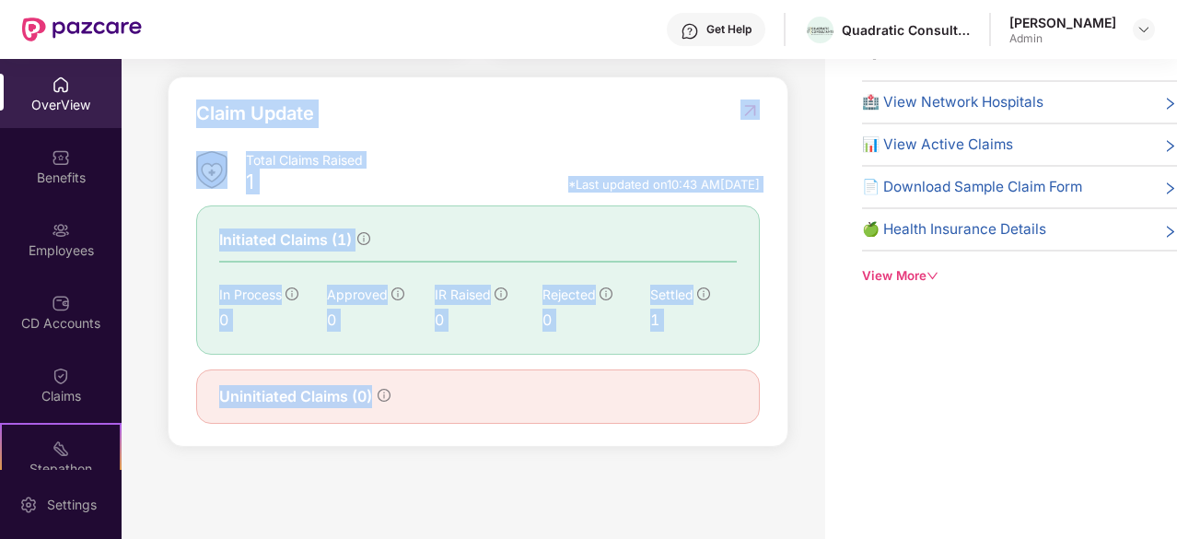
drag, startPoint x: 376, startPoint y: 406, endPoint x: 267, endPoint y: 123, distance: 303.0
click at [267, 123] on div "Claim Update Total Claims Raised 1 *Last updated on 10:43 AM[DATE] Initiated Cl…" at bounding box center [478, 261] width 564 height 324
click at [267, 123] on div "Claim Update" at bounding box center [255, 113] width 118 height 29
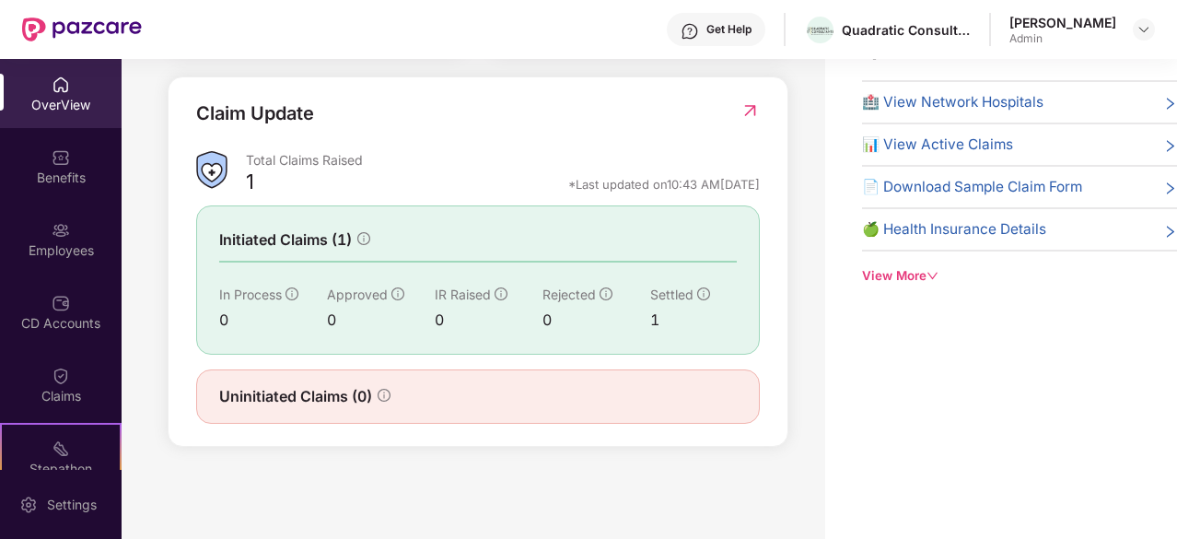
click at [266, 121] on div "Claim Update" at bounding box center [255, 113] width 118 height 29
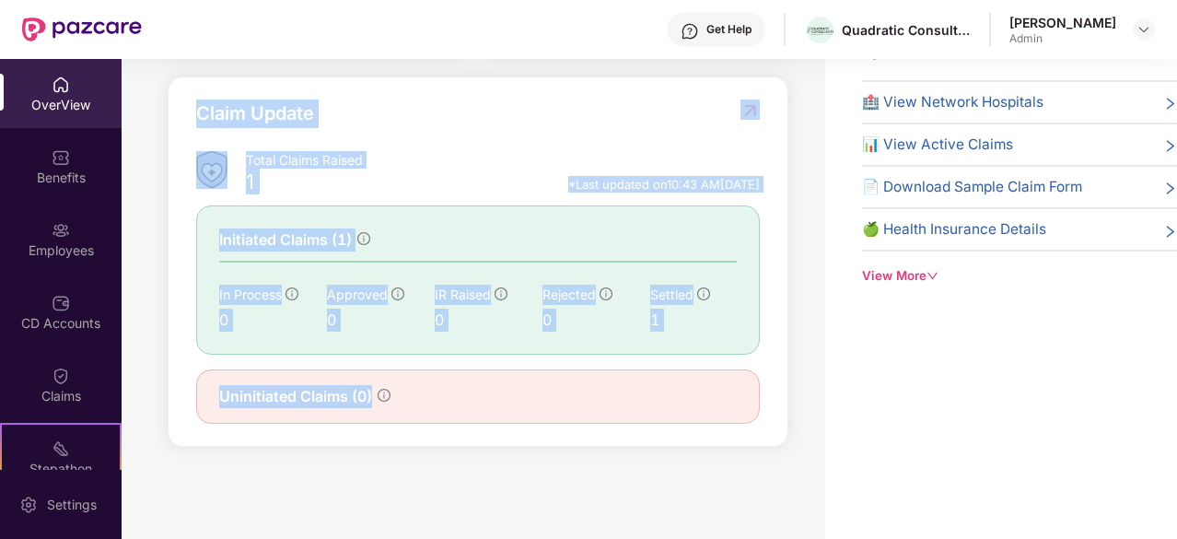
drag, startPoint x: 266, startPoint y: 121, endPoint x: 374, endPoint y: 411, distance: 309.5
click at [374, 411] on div "Claim Update Total Claims Raised 1 *Last updated on 10:43 AM[DATE] Initiated Cl…" at bounding box center [478, 261] width 564 height 324
click at [374, 411] on div "Uninitiated Claims (0)" at bounding box center [478, 396] width 564 height 54
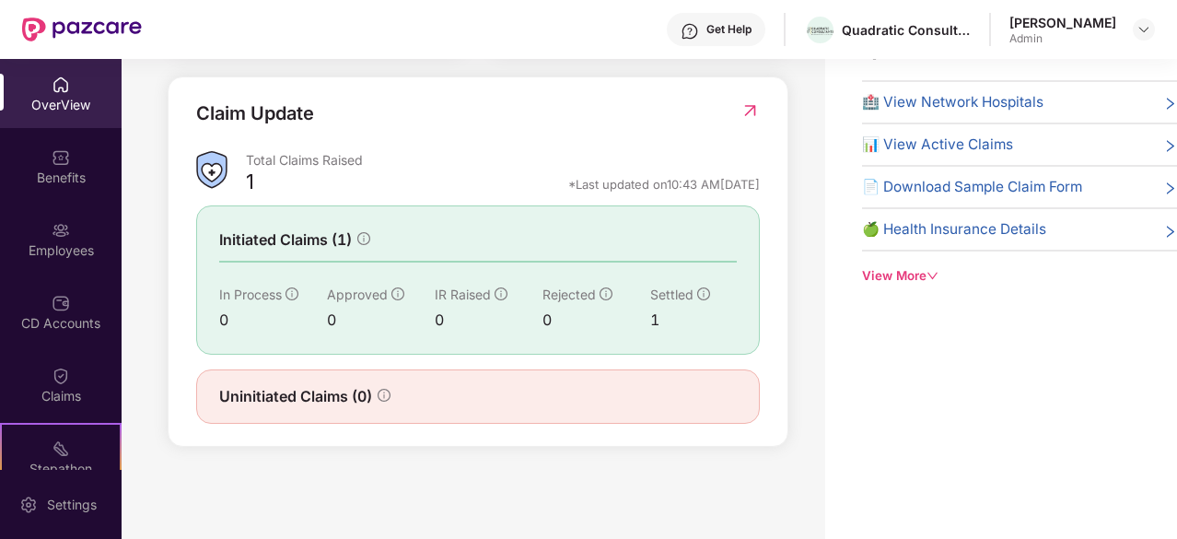
click at [374, 411] on div "Uninitiated Claims (0)" at bounding box center [478, 396] width 564 height 54
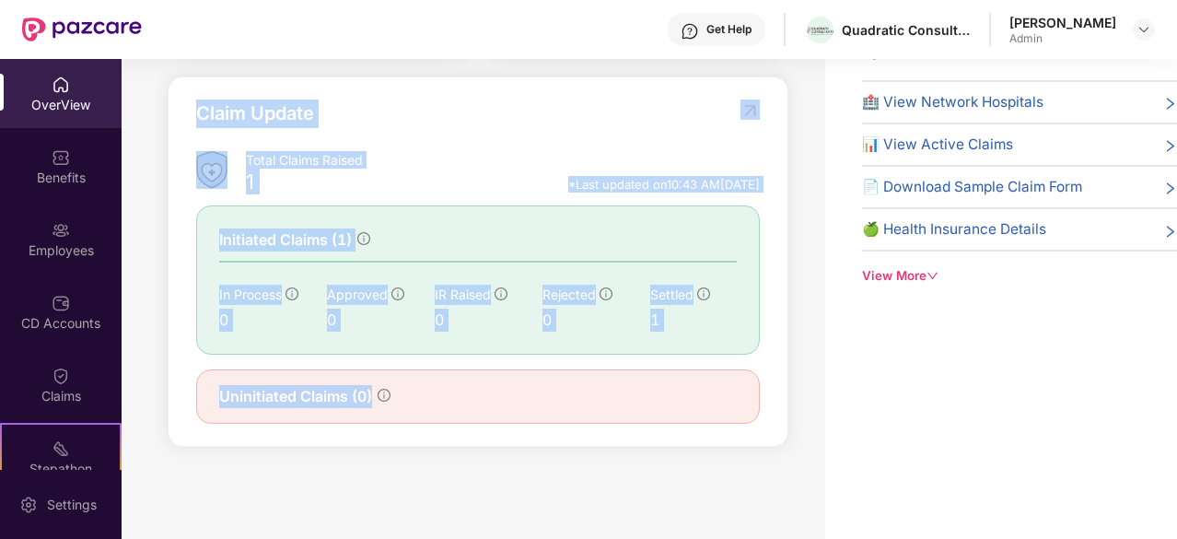
drag, startPoint x: 374, startPoint y: 411, endPoint x: 219, endPoint y: 110, distance: 338.7
click at [219, 110] on div "Claim Update Total Claims Raised 1 *Last updated on 10:43 AM[DATE] Initiated Cl…" at bounding box center [478, 261] width 564 height 324
click at [219, 110] on div "Claim Update" at bounding box center [255, 113] width 118 height 29
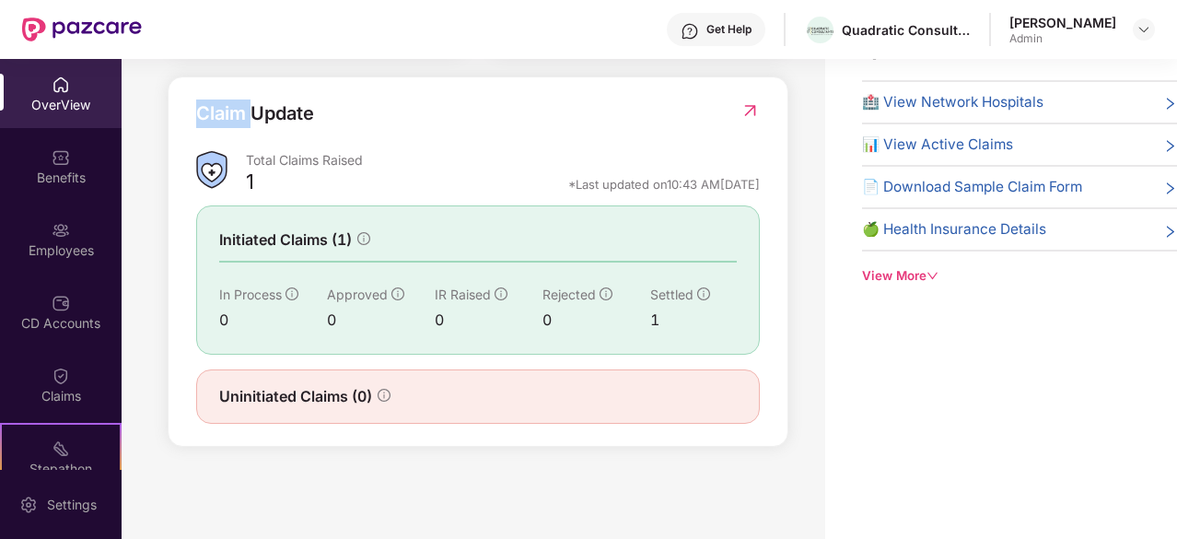
click at [219, 110] on div "Claim Update" at bounding box center [255, 113] width 118 height 29
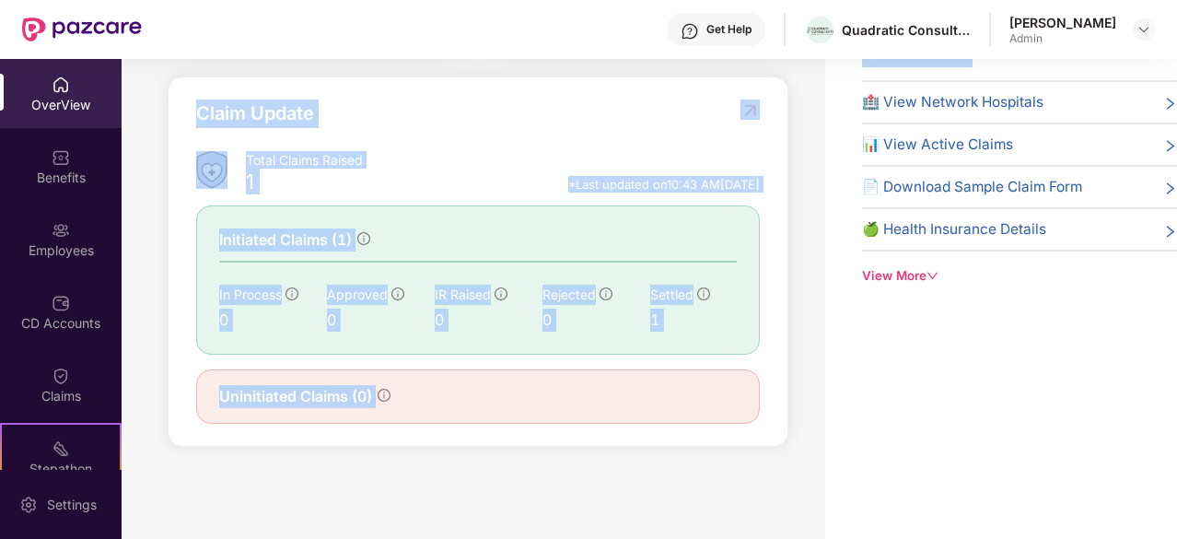
drag, startPoint x: 219, startPoint y: 110, endPoint x: 461, endPoint y: 490, distance: 450.6
click at [461, 490] on div "Welcome back, [PERSON_NAME]! Here is what’s going on with your team at Pazcare …" at bounding box center [474, 251] width 704 height 502
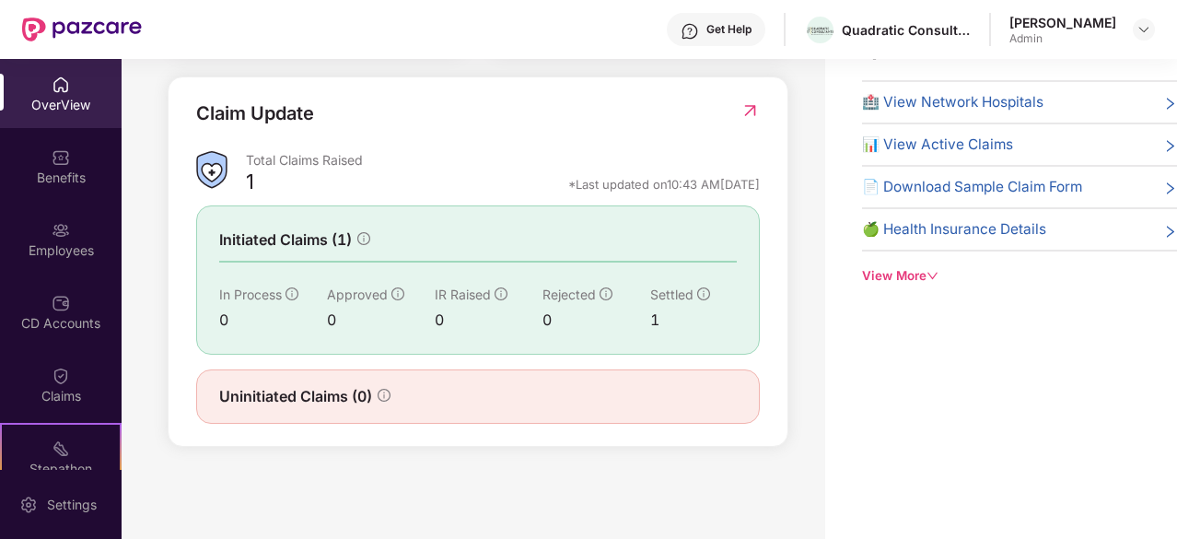
click at [604, 188] on div "*Last updated on 10:43 AM[DATE]" at bounding box center [664, 184] width 192 height 17
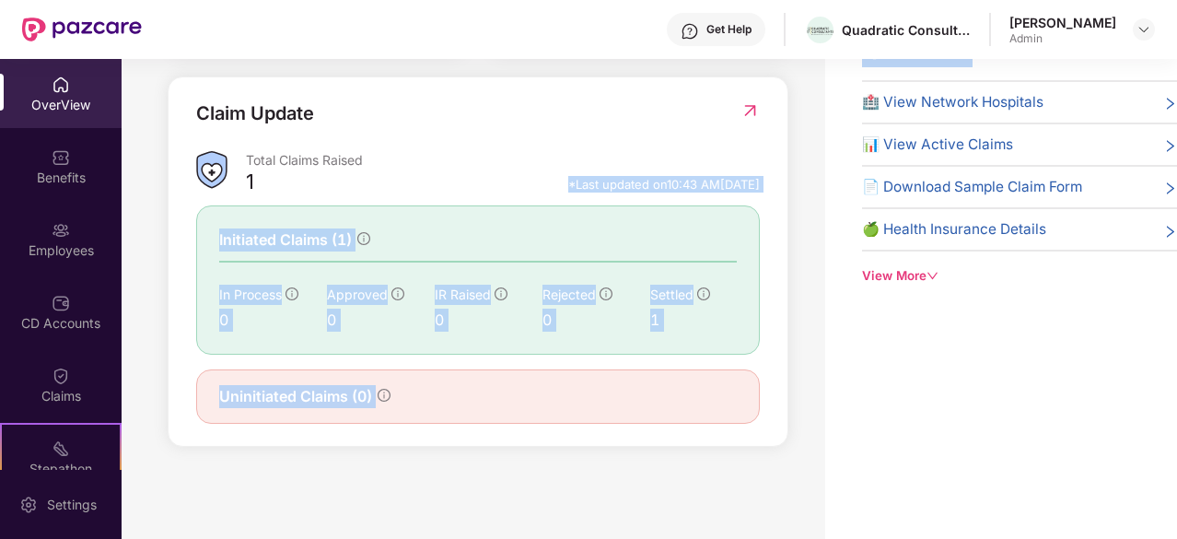
drag, startPoint x: 604, startPoint y: 188, endPoint x: 532, endPoint y: 458, distance: 279.3
click at [532, 458] on div "Welcome back, [PERSON_NAME]! Here is what’s going on with your team at Pazcare …" at bounding box center [474, 251] width 704 height 502
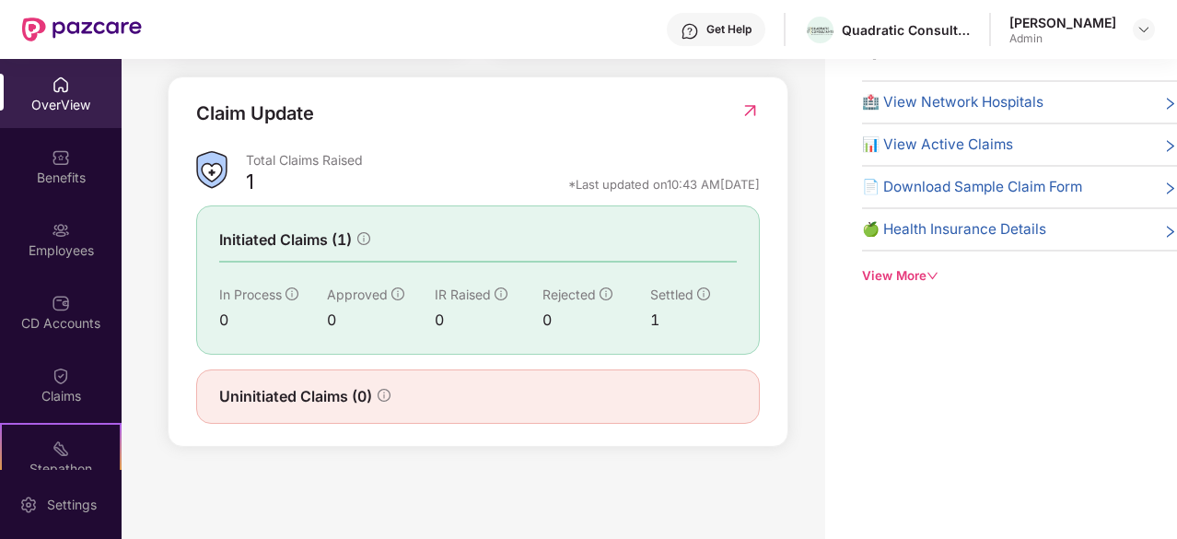
click at [364, 398] on span "Uninitiated Claims (0)" at bounding box center [295, 396] width 153 height 23
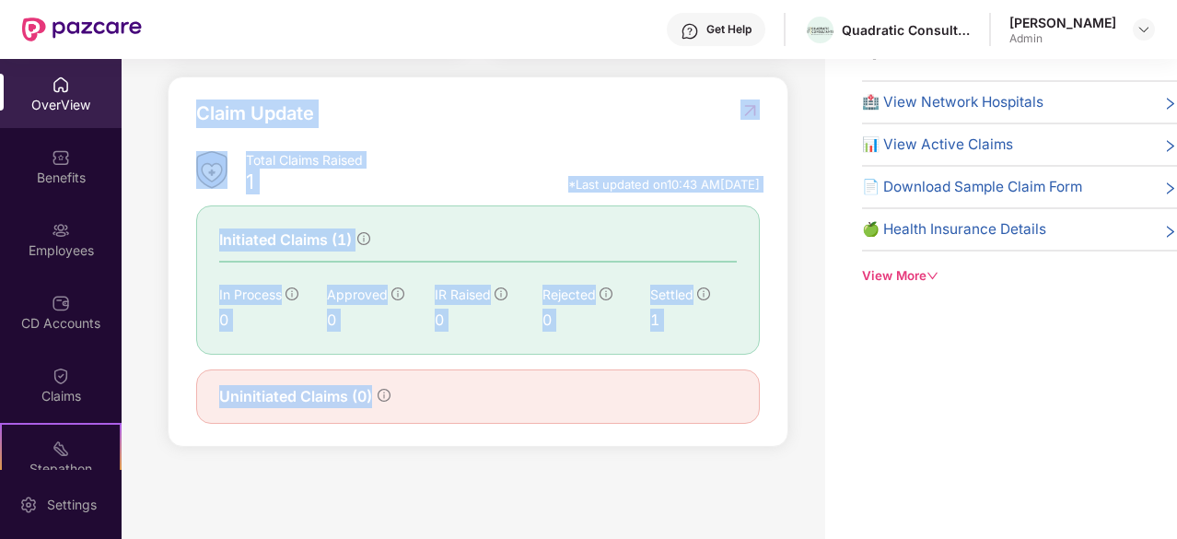
drag, startPoint x: 364, startPoint y: 398, endPoint x: 269, endPoint y: 106, distance: 307.0
click at [269, 106] on div "Claim Update Total Claims Raised 1 *Last updated on 10:43 AM[DATE] Initiated Cl…" at bounding box center [478, 261] width 564 height 324
click at [269, 106] on div "Claim Update" at bounding box center [255, 113] width 118 height 29
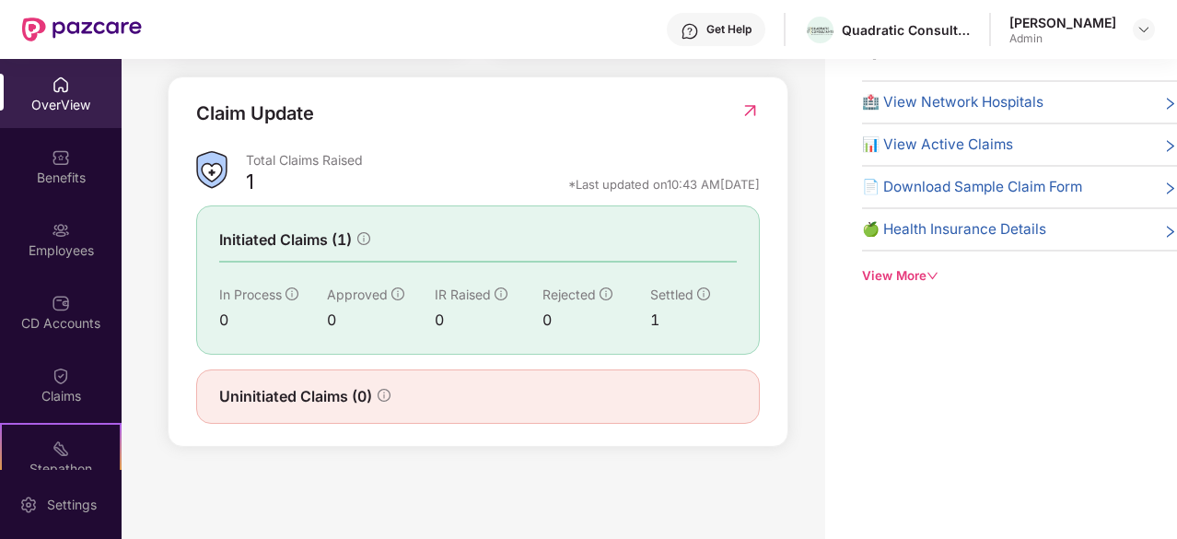
click at [63, 110] on div "OverView" at bounding box center [61, 105] width 122 height 18
click at [308, 164] on div "Total Claims Raised" at bounding box center [503, 160] width 514 height 18
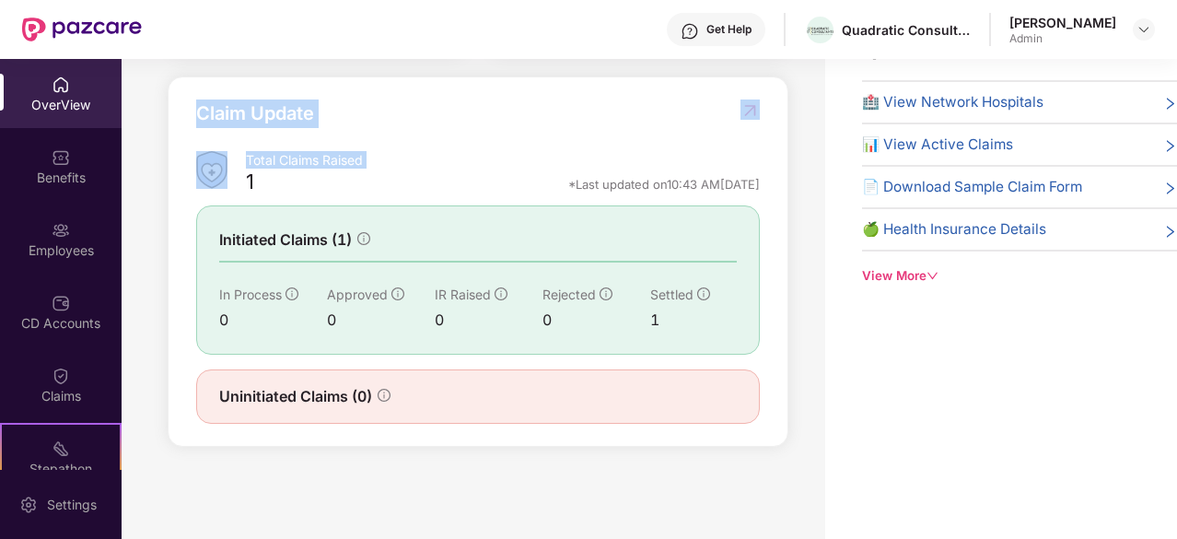
drag, startPoint x: 308, startPoint y: 164, endPoint x: 264, endPoint y: 120, distance: 61.9
click at [264, 120] on div "Claim Update Total Claims Raised 1 *Last updated on 10:43 AM[DATE] Initiated Cl…" at bounding box center [478, 261] width 564 height 324
click at [264, 120] on div "Claim Update" at bounding box center [255, 113] width 118 height 29
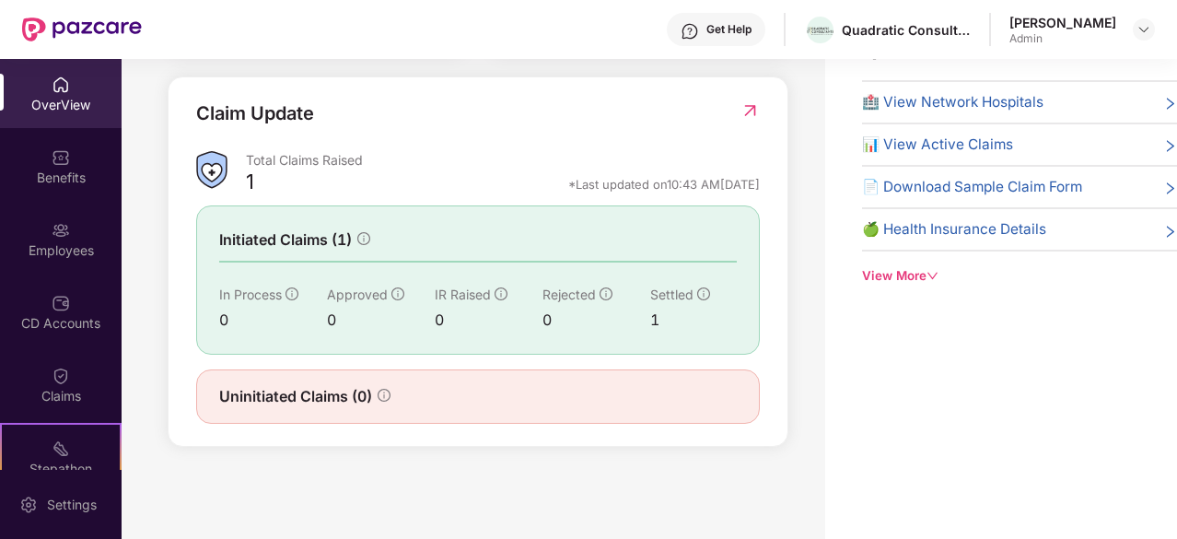
click at [318, 231] on span "Initiated Claims (1)" at bounding box center [285, 239] width 133 height 23
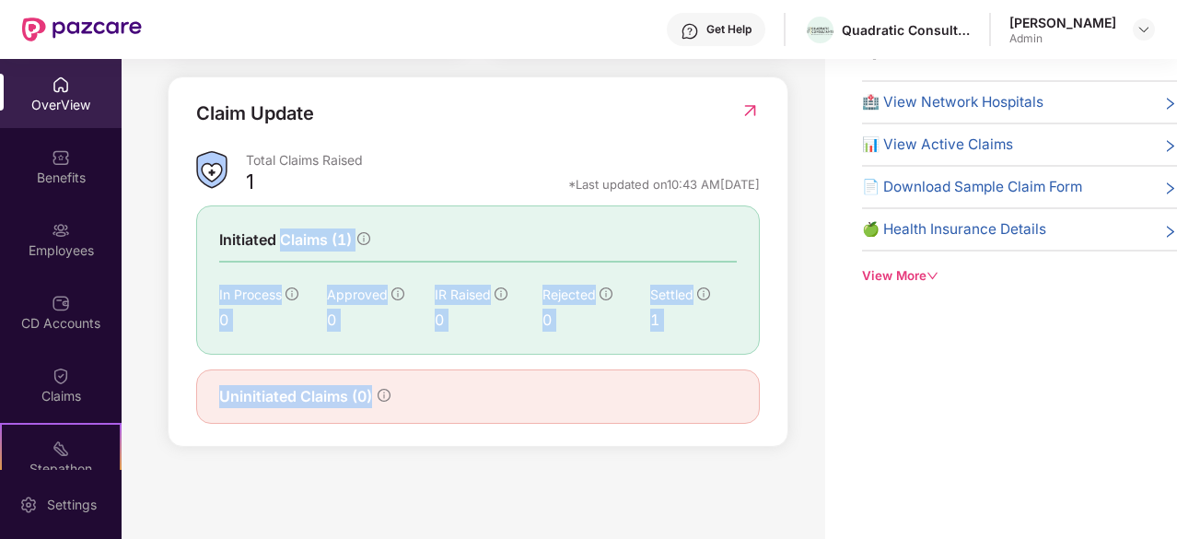
drag, startPoint x: 318, startPoint y: 231, endPoint x: 383, endPoint y: 425, distance: 204.2
click at [383, 425] on div "Claim Update Total Claims Raised 1 *Last updated on 10:43 AM[DATE] Initiated Cl…" at bounding box center [478, 261] width 621 height 370
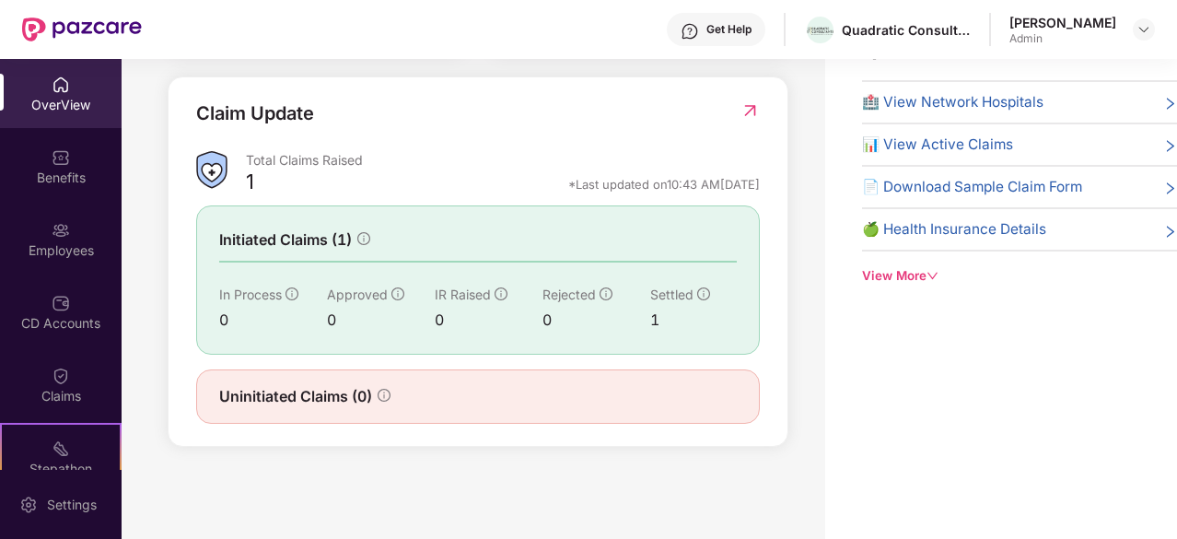
click at [602, 174] on div "Total Claims Raised" at bounding box center [503, 163] width 514 height 25
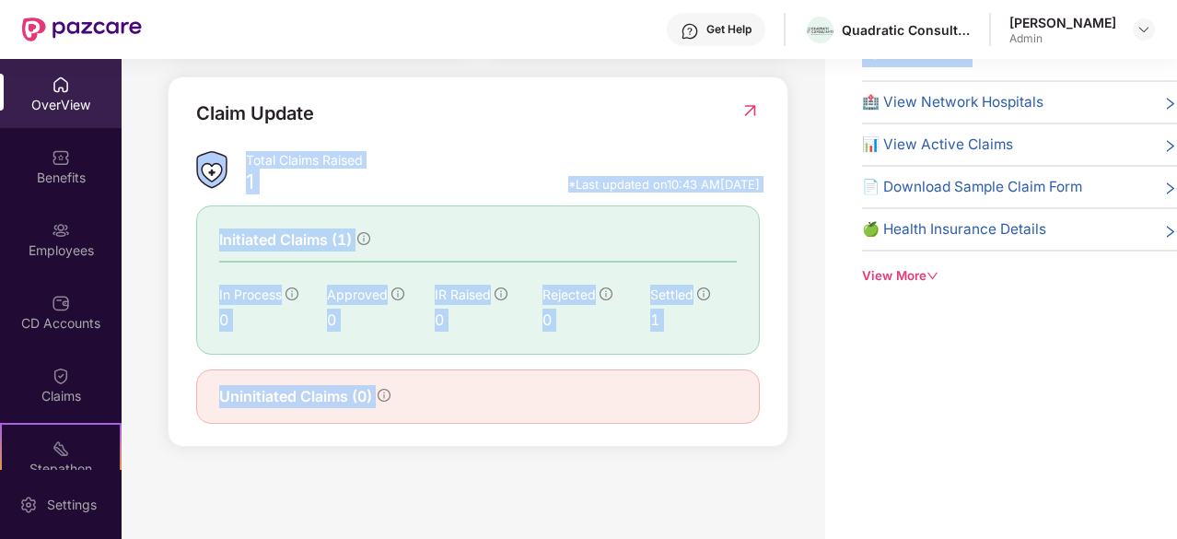
drag, startPoint x: 602, startPoint y: 174, endPoint x: 656, endPoint y: 424, distance: 255.3
click at [656, 424] on div "Claim Update Total Claims Raised 1 *Last updated on 10:43 AM[DATE] Initiated Cl…" at bounding box center [478, 261] width 564 height 324
click at [656, 424] on div "Uninitiated Claims (0)" at bounding box center [478, 396] width 564 height 54
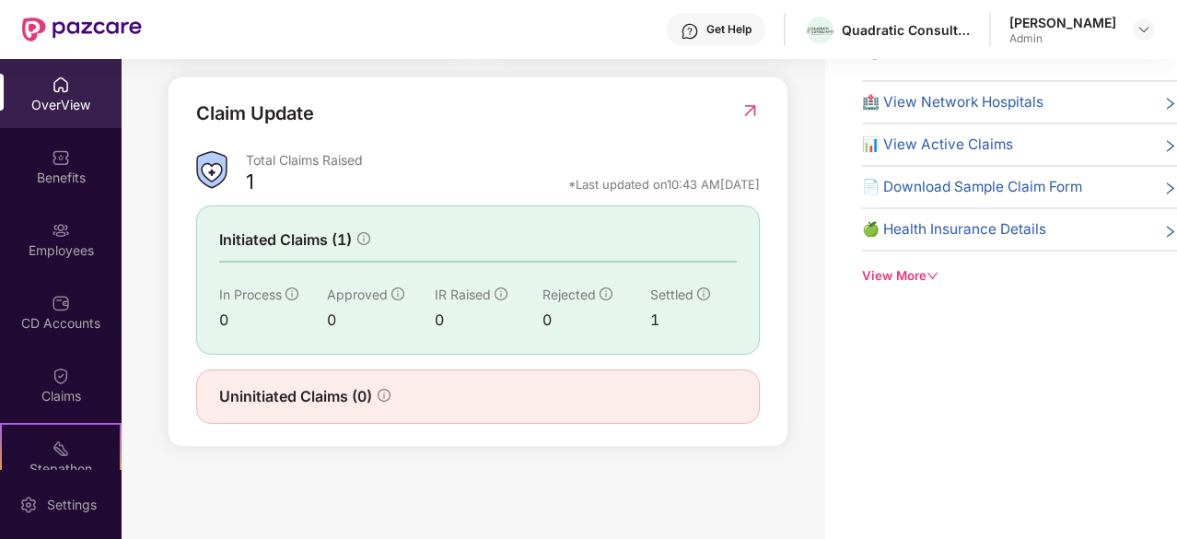
click at [627, 174] on div "Total Claims Raised" at bounding box center [503, 163] width 514 height 25
drag, startPoint x: 627, startPoint y: 174, endPoint x: 643, endPoint y: 178, distance: 16.1
click at [643, 178] on div "Total Claims Raised 1 *Last updated on 10:43 AM[DATE]" at bounding box center [503, 175] width 514 height 49
click at [643, 178] on div "*Last updated on 10:43 AM[DATE]" at bounding box center [664, 184] width 192 height 17
drag, startPoint x: 643, startPoint y: 178, endPoint x: 679, endPoint y: 140, distance: 52.1
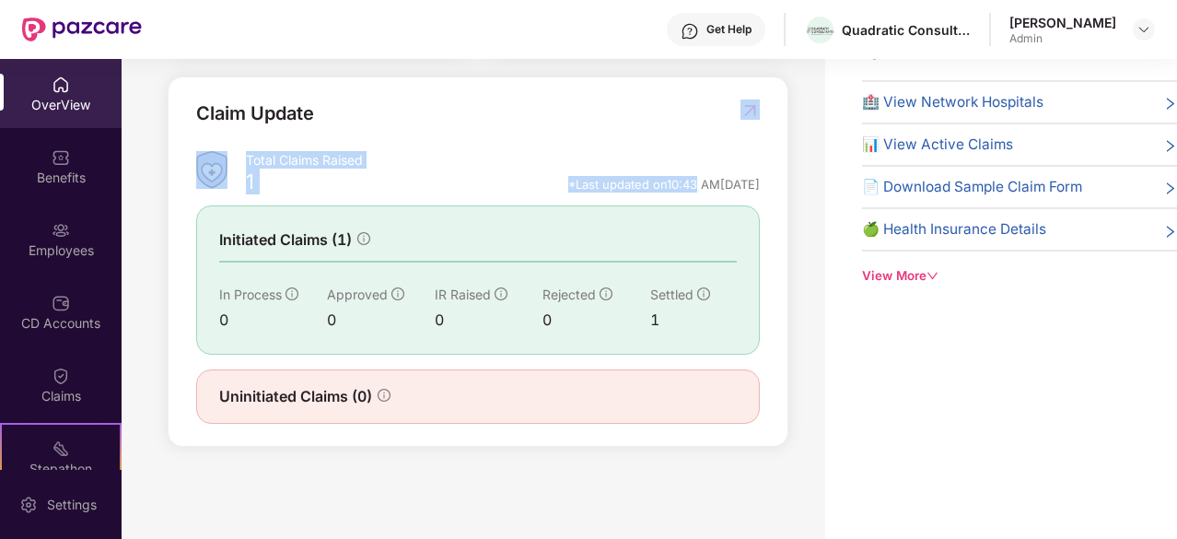
click at [679, 140] on div "Claim Update Total Claims Raised 1 *Last updated on 10:43 AM[DATE] Initiated Cl…" at bounding box center [478, 261] width 564 height 324
click at [679, 140] on div "Claim Update" at bounding box center [478, 124] width 564 height 51
click at [311, 407] on span "Uninitiated Claims (0)" at bounding box center [295, 396] width 153 height 23
click at [684, 309] on div "Settled 1" at bounding box center [693, 308] width 87 height 47
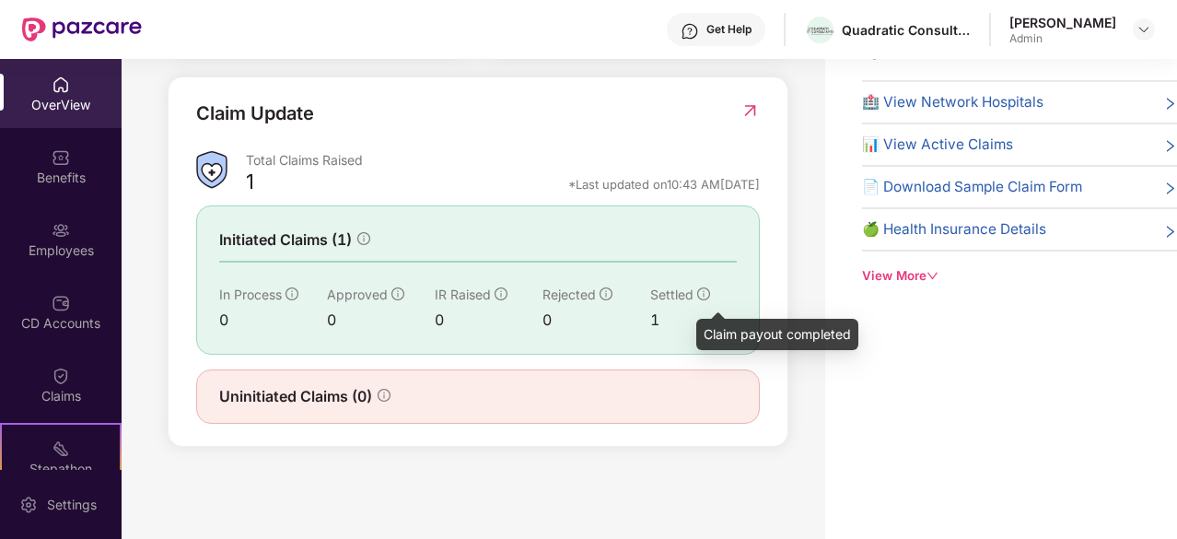
click at [699, 294] on icon "info-circle" at bounding box center [703, 293] width 13 height 13
click at [704, 291] on icon "info-circle" at bounding box center [703, 293] width 13 height 13
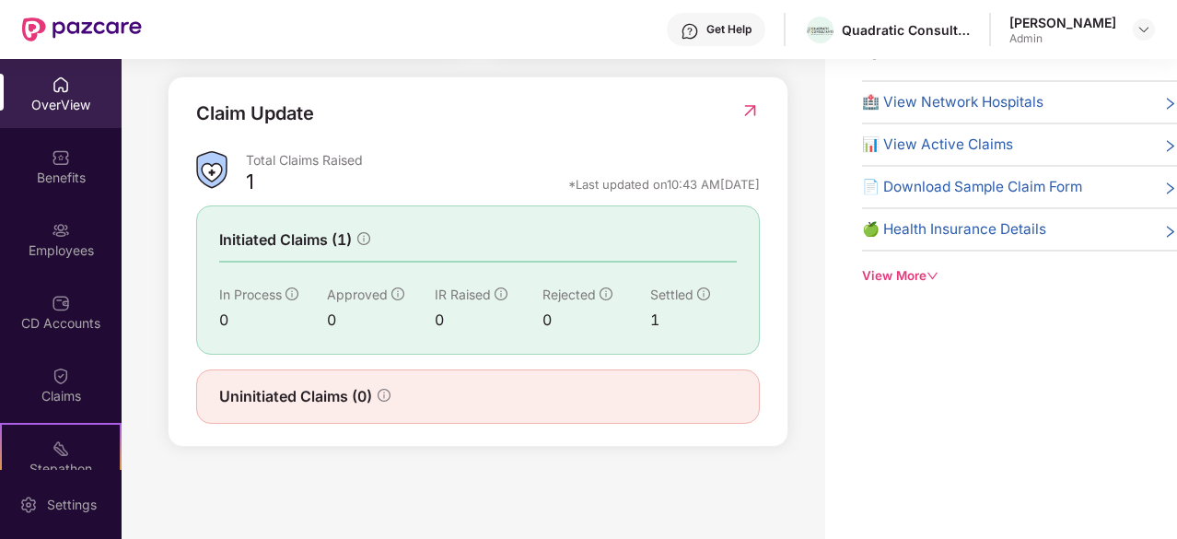
click at [682, 290] on span "Settled" at bounding box center [671, 294] width 43 height 16
click at [753, 113] on img at bounding box center [750, 110] width 19 height 18
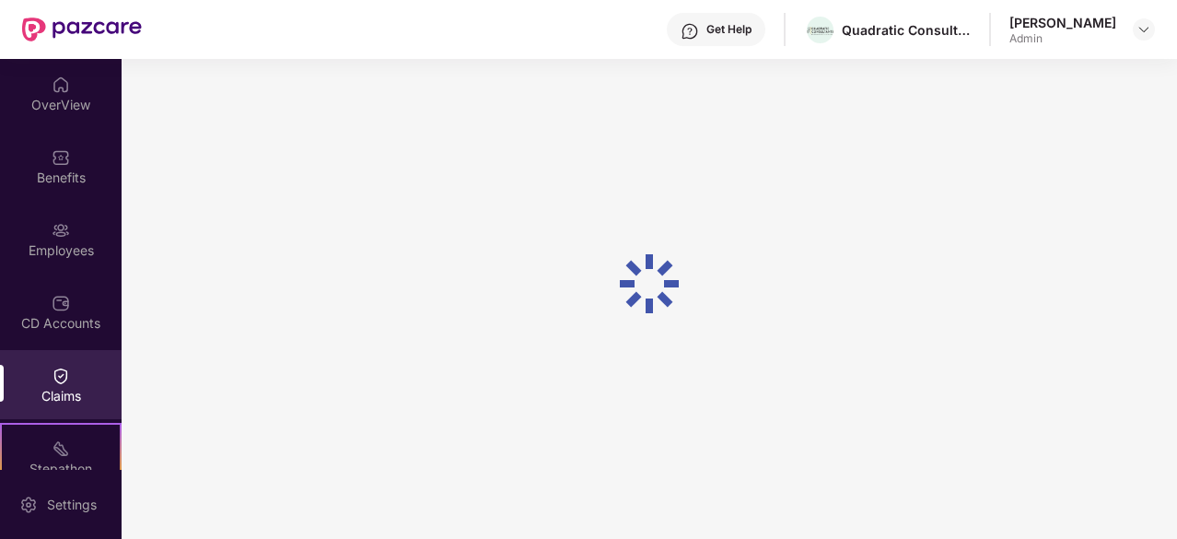
scroll to position [59, 0]
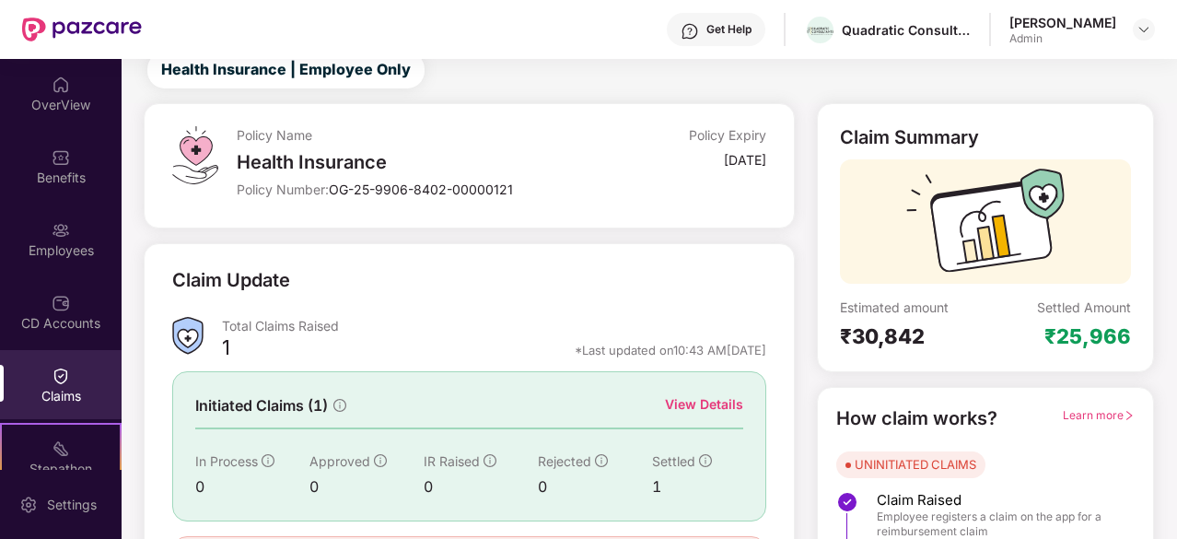
click at [468, 251] on div "Claim Update Total Claims Raised 1 *Last updated on 10:43 AM[DATE] Initiated Cl…" at bounding box center [469, 428] width 651 height 371
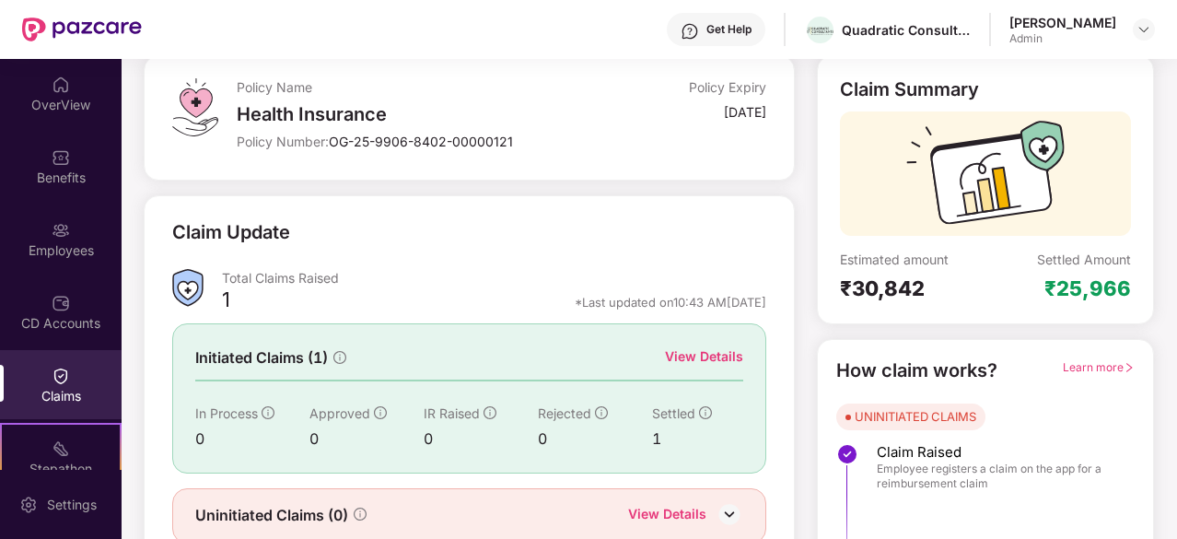
scroll to position [70, 0]
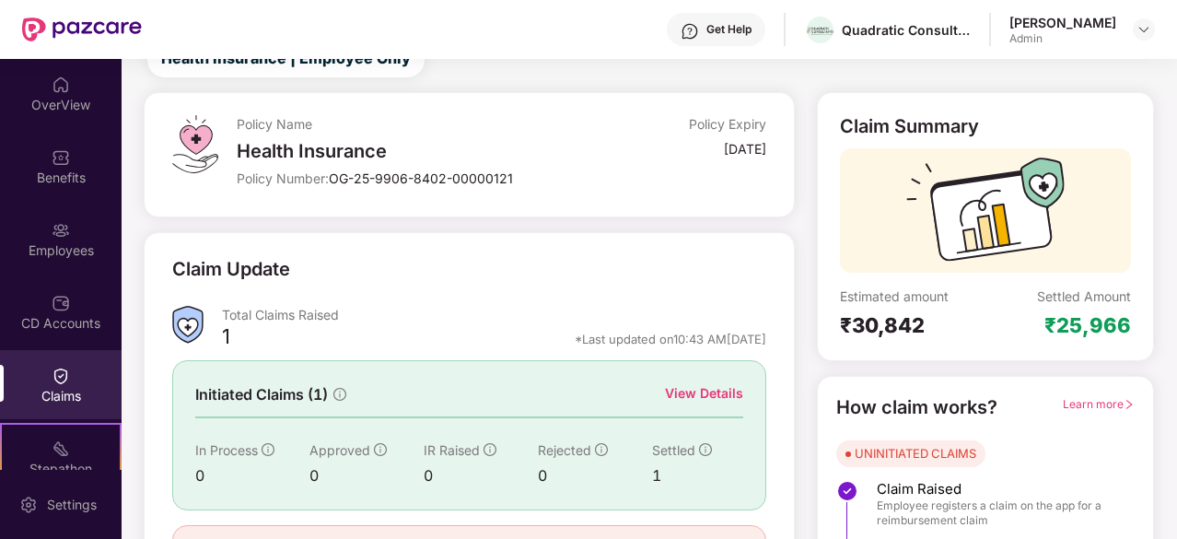
click at [883, 339] on div "Claim Summary Estimated amount ₹30,842 Settled Amount ₹25,966" at bounding box center [985, 226] width 337 height 269
drag, startPoint x: 883, startPoint y: 339, endPoint x: 1058, endPoint y: 283, distance: 182.9
click at [1058, 283] on div "Claim Summary Estimated amount ₹30,842 Settled Amount ₹25,966" at bounding box center [985, 226] width 337 height 269
click at [1058, 283] on div "Claim Summary Estimated amount ₹30,842 Settled Amount ₹25,966" at bounding box center [985, 226] width 291 height 223
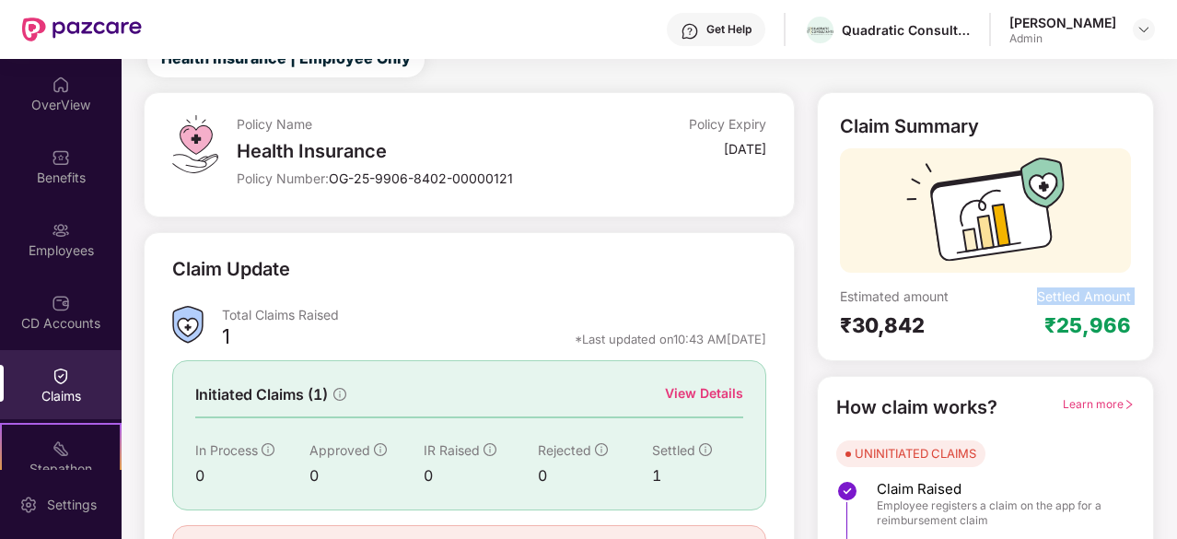
drag, startPoint x: 1058, startPoint y: 283, endPoint x: 1093, endPoint y: 310, distance: 44.0
click at [1093, 310] on div "Claim Summary Estimated amount ₹30,842 Settled Amount ₹25,966" at bounding box center [985, 226] width 291 height 223
click at [1093, 310] on div "Settled Amount ₹25,966" at bounding box center [1059, 312] width 146 height 51
drag, startPoint x: 1093, startPoint y: 310, endPoint x: 951, endPoint y: 312, distance: 141.9
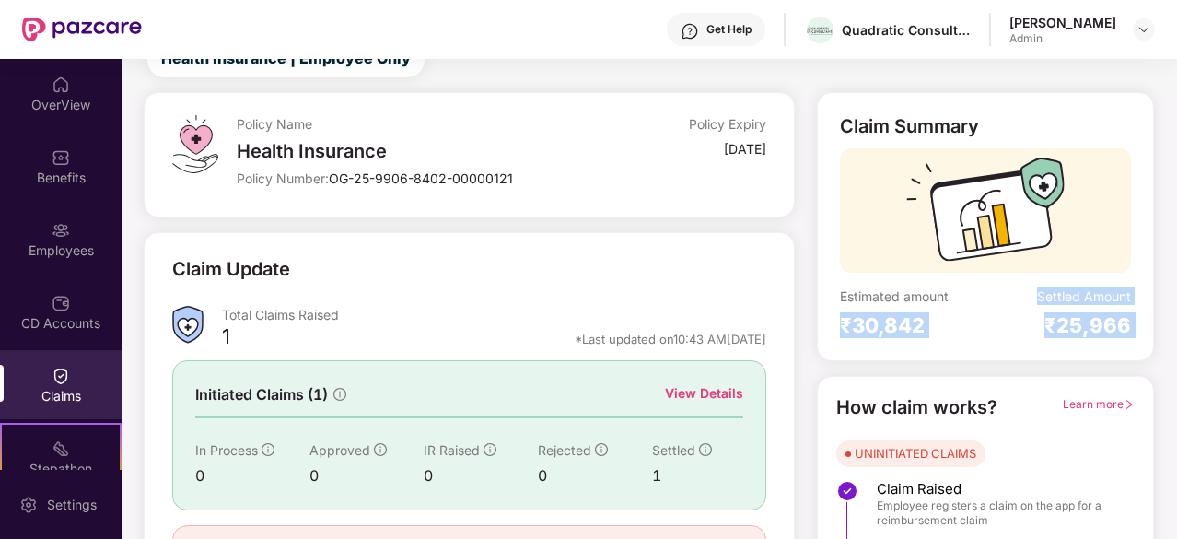
click at [951, 312] on div "Estimated amount ₹30,842 Settled Amount ₹25,966" at bounding box center [985, 312] width 291 height 51
click at [951, 312] on div "₹30,842" at bounding box center [913, 325] width 146 height 26
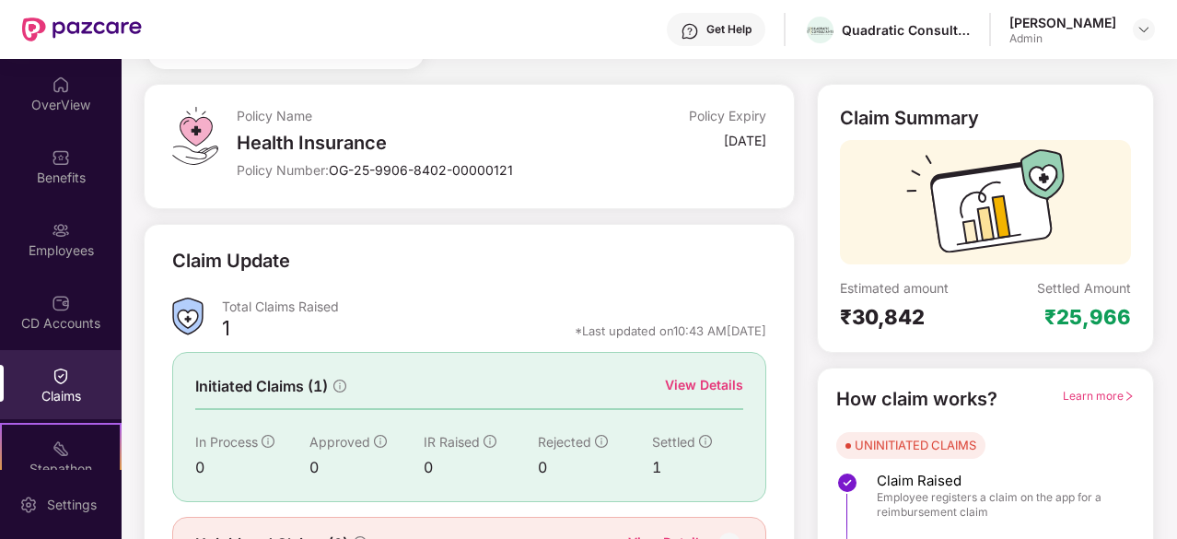
scroll to position [0, 0]
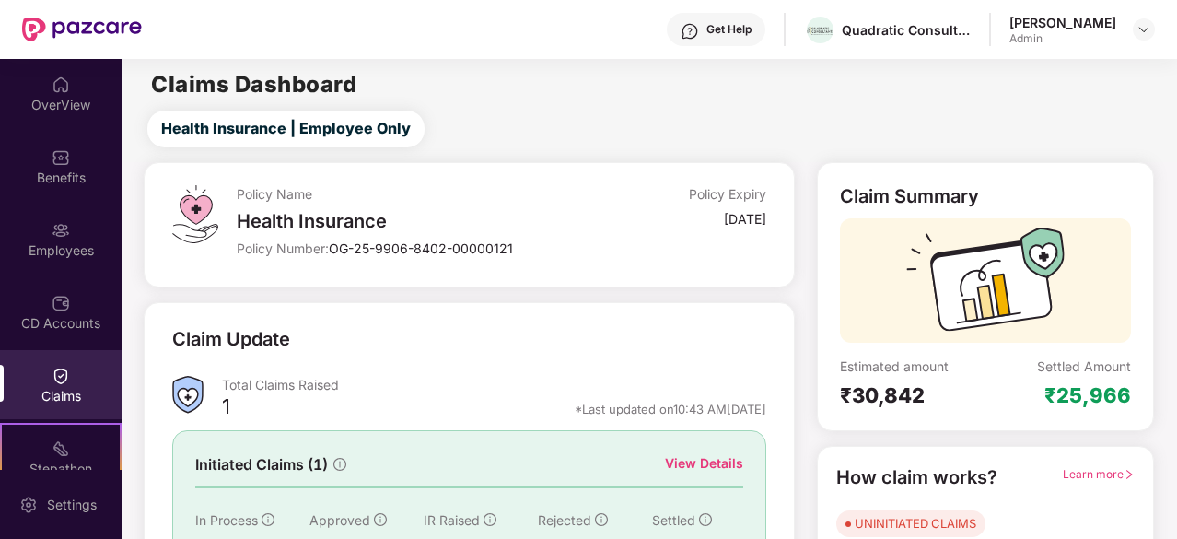
click at [699, 195] on div "Policy Expiry" at bounding box center [727, 194] width 77 height 18
drag, startPoint x: 699, startPoint y: 195, endPoint x: 485, endPoint y: 289, distance: 233.5
click at [485, 289] on div "Policy Name Health Insurance Policy Number: OG-25-9906-8402-00000121 Policy Exp…" at bounding box center [469, 441] width 673 height 559
click at [452, 254] on span "OG-25-9906-8402-00000121" at bounding box center [421, 248] width 184 height 16
click at [241, 376] on div "Total Claims Raised" at bounding box center [494, 385] width 544 height 18
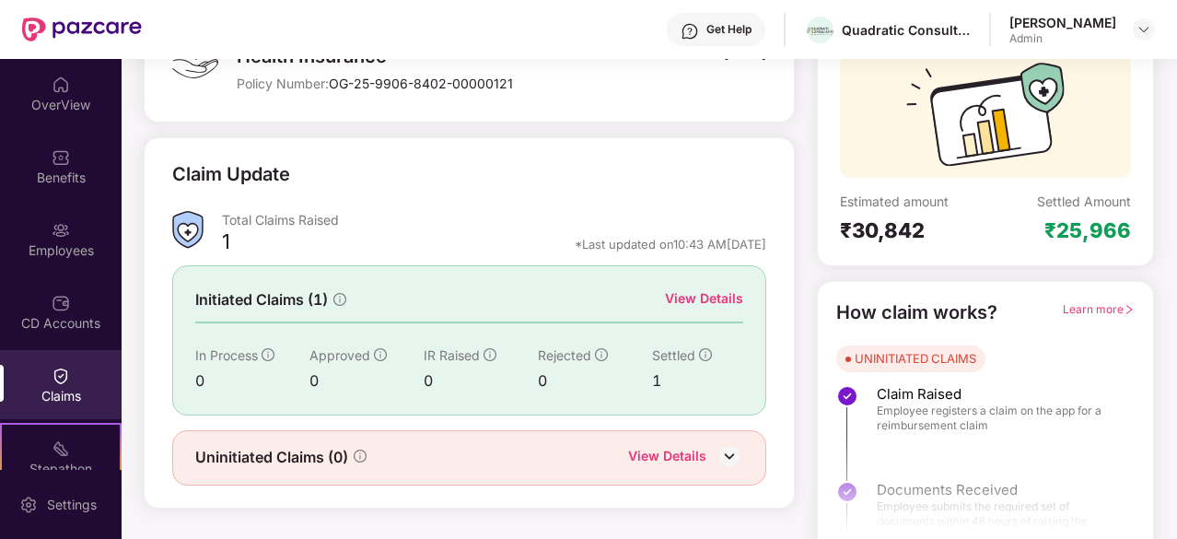
scroll to position [181, 0]
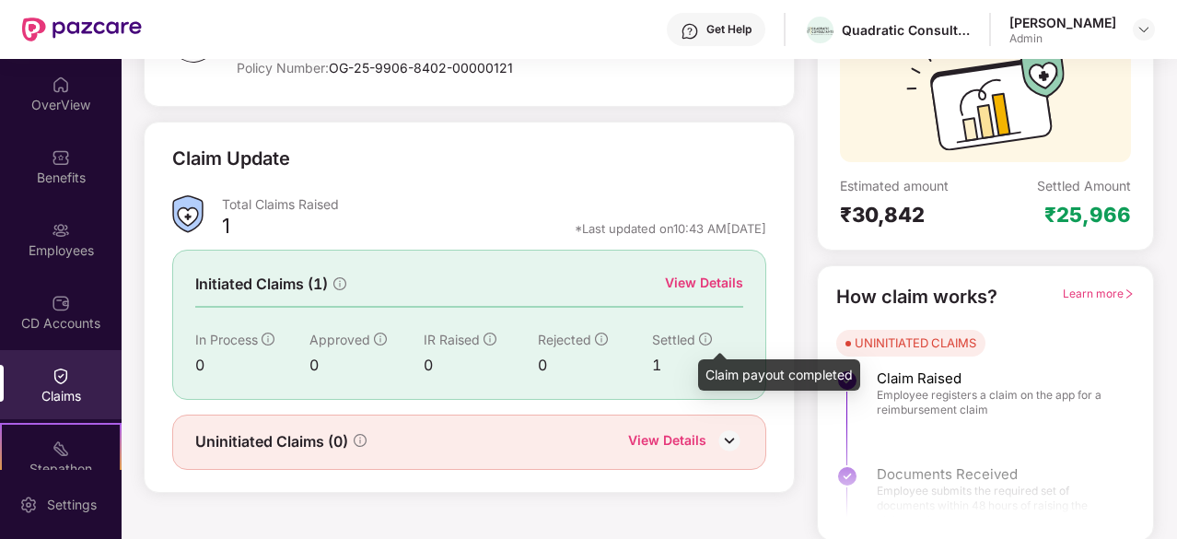
click at [699, 335] on icon "info-circle" at bounding box center [705, 339] width 13 height 13
click at [700, 334] on icon "info-circle" at bounding box center [705, 339] width 13 height 13
click at [686, 288] on div "View Details" at bounding box center [704, 283] width 78 height 20
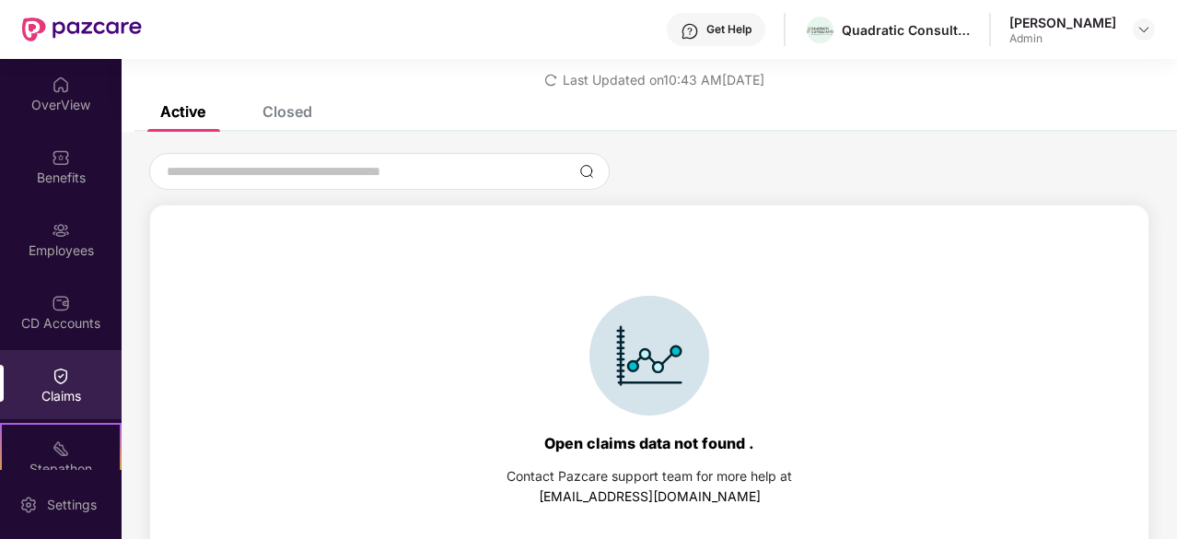
scroll to position [79, 0]
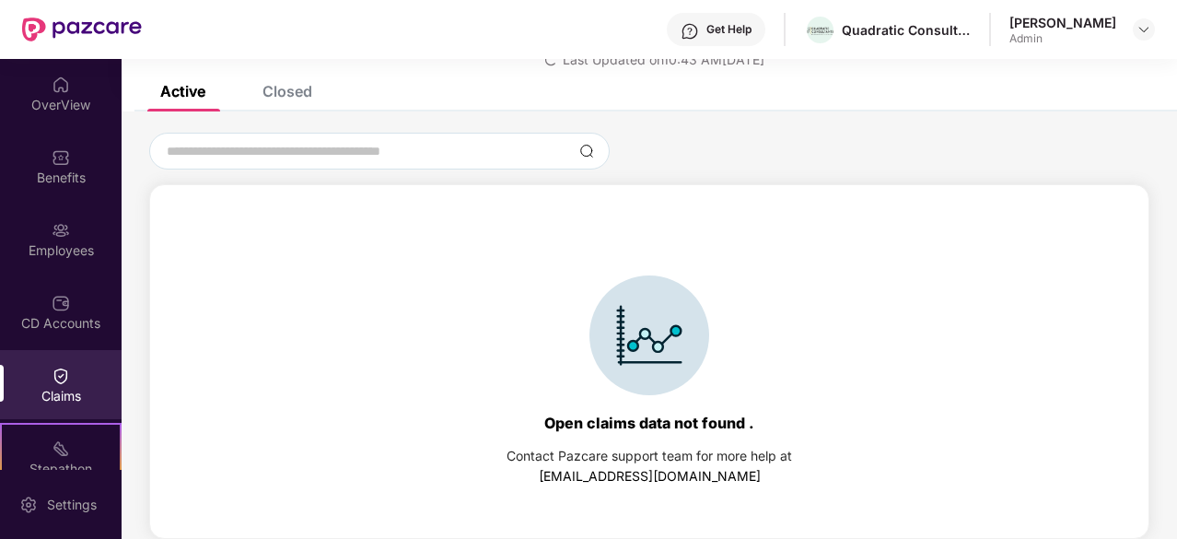
click at [658, 442] on div "Open claims data not found . Contact Pazcare support team for more help at [EMA…" at bounding box center [650, 380] width 286 height 211
drag, startPoint x: 658, startPoint y: 442, endPoint x: 682, endPoint y: 463, distance: 32.0
click at [682, 463] on div "Open claims data not found . Contact Pazcare support team for more help at [EMA…" at bounding box center [650, 380] width 286 height 211
click at [735, 476] on div "Contact Pazcare support team for more help at [EMAIL_ADDRESS][DOMAIN_NAME]" at bounding box center [650, 466] width 286 height 41
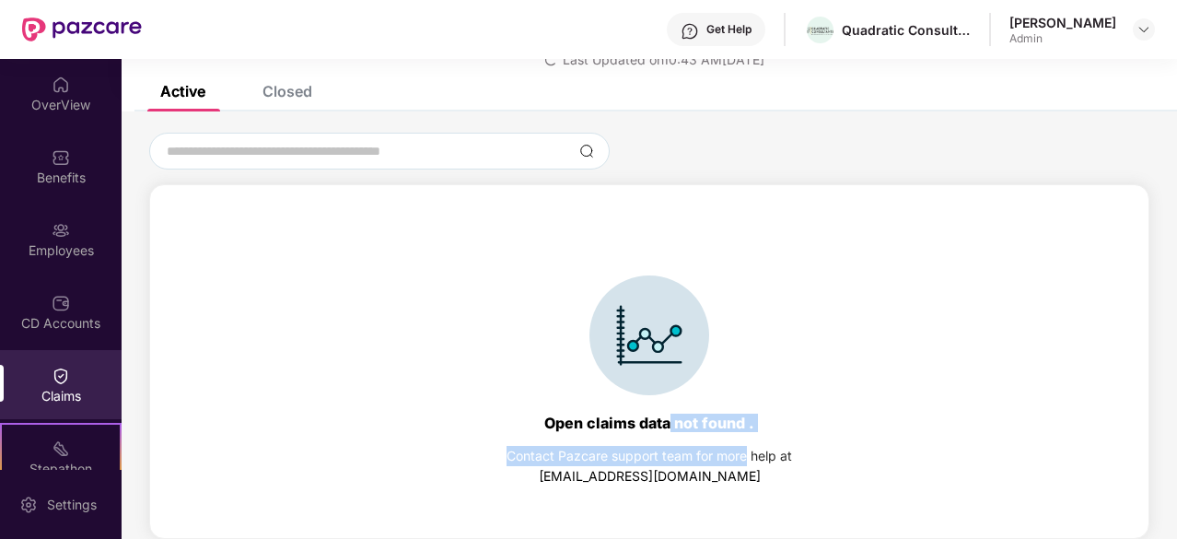
drag, startPoint x: 735, startPoint y: 476, endPoint x: 663, endPoint y: 430, distance: 85.3
click at [663, 430] on div "Open claims data not found . Contact Pazcare support team for more help at [EMA…" at bounding box center [650, 380] width 286 height 211
click at [663, 430] on div "Open claims data not found ." at bounding box center [649, 423] width 210 height 18
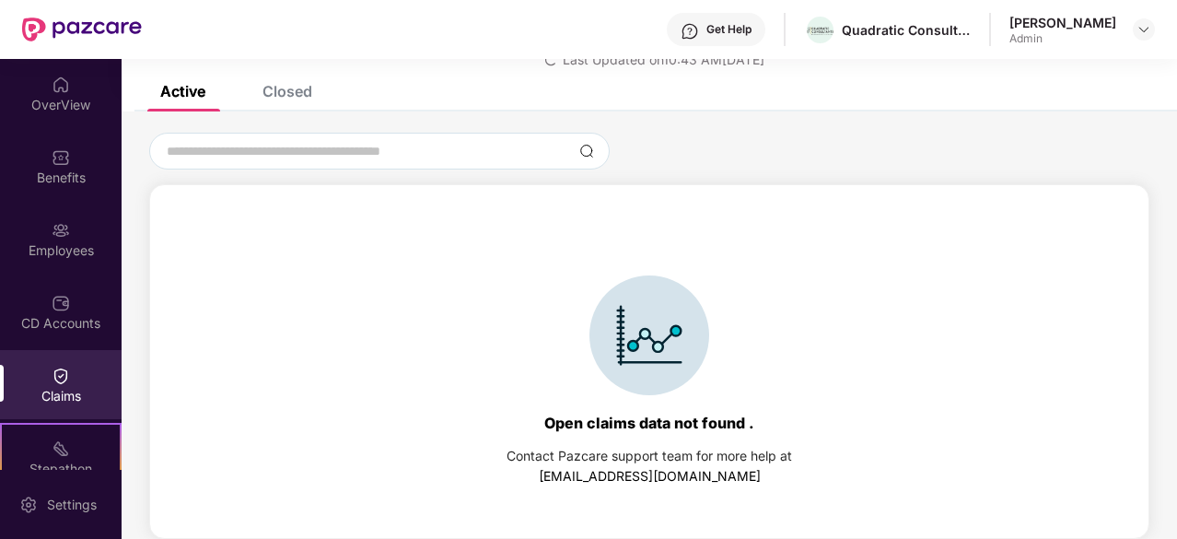
click at [250, 89] on div "Closed" at bounding box center [273, 91] width 77 height 18
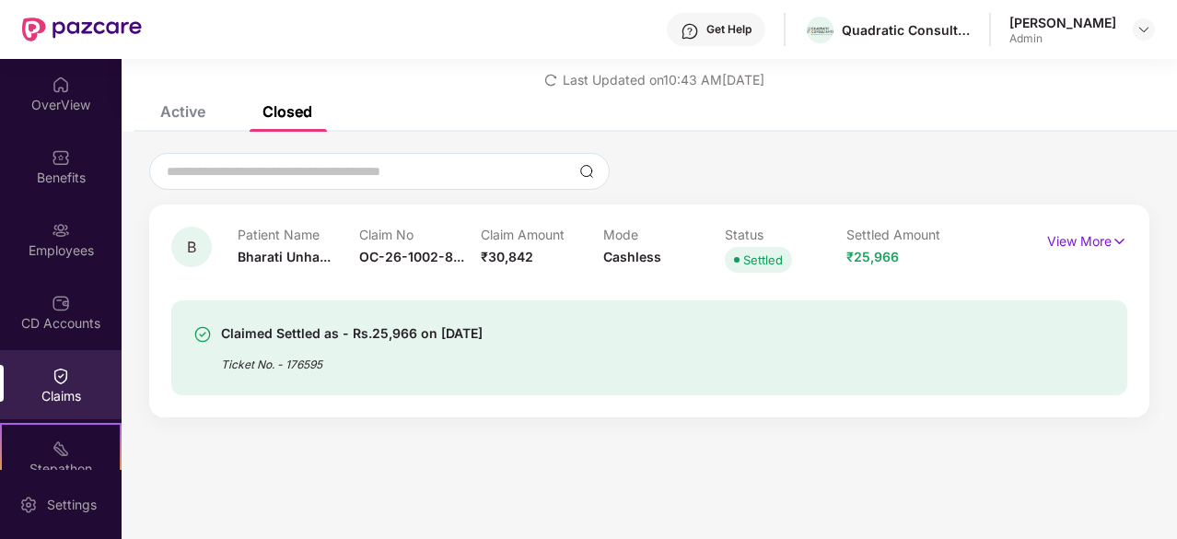
scroll to position [59, 0]
click at [258, 233] on p "Patient Name" at bounding box center [299, 235] width 122 height 16
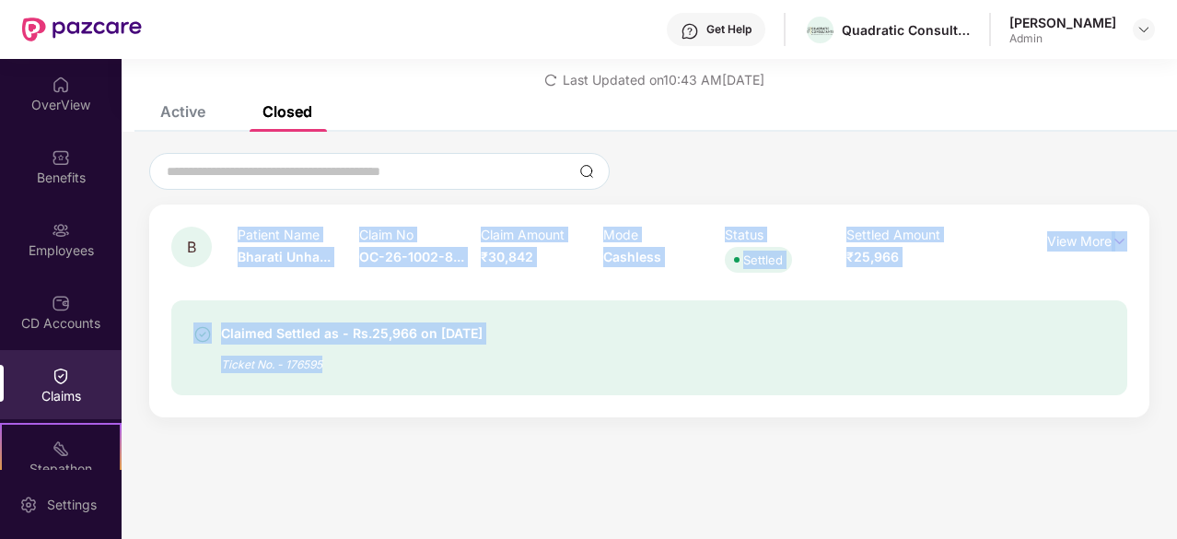
drag, startPoint x: 258, startPoint y: 233, endPoint x: 326, endPoint y: 364, distance: 147.5
click at [326, 364] on div "B Patient Name Bharati Unha... Claim No OC-26-1002-8... Claim Amount ₹30,842 Mo…" at bounding box center [649, 311] width 956 height 169
click at [326, 364] on div "Ticket No. - 176595" at bounding box center [352, 359] width 262 height 29
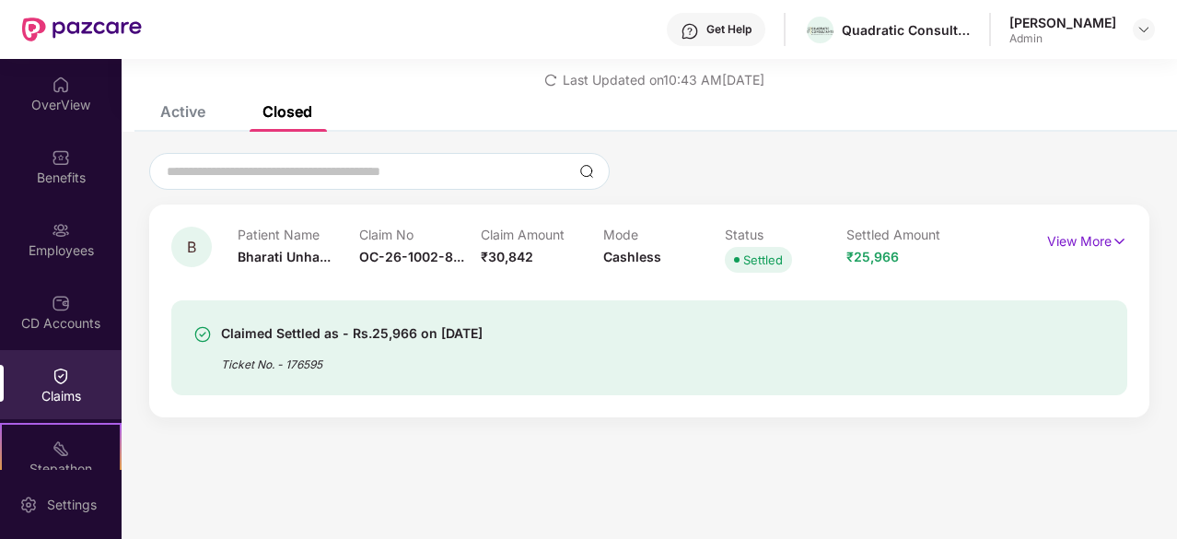
click at [326, 364] on div "Ticket No. - 176595" at bounding box center [352, 359] width 262 height 29
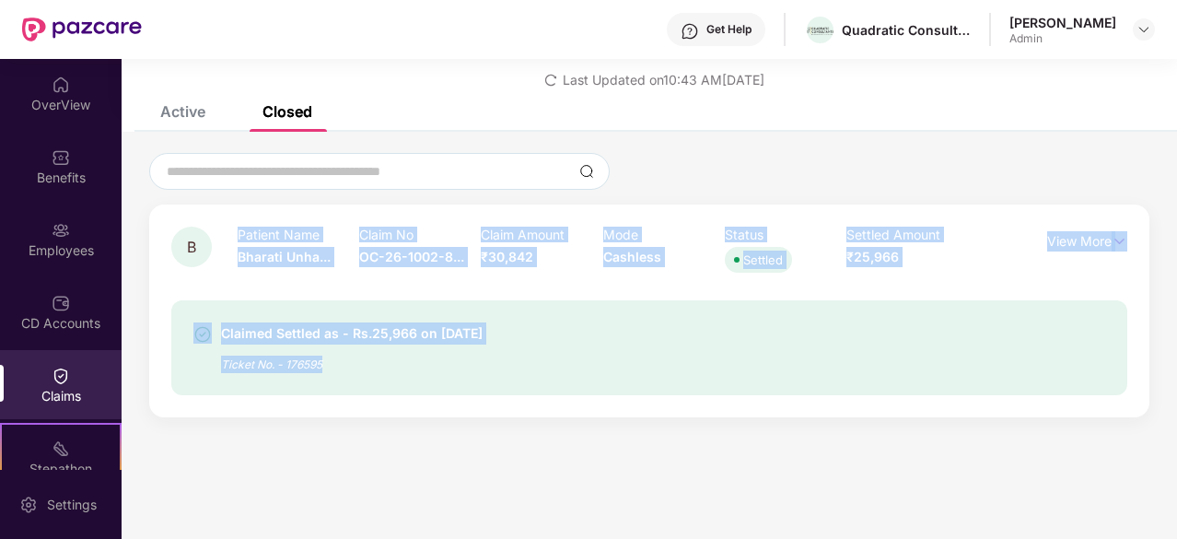
drag, startPoint x: 326, startPoint y: 364, endPoint x: 253, endPoint y: 238, distance: 145.7
click at [253, 238] on div "B Patient Name Bharati Unha... Claim No OC-26-1002-8... Claim Amount ₹30,842 Mo…" at bounding box center [649, 311] width 956 height 169
click at [253, 238] on p "Patient Name" at bounding box center [299, 235] width 122 height 16
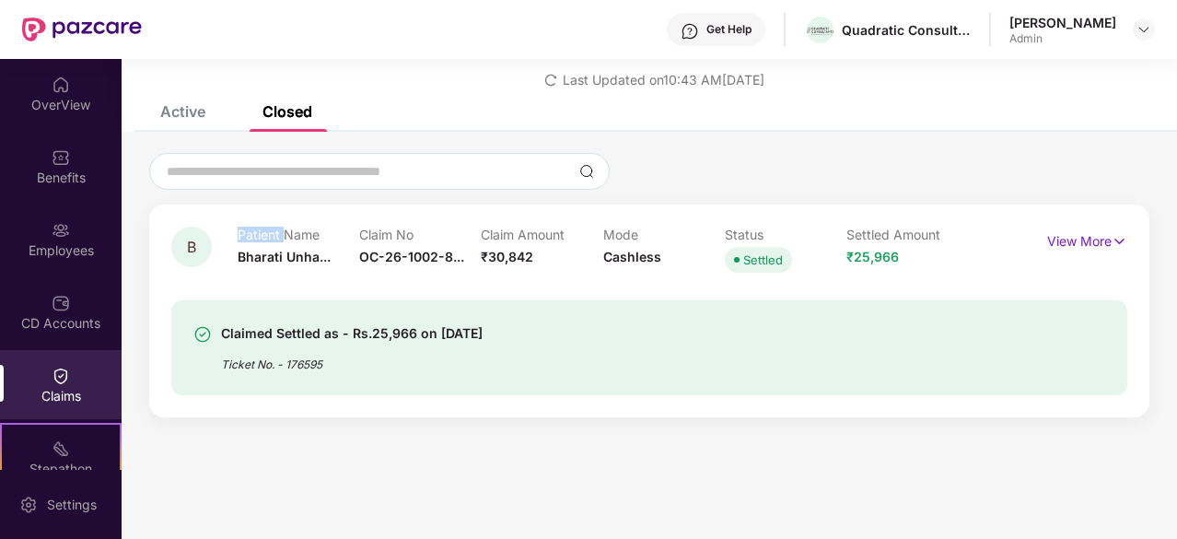
click at [253, 238] on p "Patient Name" at bounding box center [299, 235] width 122 height 16
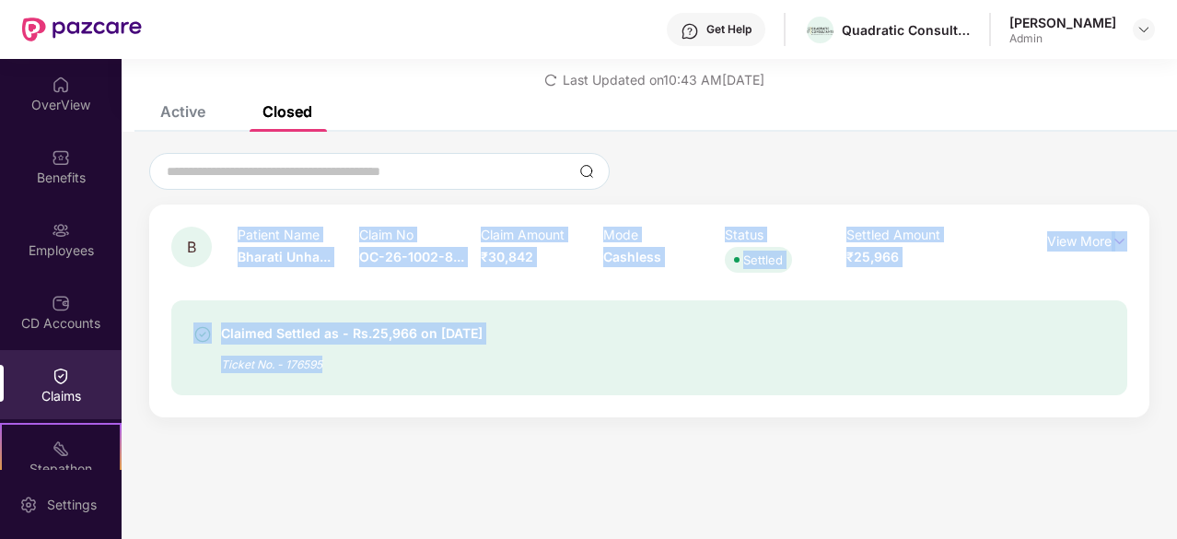
drag, startPoint x: 253, startPoint y: 238, endPoint x: 323, endPoint y: 366, distance: 145.9
click at [323, 366] on div "B Patient Name Bharati Unha... Claim No OC-26-1002-8... Claim Amount ₹30,842 Mo…" at bounding box center [649, 311] width 956 height 169
click at [323, 366] on div "Ticket No. - 176595" at bounding box center [352, 359] width 262 height 29
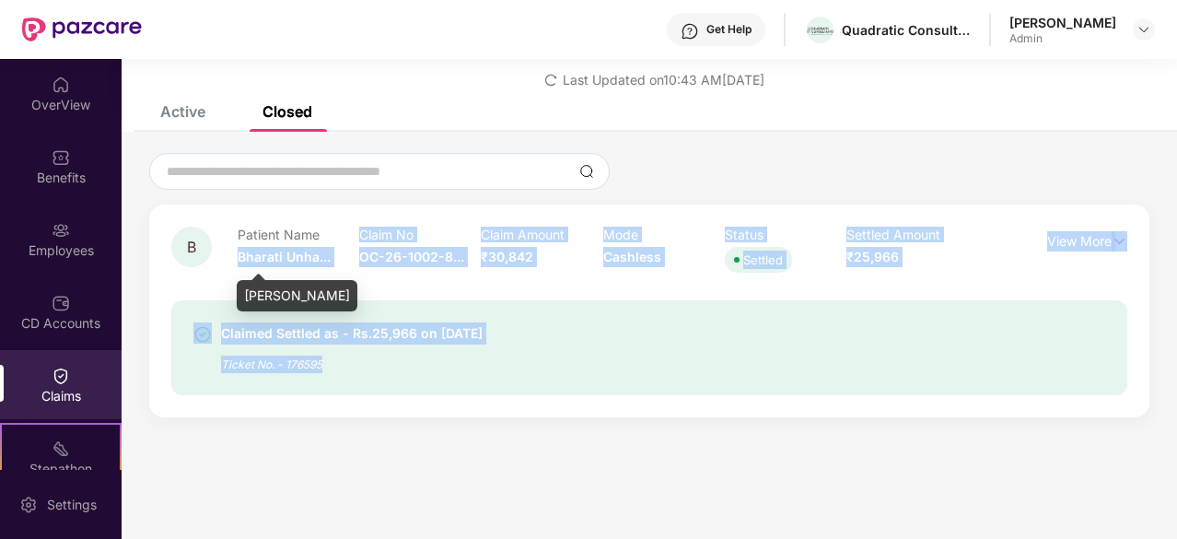
drag, startPoint x: 323, startPoint y: 366, endPoint x: 265, endPoint y: 246, distance: 133.1
click at [265, 246] on div "B Patient Name Bharati Unha... Claim No OC-26-1002-8... Claim Amount ₹30,842 Mo…" at bounding box center [649, 311] width 956 height 169
click at [265, 246] on div "Patient Name Bharati Unha..." at bounding box center [299, 252] width 122 height 51
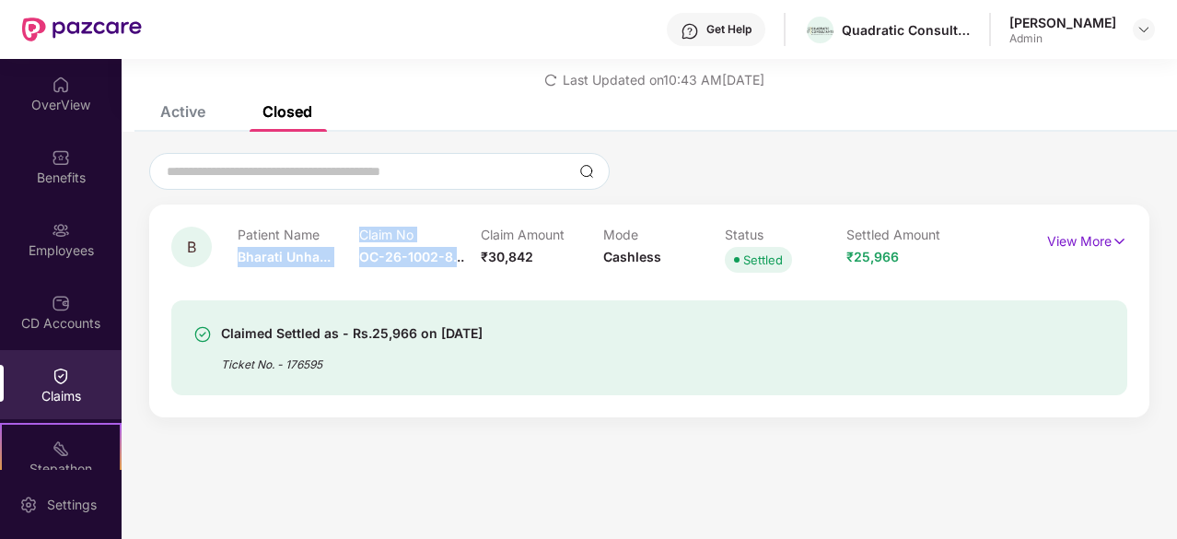
drag, startPoint x: 265, startPoint y: 246, endPoint x: 453, endPoint y: 270, distance: 189.4
click at [453, 270] on div "Patient Name Bharati Unha... Claim No OC-26-1002-8... Claim Amount ₹30,842 Mode…" at bounding box center [603, 252] width 731 height 51
click at [453, 270] on div "Claim No OC-26-1002-8..." at bounding box center [420, 252] width 122 height 51
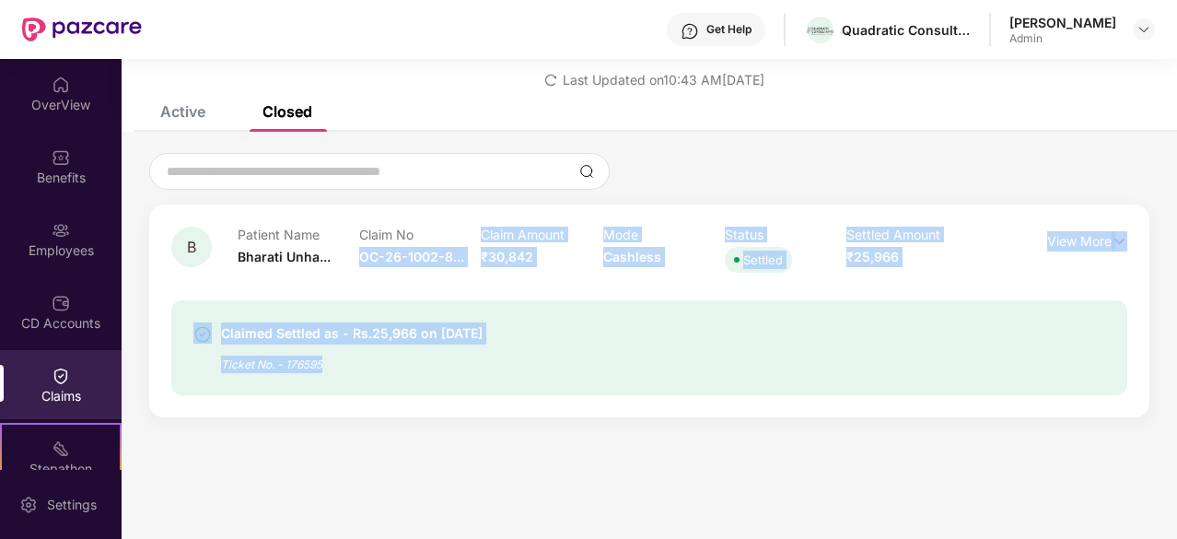
drag, startPoint x: 453, startPoint y: 270, endPoint x: 312, endPoint y: 375, distance: 175.8
click at [312, 375] on div "B Patient Name Bharati Unha... Claim No OC-26-1002-8... Claim Amount ₹30,842 Mo…" at bounding box center [649, 311] width 956 height 169
click at [312, 375] on div "Claimed Settled as - Rs.25,966 on [DATE] Ticket No. - 176595" at bounding box center [649, 347] width 956 height 95
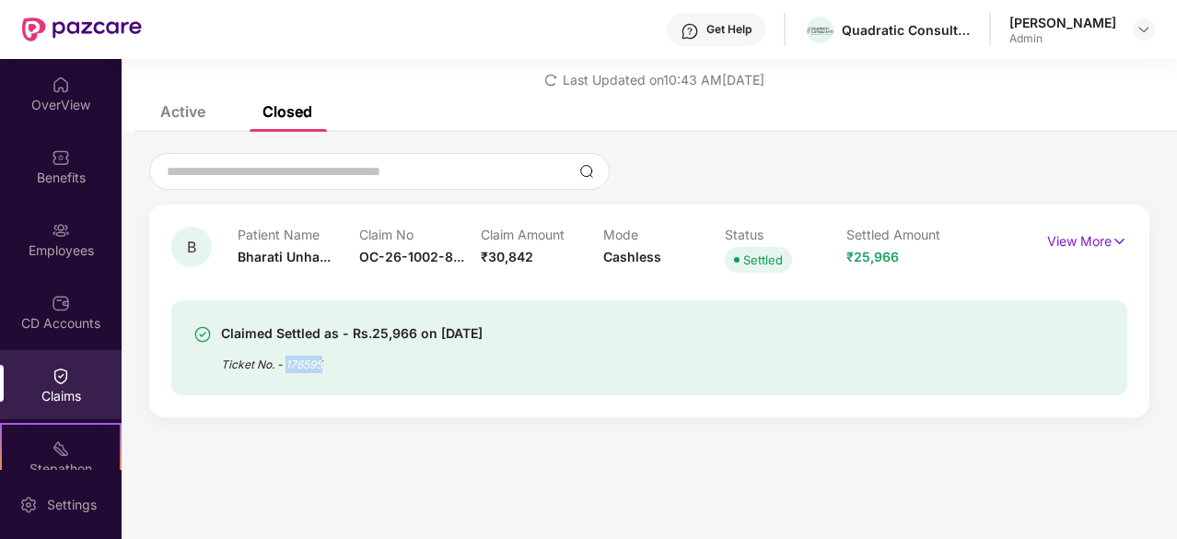
click at [312, 375] on div "Claimed Settled as - Rs.25,966 on [DATE] Ticket No. - 176595" at bounding box center [649, 347] width 956 height 95
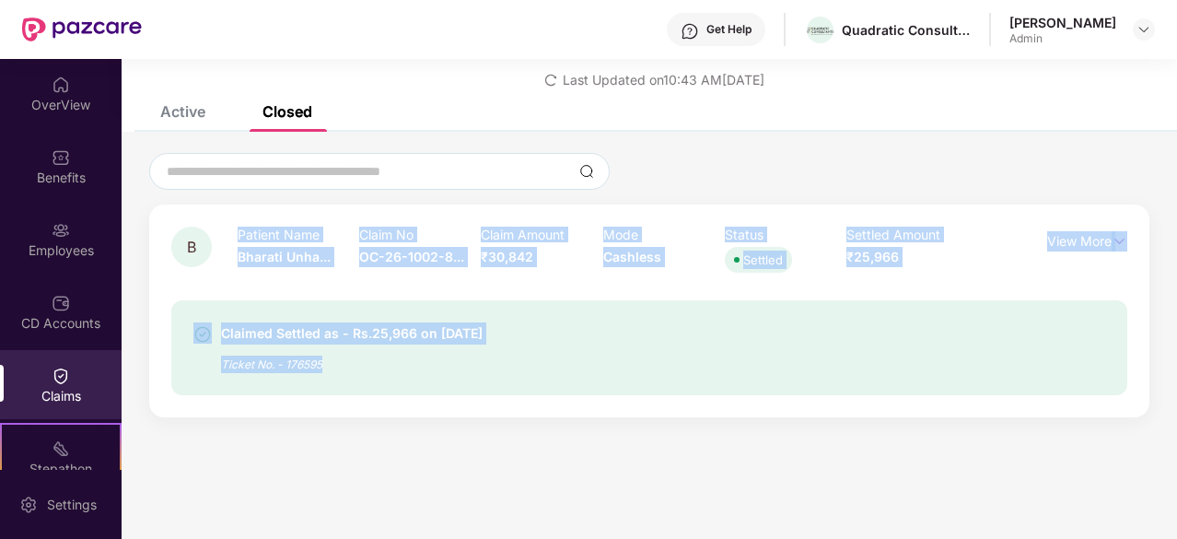
drag, startPoint x: 312, startPoint y: 375, endPoint x: 273, endPoint y: 233, distance: 147.3
click at [273, 233] on div "B Patient Name Bharati Unha... Claim No OC-26-1002-8... Claim Amount ₹30,842 Mo…" at bounding box center [649, 311] width 956 height 169
click at [273, 233] on p "Patient Name" at bounding box center [299, 235] width 122 height 16
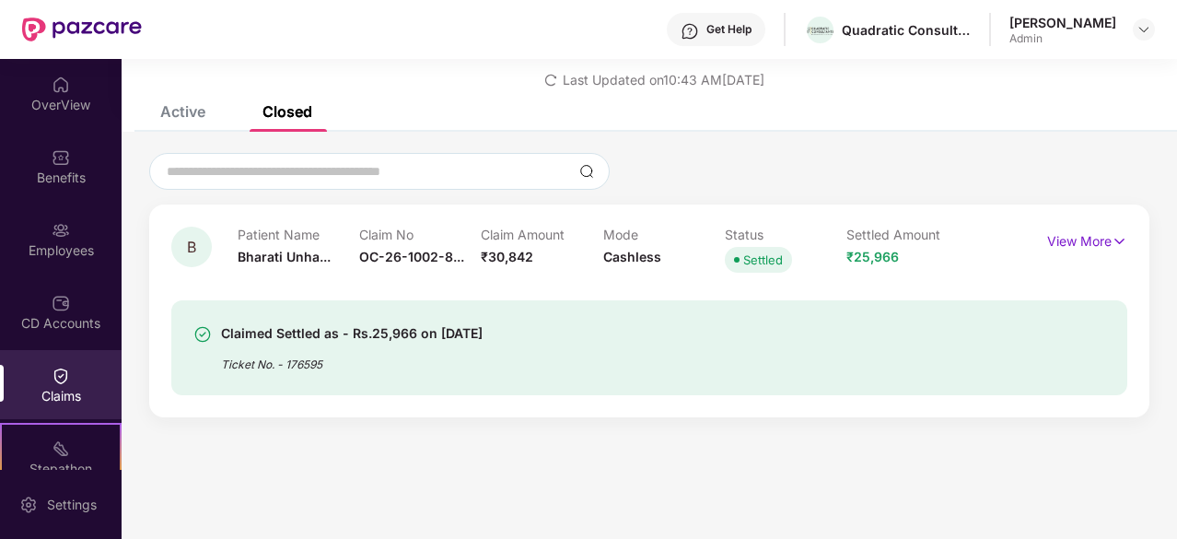
click at [594, 69] on div "Last Updated on 10:43 AM[DATE]" at bounding box center [649, 73] width 1000 height 29
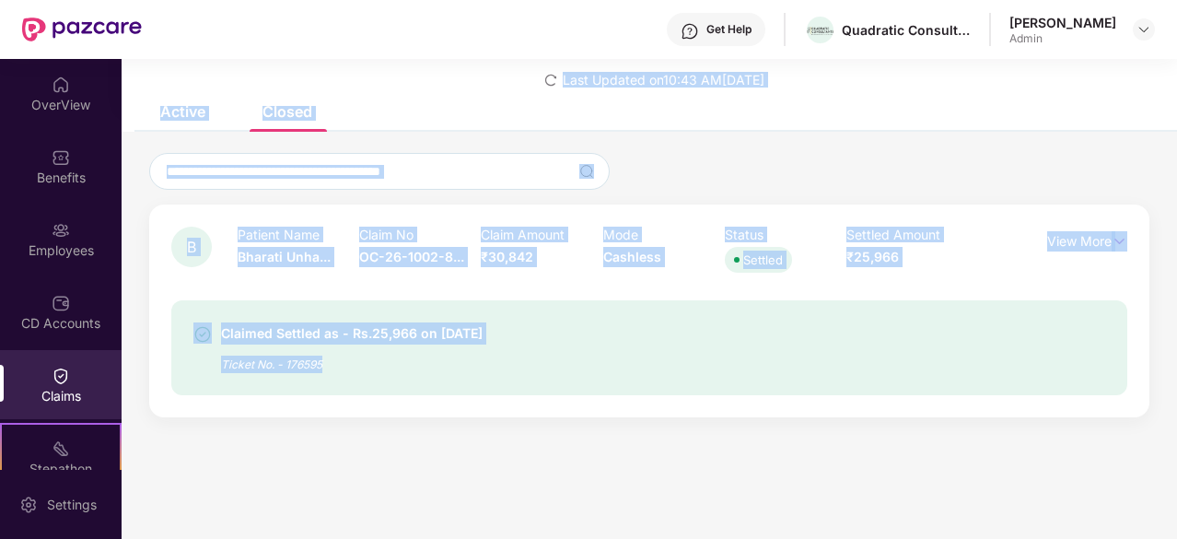
drag, startPoint x: 594, startPoint y: 69, endPoint x: 398, endPoint y: 347, distance: 340.4
click at [398, 347] on div "List of Initiated Claims Last Updated on 10:43 AM[DATE] Active Closed Open clai…" at bounding box center [650, 218] width 1056 height 436
click at [398, 347] on div "Ticket No. - 176595" at bounding box center [352, 359] width 262 height 29
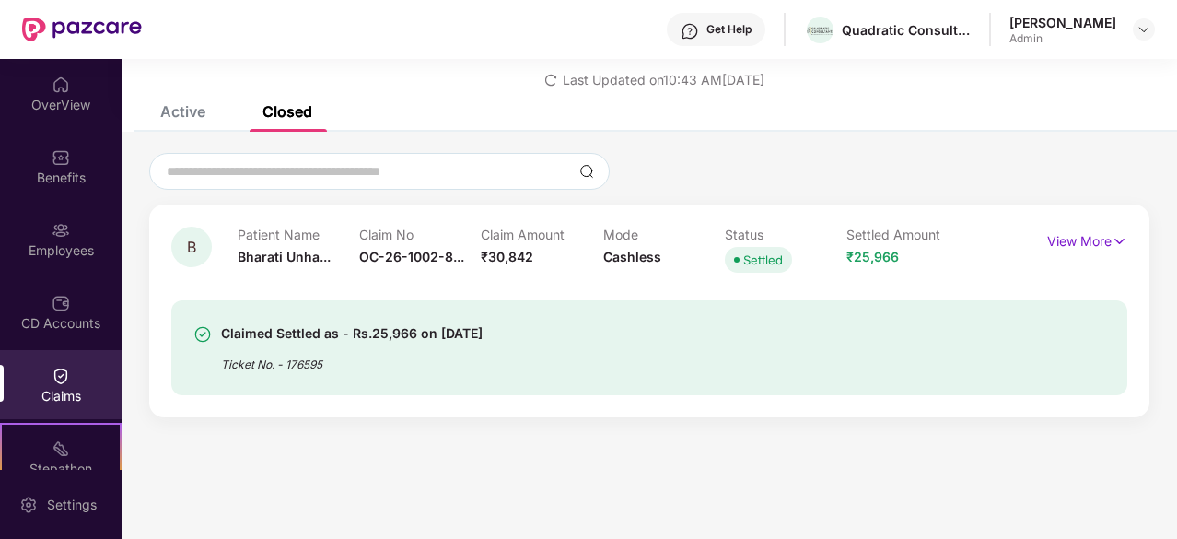
click at [398, 347] on div "Ticket No. - 176595" at bounding box center [352, 359] width 262 height 29
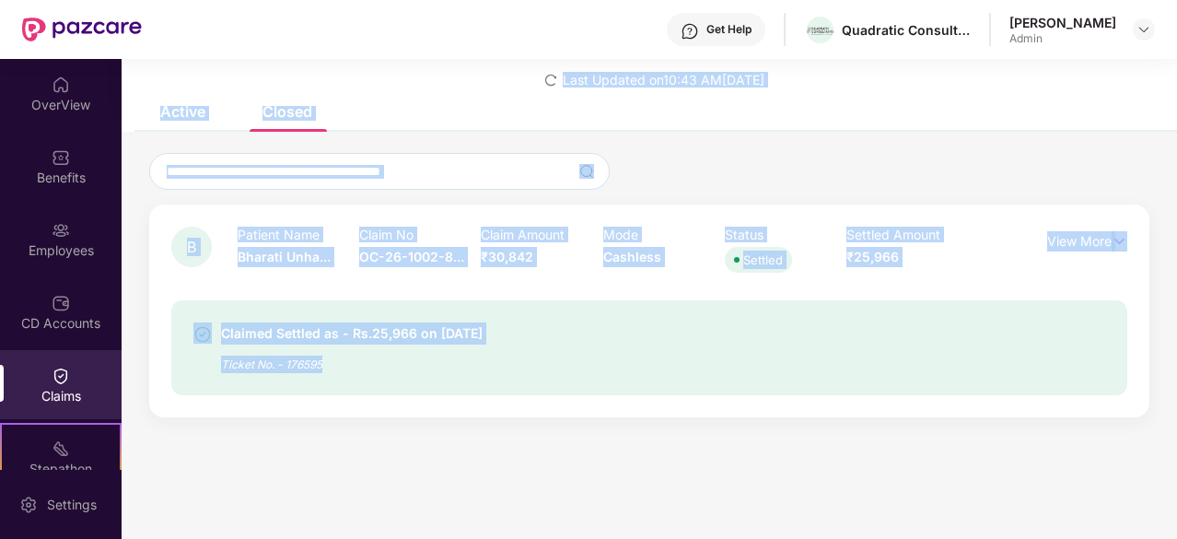
drag, startPoint x: 398, startPoint y: 347, endPoint x: 534, endPoint y: 88, distance: 292.6
click at [534, 88] on div "List of Initiated Claims Last Updated on 10:43 AM[DATE] Active Closed Open clai…" at bounding box center [650, 218] width 1056 height 436
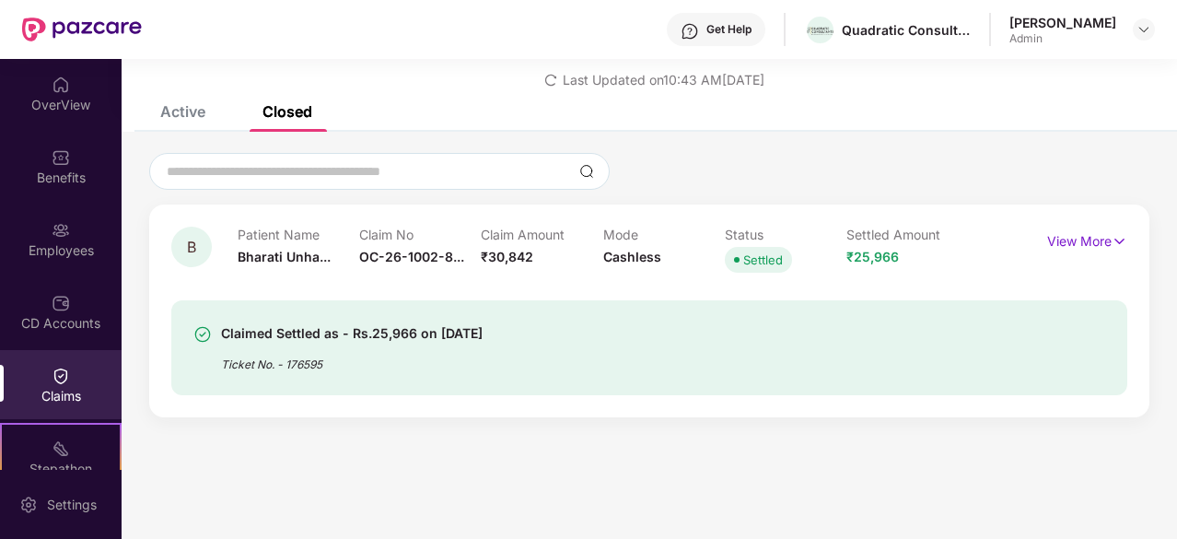
click at [534, 88] on div "List of Initiated Claims Last Updated on 10:43 AM[DATE]" at bounding box center [650, 53] width 1056 height 106
click at [391, 226] on div "B Patient Name Bharati Unha... Claim No OC-26-1002-8... Claim Amount ₹30,842 Mo…" at bounding box center [649, 311] width 1000 height 213
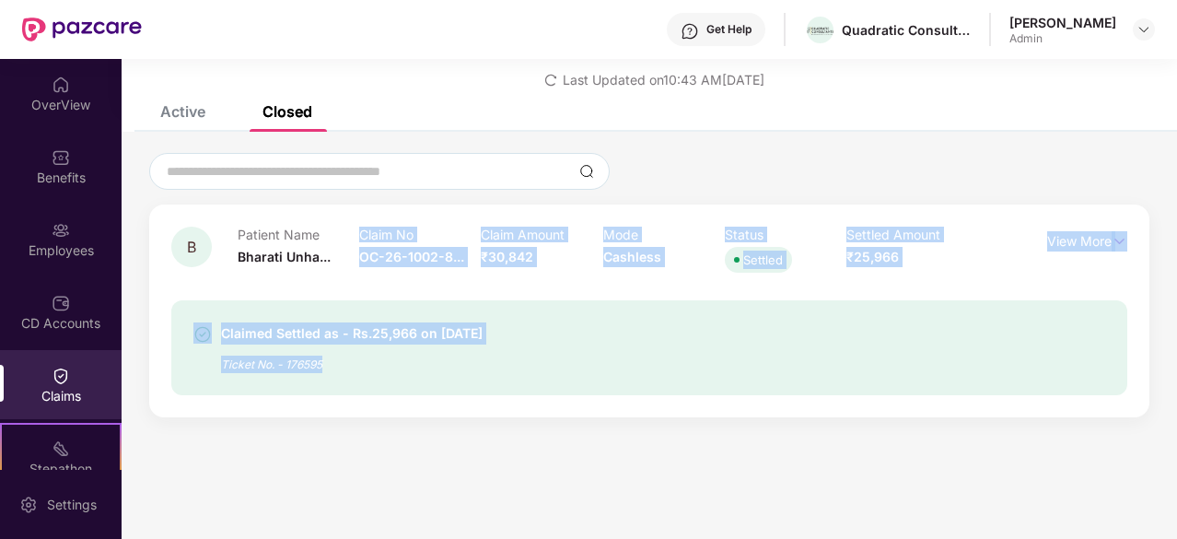
drag, startPoint x: 391, startPoint y: 226, endPoint x: 324, endPoint y: 358, distance: 148.3
click at [324, 358] on div "B Patient Name Bharati Unha... Claim No OC-26-1002-8... Claim Amount ₹30,842 Mo…" at bounding box center [649, 311] width 1000 height 213
click at [324, 358] on div "Ticket No. - 176595" at bounding box center [352, 359] width 262 height 29
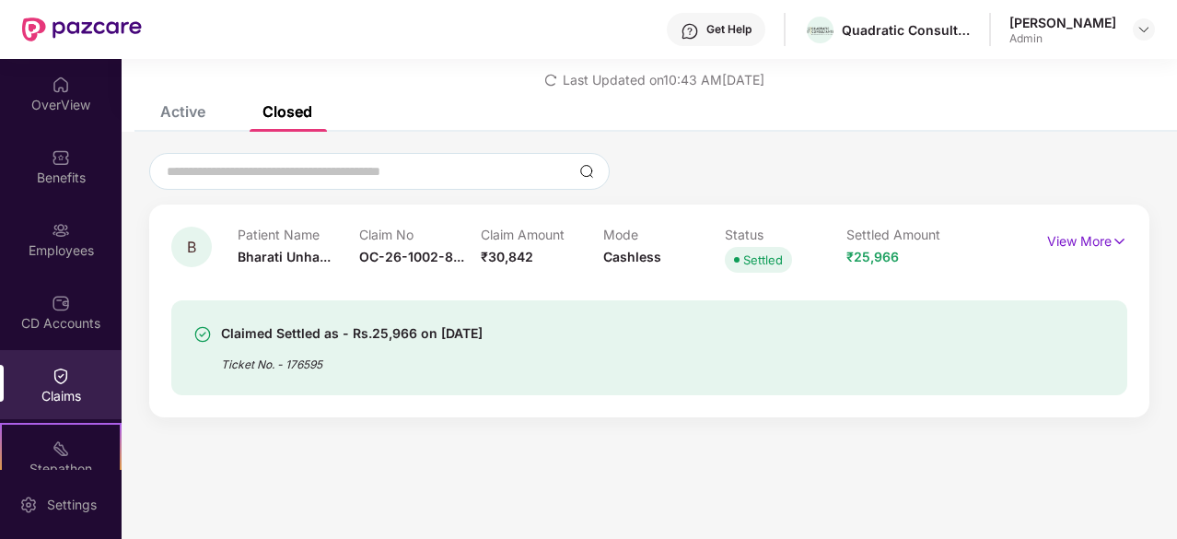
click at [324, 358] on div "Ticket No. - 176595" at bounding box center [352, 359] width 262 height 29
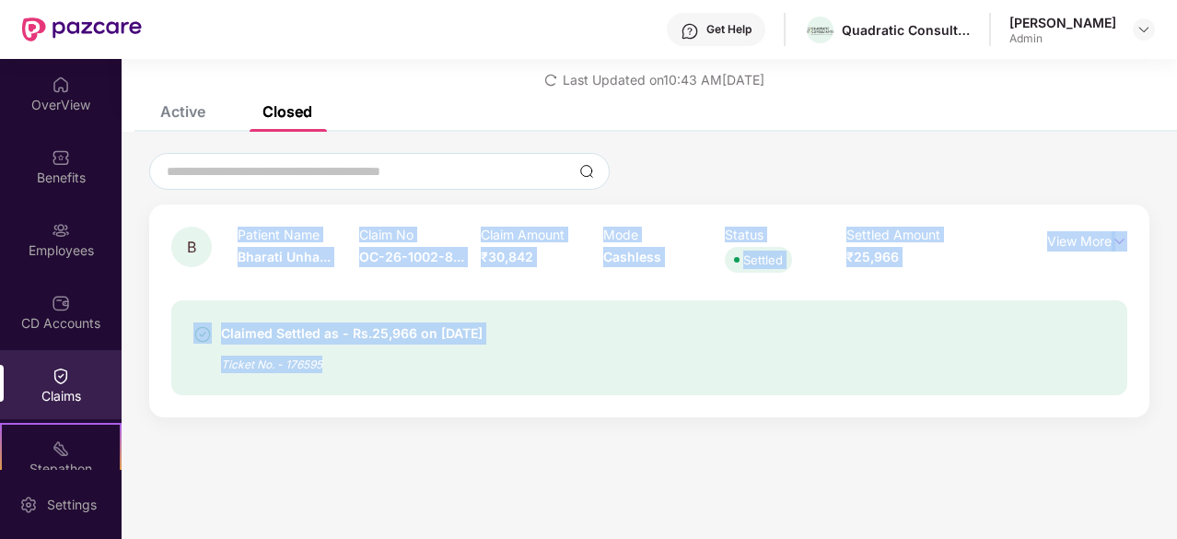
drag, startPoint x: 324, startPoint y: 358, endPoint x: 276, endPoint y: 226, distance: 141.0
click at [276, 227] on div "B Patient Name Bharati Unha... Claim No OC-26-1002-8... Claim Amount ₹30,842 Mo…" at bounding box center [649, 311] width 956 height 169
click at [276, 227] on p "Patient Name" at bounding box center [299, 235] width 122 height 16
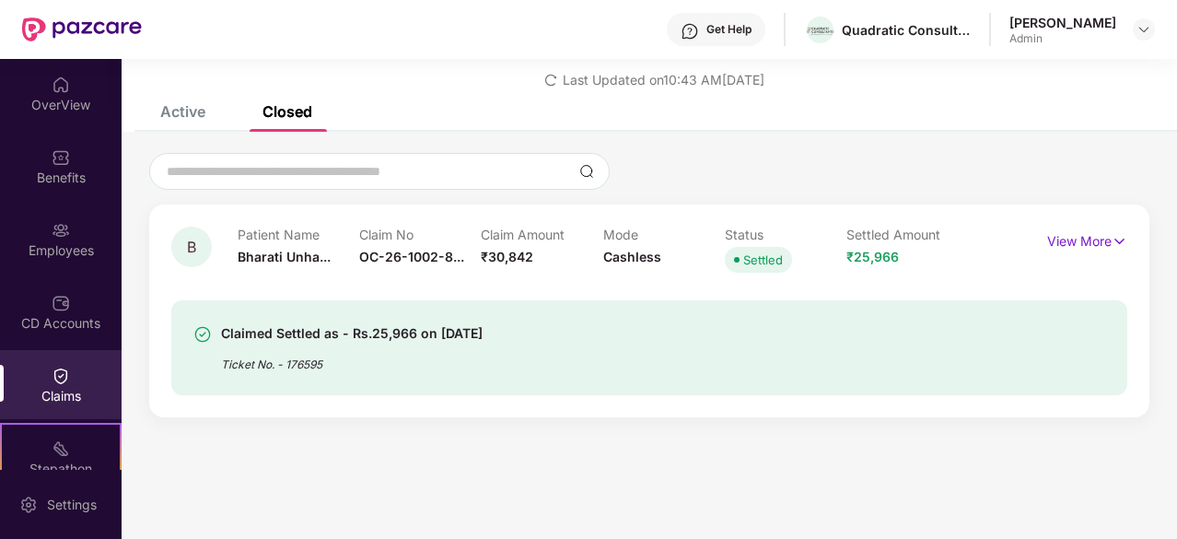
click at [575, 76] on span "Last Updated on 10:43 AM[DATE]" at bounding box center [664, 80] width 202 height 16
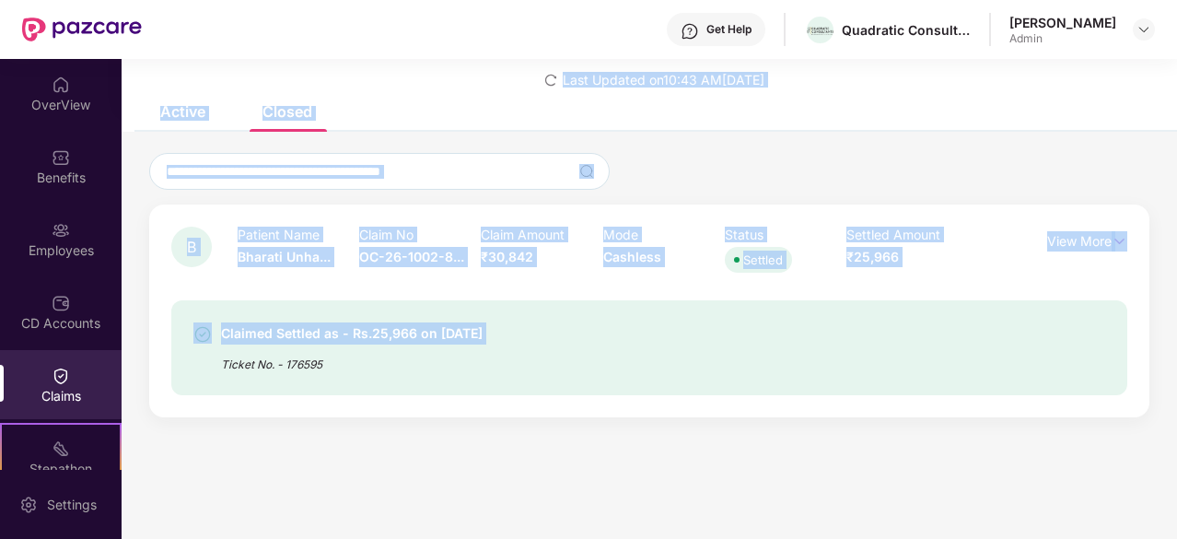
drag, startPoint x: 575, startPoint y: 76, endPoint x: 378, endPoint y: 302, distance: 299.7
click at [378, 302] on div "List of Initiated Claims Last Updated on 10:43 AM[DATE] Active Closed Open clai…" at bounding box center [650, 218] width 1056 height 436
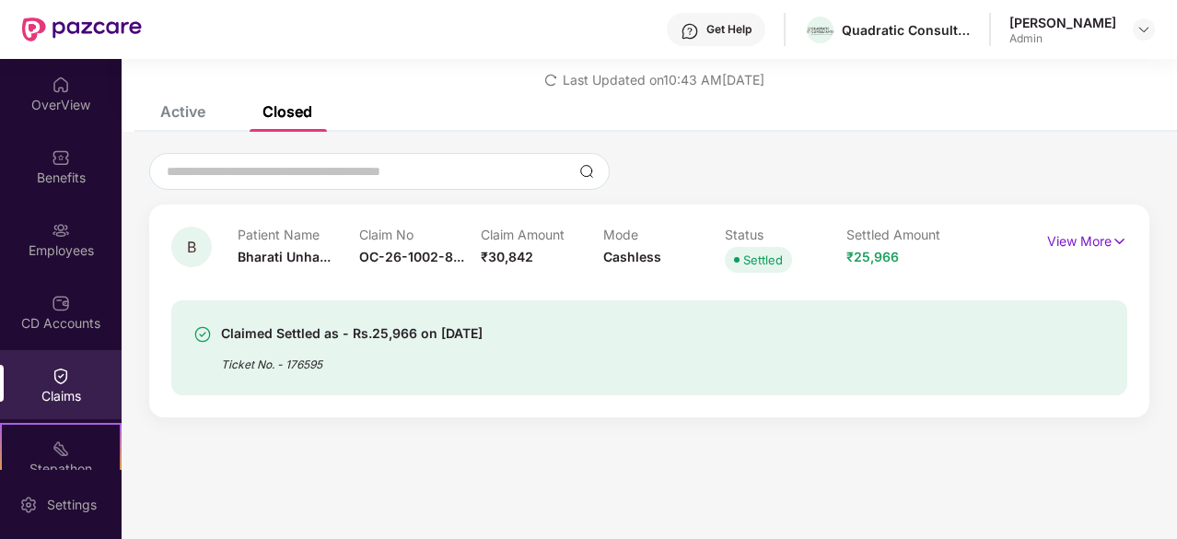
click at [356, 360] on div "Ticket No. - 176595" at bounding box center [352, 359] width 262 height 29
drag, startPoint x: 356, startPoint y: 360, endPoint x: 320, endPoint y: 328, distance: 48.3
click at [320, 328] on div "Claimed Settled as - Rs.25,966 on [DATE] Ticket No. - 176595" at bounding box center [352, 347] width 262 height 51
click at [320, 328] on div "Claimed Settled as - Rs.25,966 on [DATE]" at bounding box center [352, 333] width 262 height 22
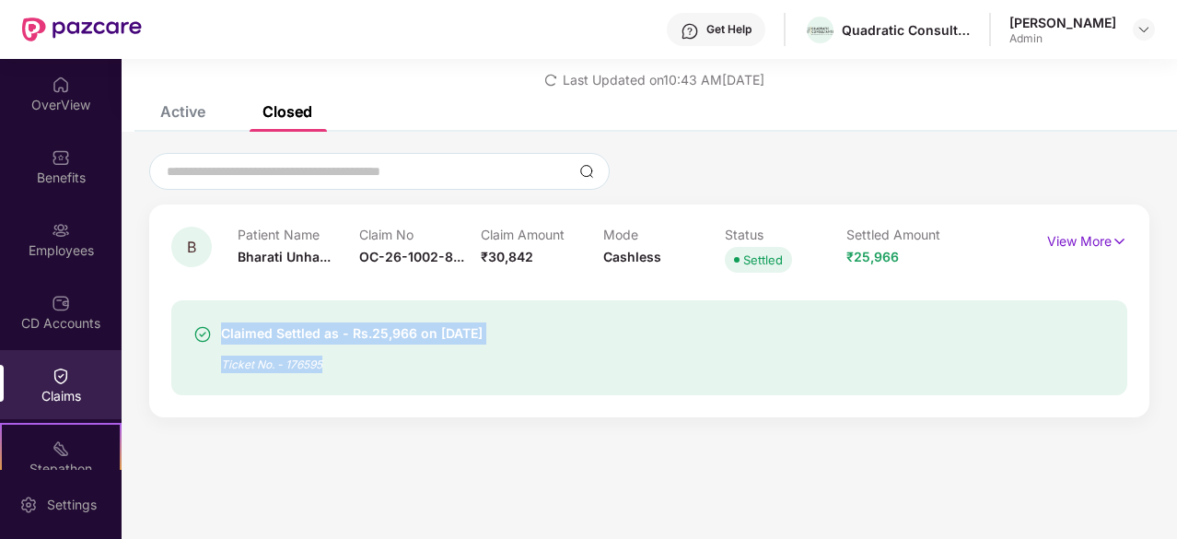
drag, startPoint x: 320, startPoint y: 328, endPoint x: 308, endPoint y: 360, distance: 34.4
click at [308, 360] on div "Claimed Settled as - Rs.25,966 on [DATE] Ticket No. - 176595" at bounding box center [352, 347] width 262 height 51
click at [308, 360] on div "Ticket No. - 176595" at bounding box center [352, 359] width 262 height 29
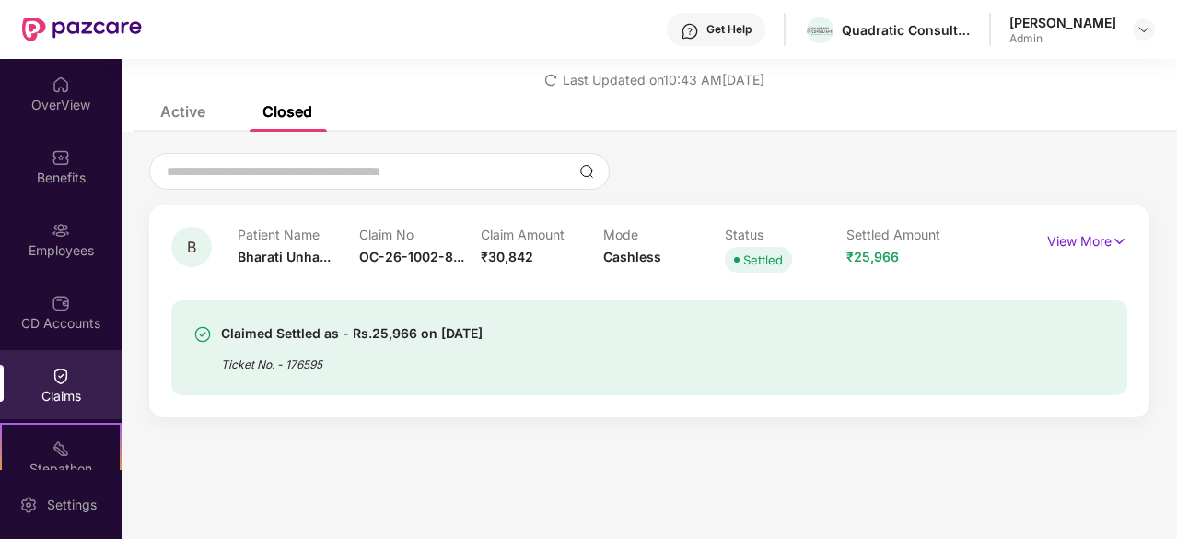
click at [241, 233] on p "Patient Name" at bounding box center [299, 235] width 122 height 16
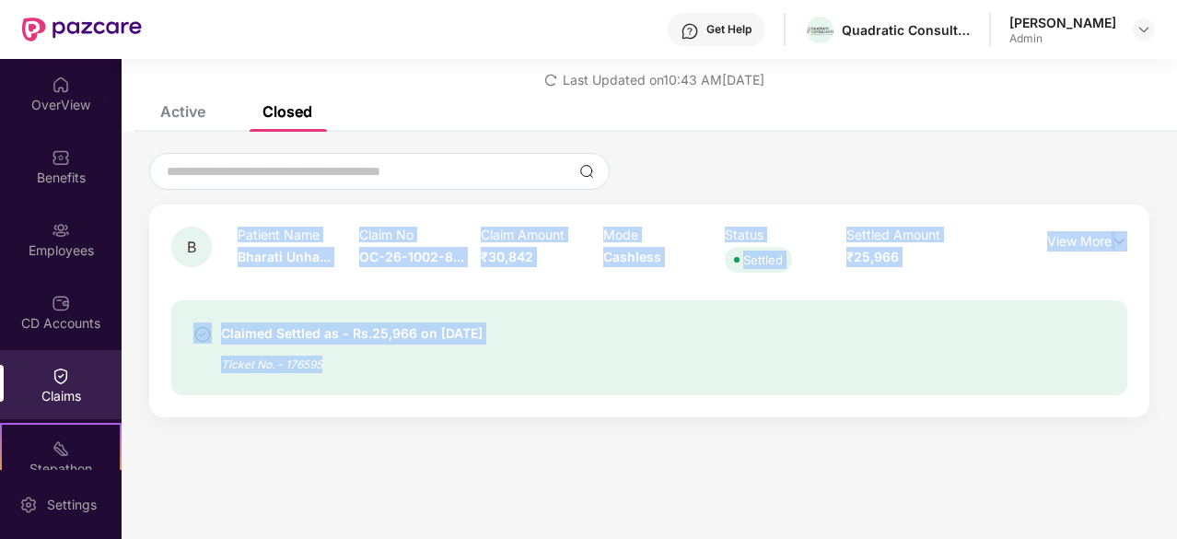
drag, startPoint x: 241, startPoint y: 233, endPoint x: 308, endPoint y: 364, distance: 146.7
click at [308, 364] on div "B Patient Name Bharati Unha... Claim No OC-26-1002-8... Claim Amount ₹30,842 Mo…" at bounding box center [649, 311] width 956 height 169
click at [308, 364] on div "Ticket No. - 176595" at bounding box center [352, 359] width 262 height 29
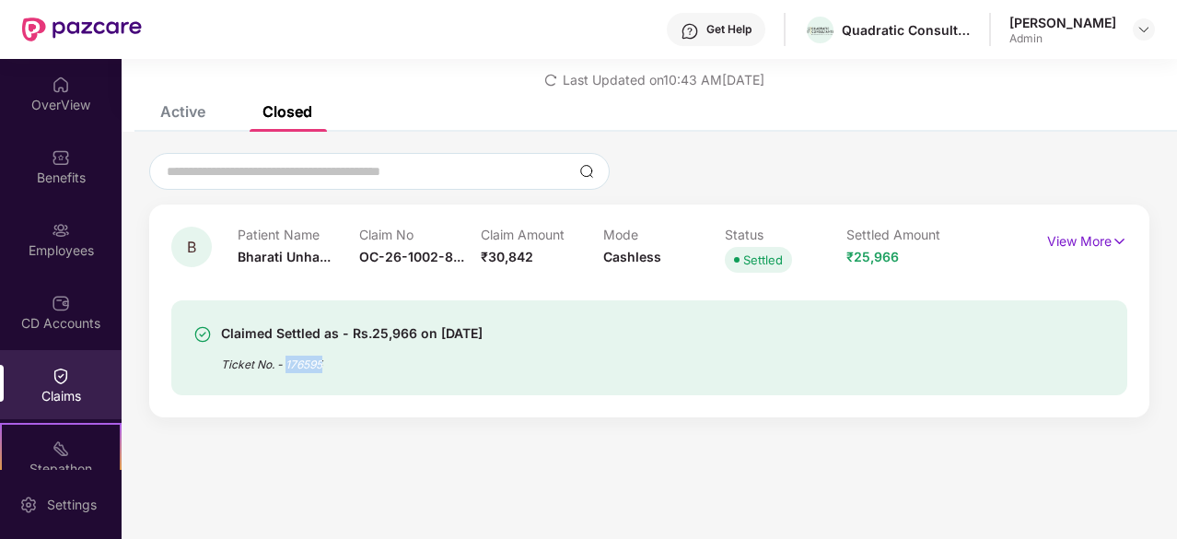
click at [308, 364] on div "Ticket No. - 176595" at bounding box center [352, 359] width 262 height 29
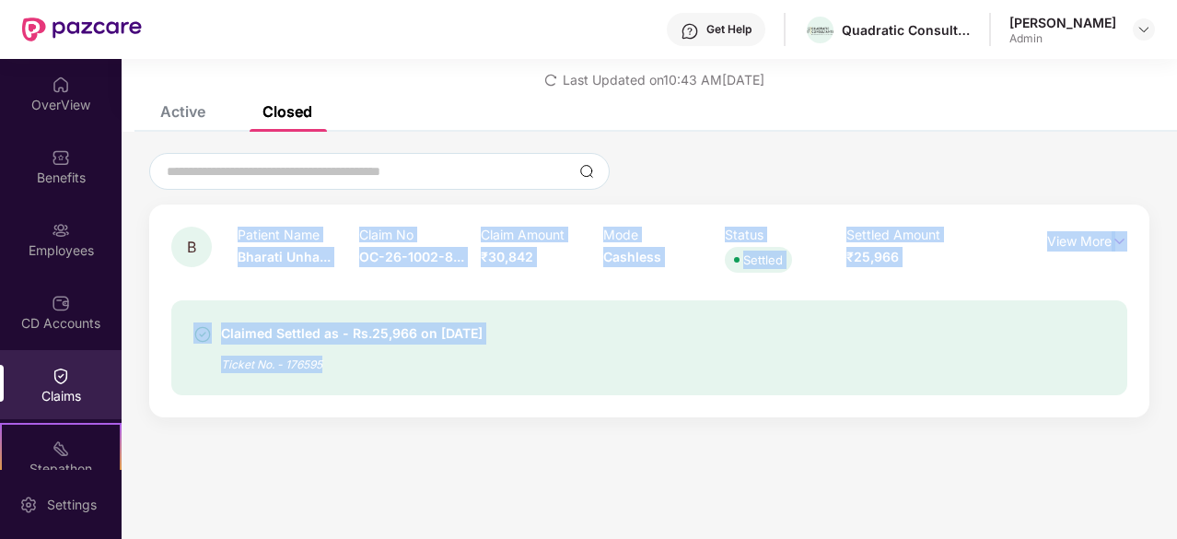
drag, startPoint x: 308, startPoint y: 364, endPoint x: 252, endPoint y: 233, distance: 142.0
click at [252, 233] on div "B Patient Name Bharati Unha... Claim No OC-26-1002-8... Claim Amount ₹30,842 Mo…" at bounding box center [649, 311] width 956 height 169
click at [252, 233] on p "Patient Name" at bounding box center [299, 235] width 122 height 16
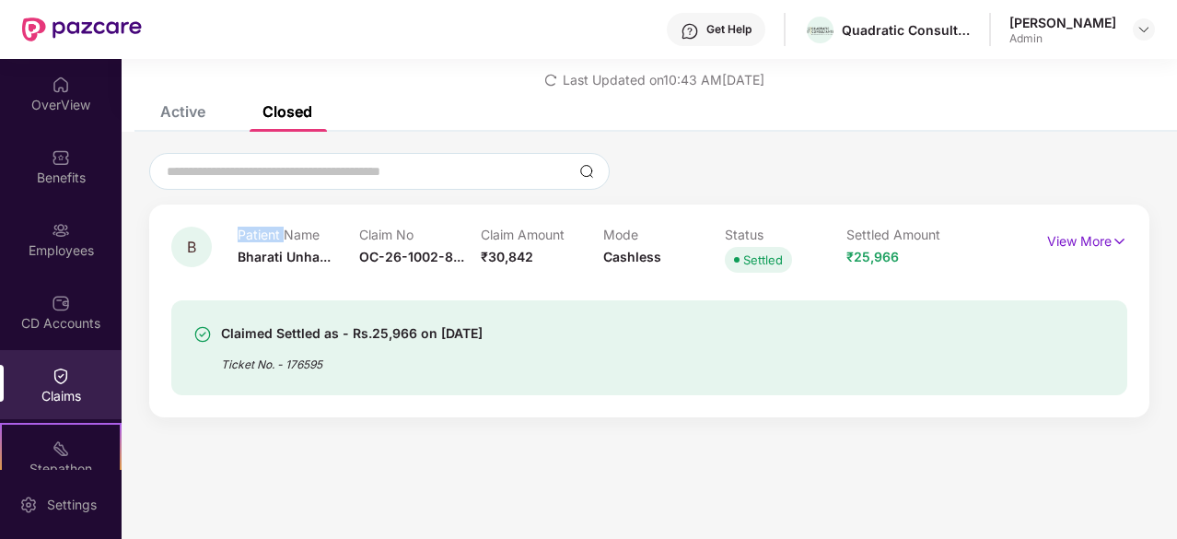
click at [252, 233] on p "Patient Name" at bounding box center [299, 235] width 122 height 16
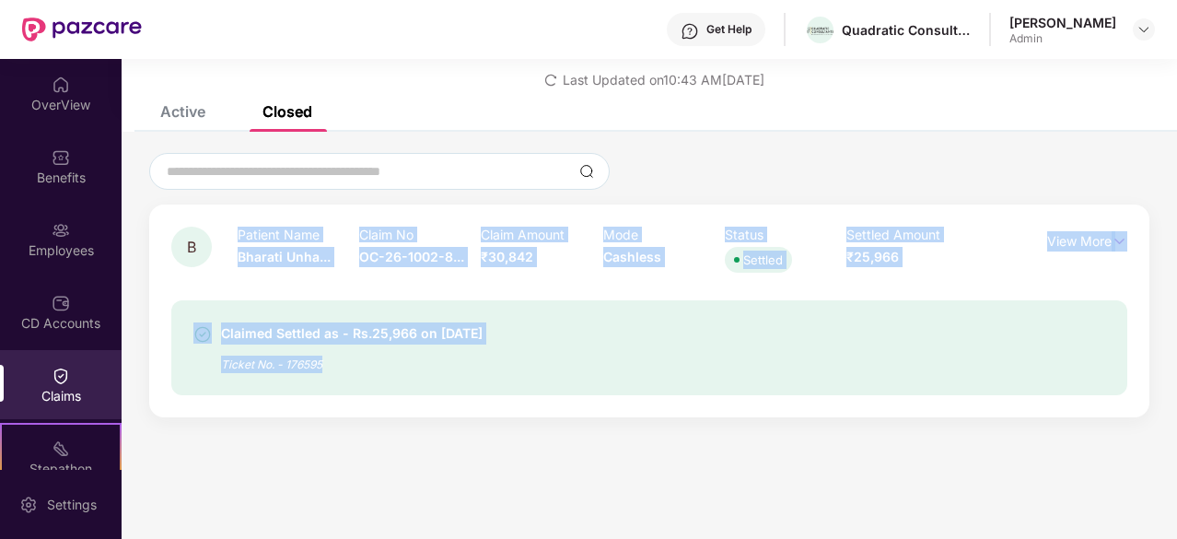
drag, startPoint x: 252, startPoint y: 233, endPoint x: 316, endPoint y: 369, distance: 150.4
click at [316, 369] on div "B Patient Name Bharati Unha... Claim No OC-26-1002-8... Claim Amount ₹30,842 Mo…" at bounding box center [649, 311] width 956 height 169
click at [316, 369] on div "Ticket No. - 176595" at bounding box center [352, 359] width 262 height 29
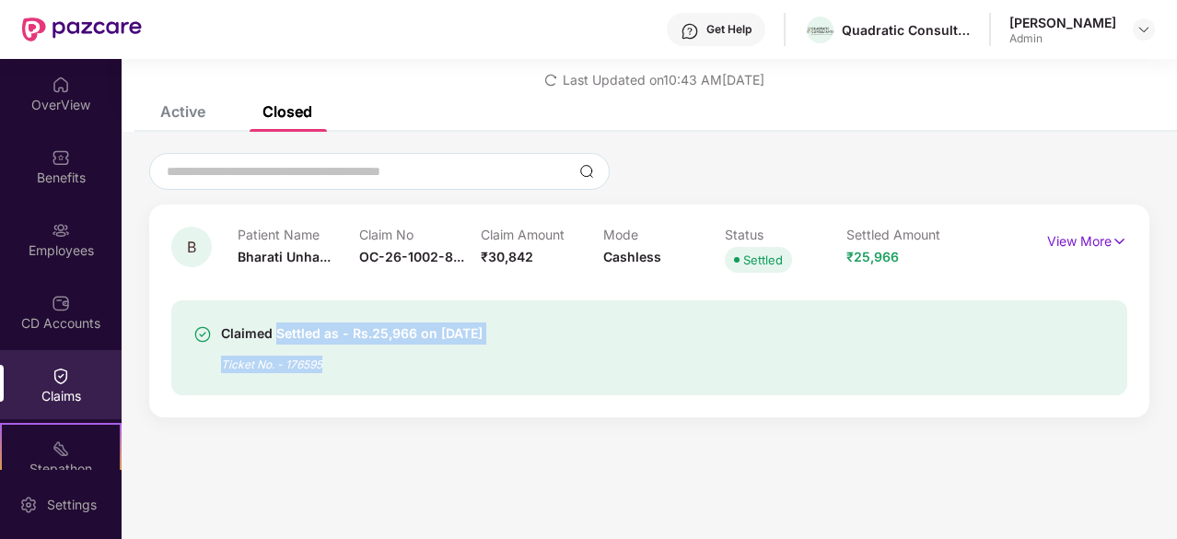
drag, startPoint x: 316, startPoint y: 369, endPoint x: 304, endPoint y: 296, distance: 74.7
click at [304, 296] on div "Claimed Settled as - Rs.25,966 on [DATE] Ticket No. - 176595" at bounding box center [649, 336] width 956 height 118
click at [397, 235] on p "Claim No" at bounding box center [420, 235] width 122 height 16
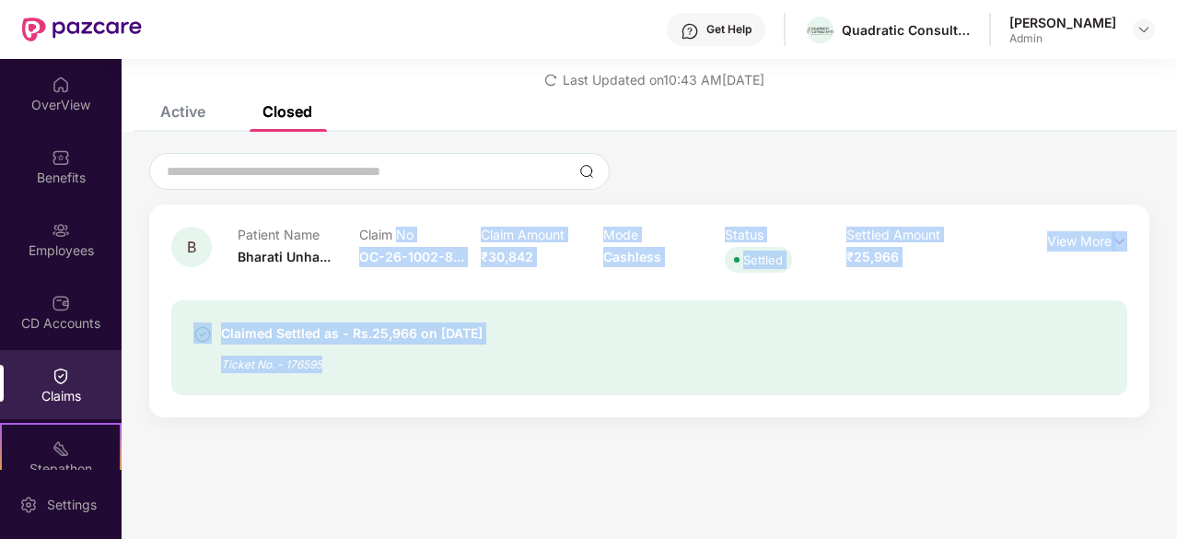
drag, startPoint x: 397, startPoint y: 235, endPoint x: 287, endPoint y: 387, distance: 187.4
click at [287, 387] on div "B Patient Name Bharati Unha... Claim No OC-26-1002-8... Claim Amount ₹30,842 Mo…" at bounding box center [649, 311] width 956 height 169
click at [287, 387] on div "Claimed Settled as - Rs.25,966 on [DATE] Ticket No. - 176595" at bounding box center [649, 347] width 956 height 95
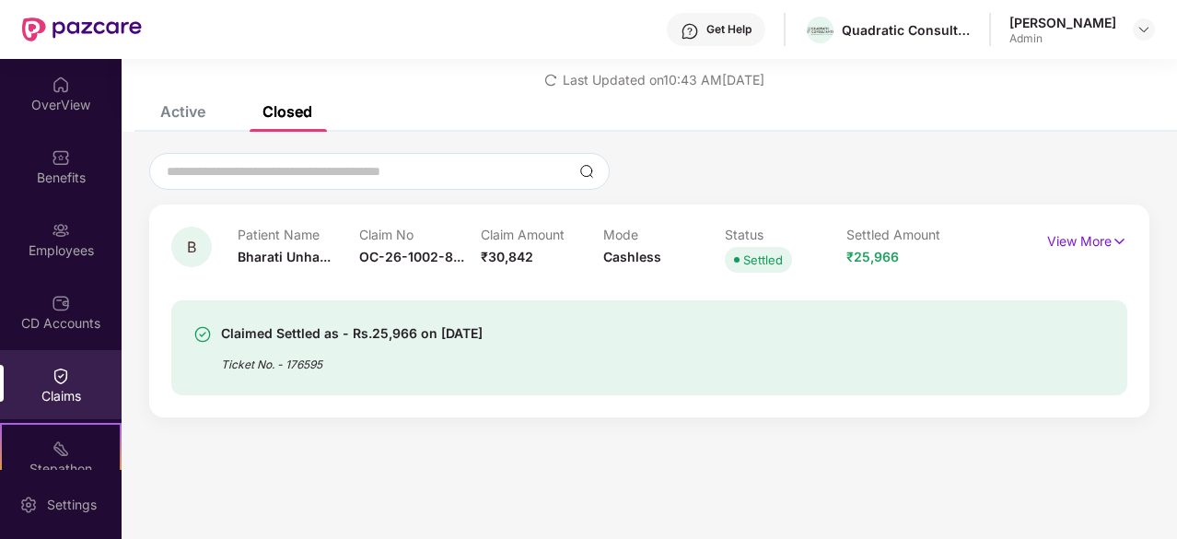
click at [380, 353] on div "Ticket No. - 176595" at bounding box center [352, 359] width 262 height 29
drag, startPoint x: 380, startPoint y: 353, endPoint x: 365, endPoint y: 314, distance: 41.4
click at [365, 314] on div "Claimed Settled as - Rs.25,966 on [DATE] Ticket No. - 176595" at bounding box center [649, 347] width 956 height 95
click at [471, 332] on div "Claimed Settled as - Rs.25,966 on [DATE]" at bounding box center [352, 333] width 262 height 22
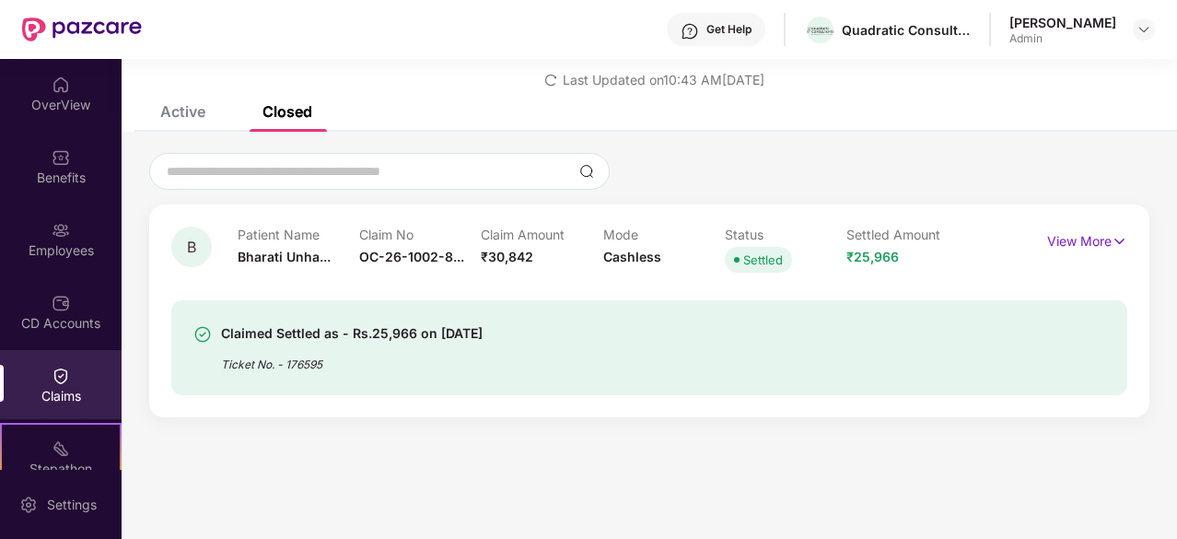
click at [299, 360] on div "Ticket No. - 176595" at bounding box center [352, 359] width 262 height 29
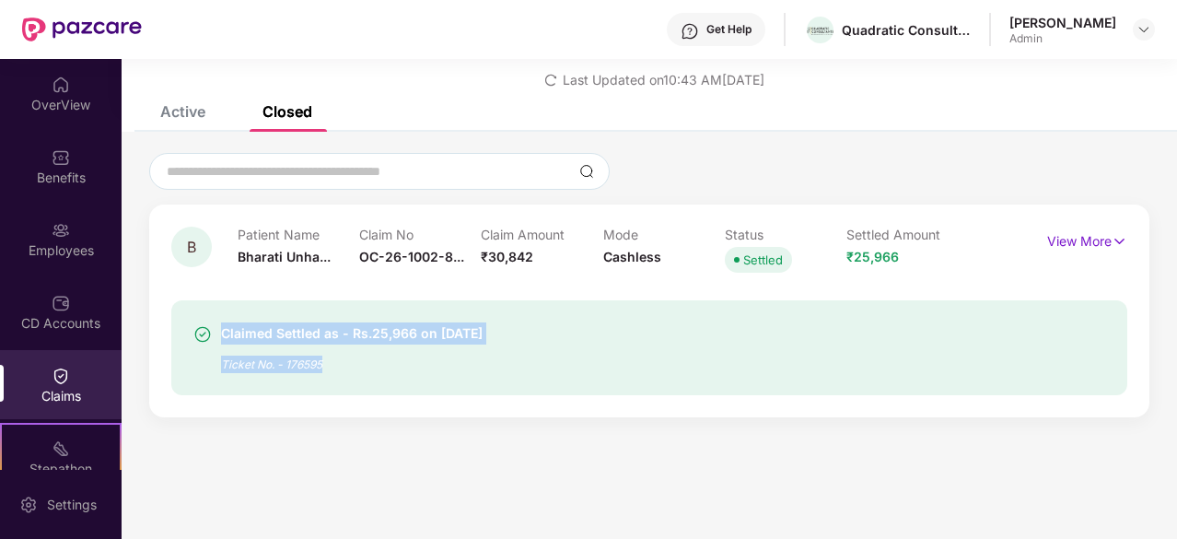
drag, startPoint x: 299, startPoint y: 360, endPoint x: 307, endPoint y: 335, distance: 25.9
click at [307, 335] on div "Claimed Settled as - Rs.25,966 on [DATE] Ticket No. - 176595" at bounding box center [352, 347] width 262 height 51
click at [307, 335] on div "Claimed Settled as - Rs.25,966 on [DATE]" at bounding box center [352, 333] width 262 height 22
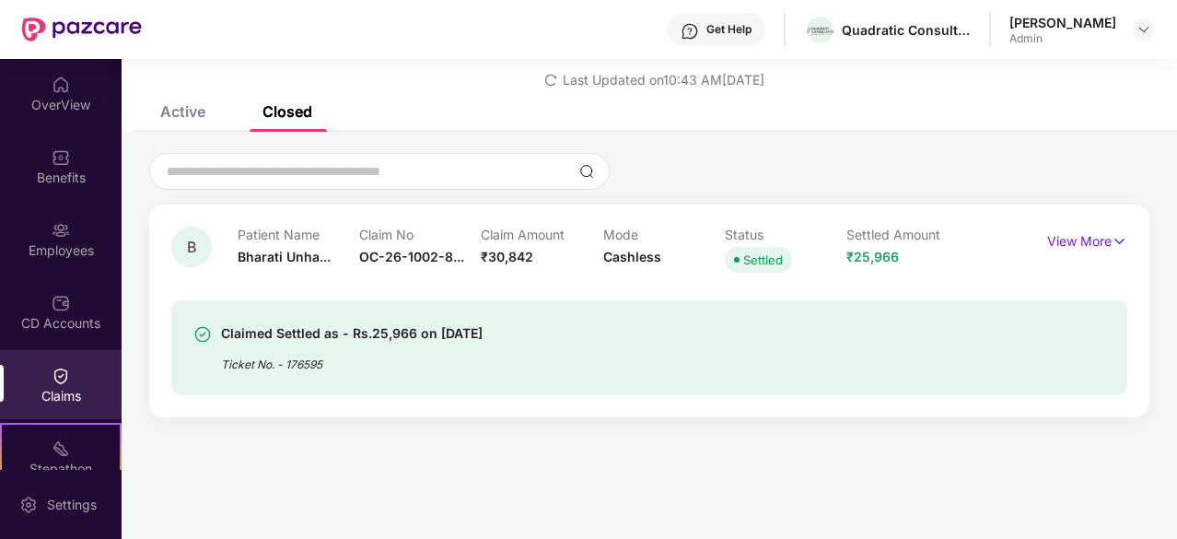
click at [277, 114] on div "Closed" at bounding box center [288, 111] width 50 height 18
click at [246, 231] on p "Patient Name" at bounding box center [299, 235] width 122 height 16
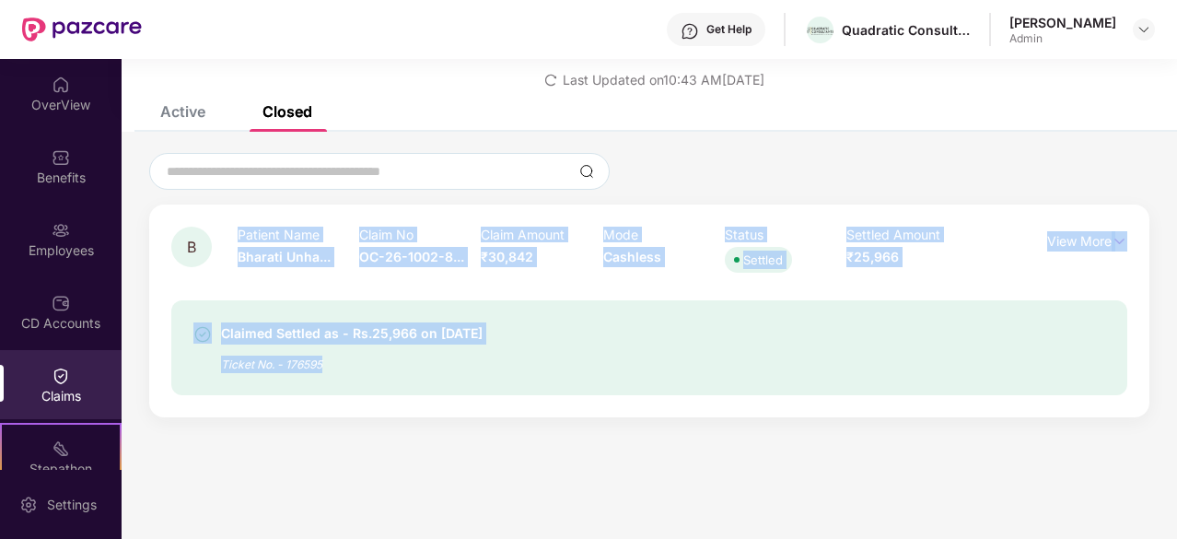
drag, startPoint x: 246, startPoint y: 231, endPoint x: 345, endPoint y: 375, distance: 174.8
click at [345, 375] on div "B Patient Name Bharati Unha... Claim No OC-26-1002-8... Claim Amount ₹30,842 Mo…" at bounding box center [649, 311] width 956 height 169
click at [345, 375] on div "Claimed Settled as - Rs.25,966 on [DATE] Ticket No. - 176595" at bounding box center [649, 347] width 956 height 95
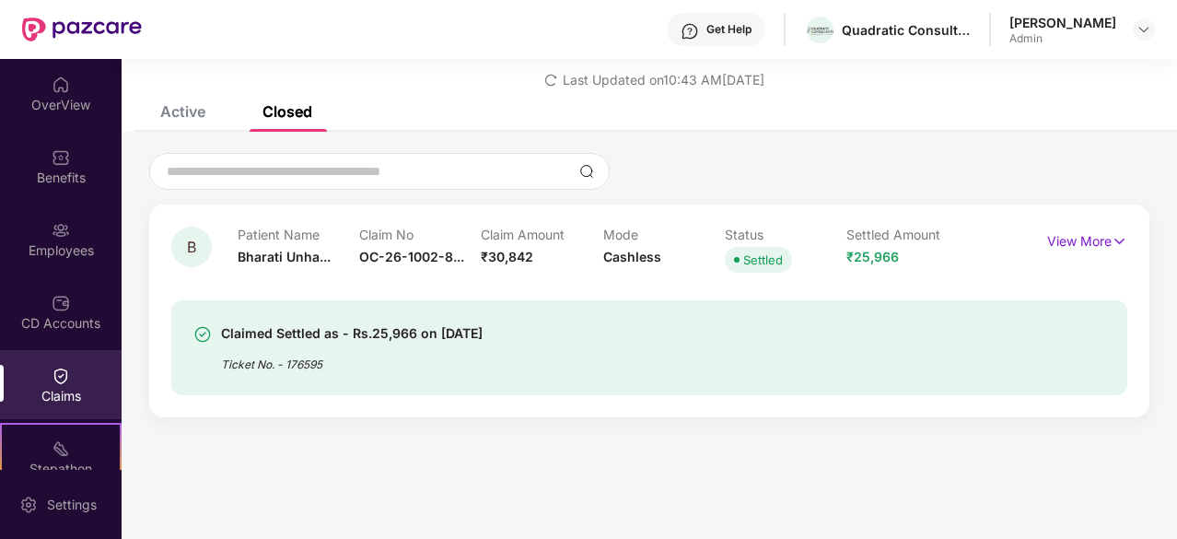
click at [539, 238] on p "Claim Amount" at bounding box center [542, 235] width 122 height 16
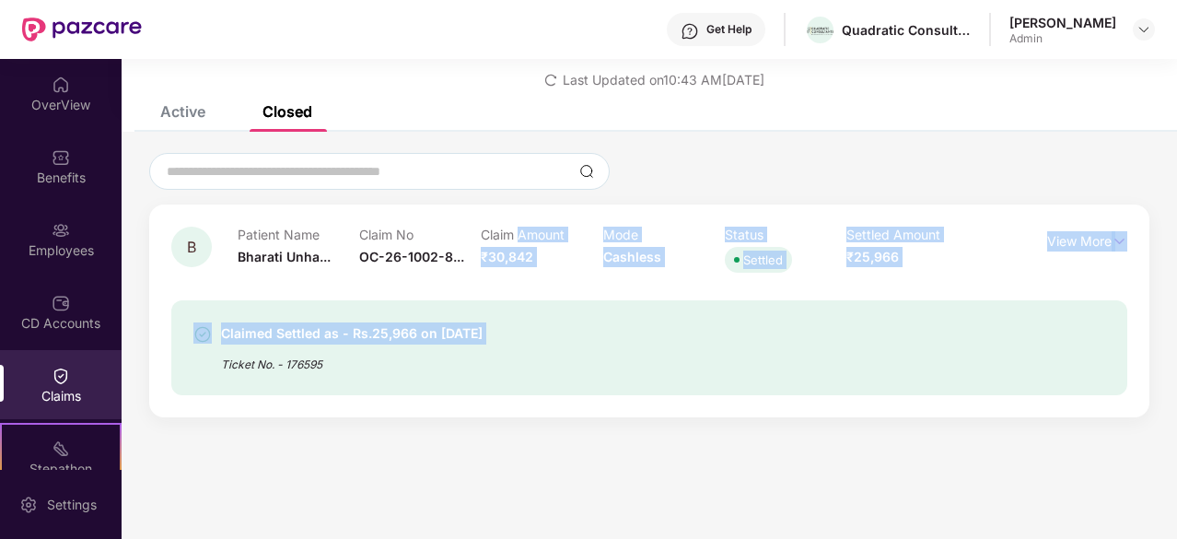
drag, startPoint x: 539, startPoint y: 238, endPoint x: 586, endPoint y: 300, distance: 78.3
click at [586, 300] on div "B Patient Name Bharati Unha... Claim No OC-26-1002-8... Claim Amount ₹30,842 Mo…" at bounding box center [649, 311] width 956 height 169
click at [586, 300] on div "Claimed Settled as - Rs.25,966 on [DATE] Ticket No. - 176595" at bounding box center [649, 347] width 956 height 95
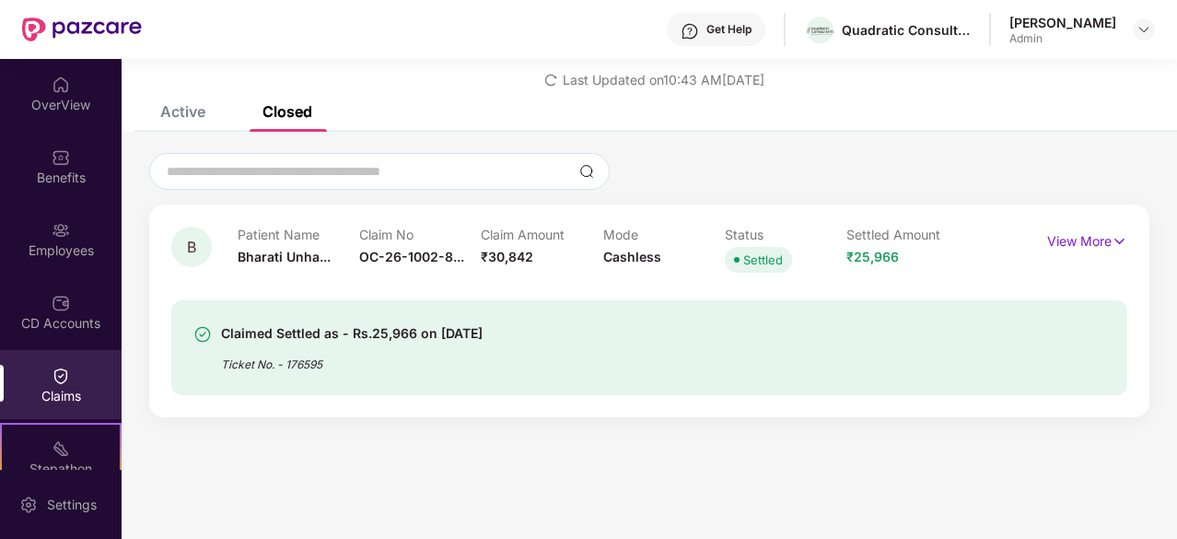
click at [586, 300] on div "Claimed Settled as - Rs.25,966 on [DATE] Ticket No. - 176595" at bounding box center [649, 347] width 956 height 95
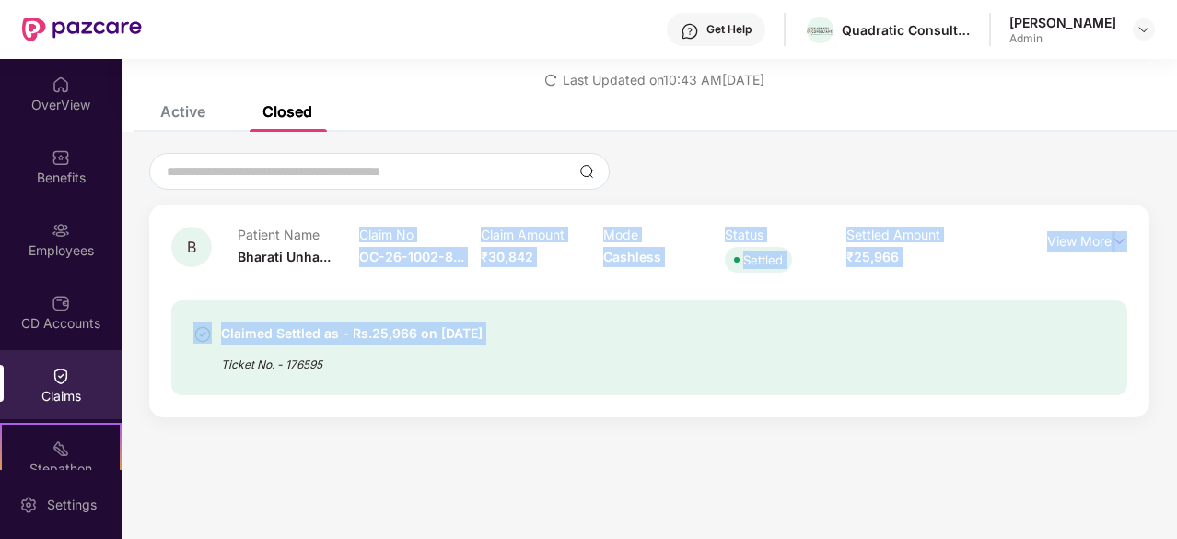
drag, startPoint x: 586, startPoint y: 300, endPoint x: 477, endPoint y: 228, distance: 130.8
click at [477, 228] on div "B Patient Name Bharati Unha... Claim No OC-26-1002-8... Claim Amount ₹30,842 Mo…" at bounding box center [649, 311] width 956 height 169
click at [477, 228] on p "Claim No" at bounding box center [420, 235] width 122 height 16
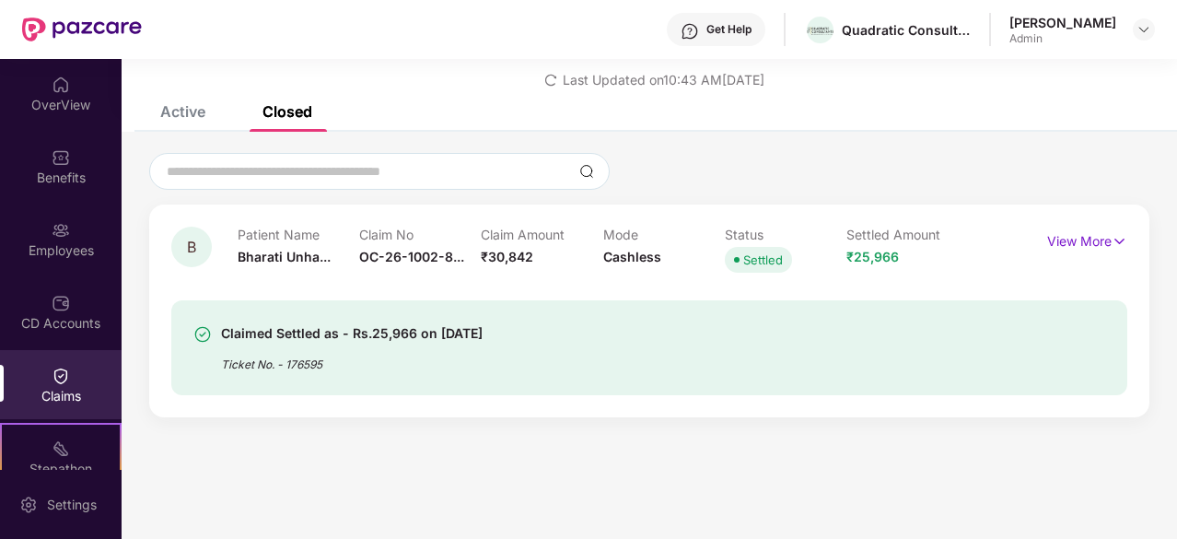
click at [601, 76] on span "Last Updated on 10:43 AM[DATE]" at bounding box center [664, 80] width 202 height 16
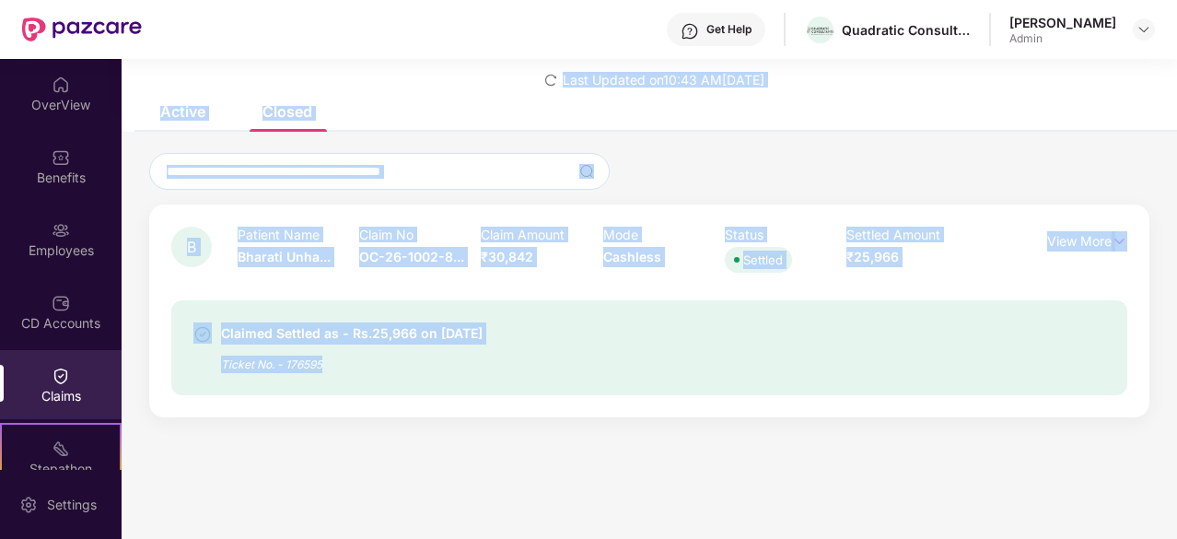
drag, startPoint x: 601, startPoint y: 76, endPoint x: 541, endPoint y: 375, distance: 304.4
click at [541, 375] on div "List of Initiated Claims Last Updated on 10:43 AM[DATE] Active Closed Open clai…" at bounding box center [650, 218] width 1056 height 436
click at [541, 375] on div "Claimed Settled as - Rs.25,966 on [DATE] Ticket No. - 176595" at bounding box center [649, 347] width 956 height 95
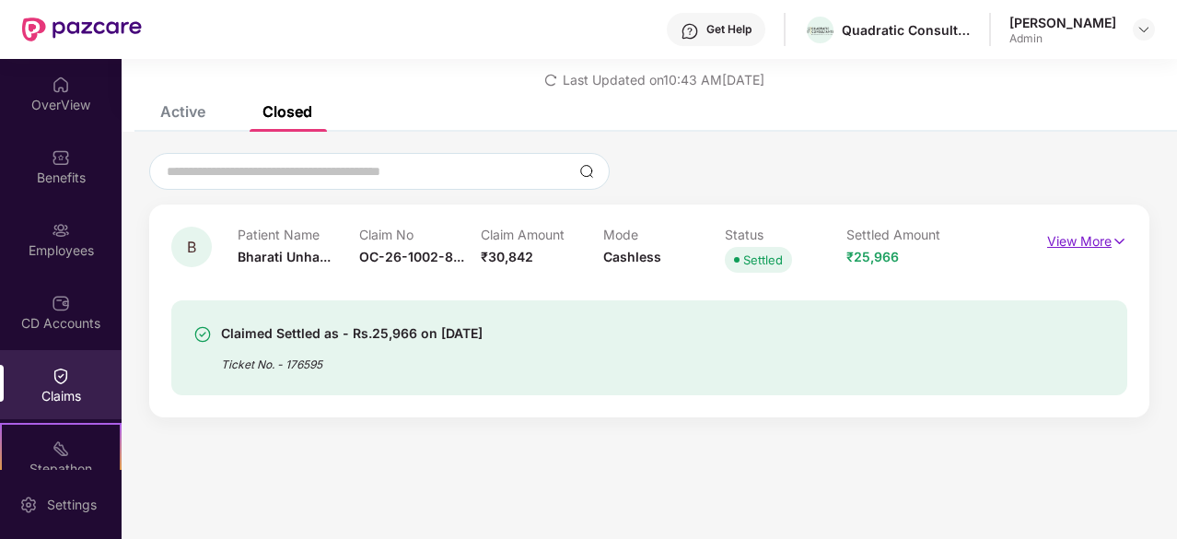
click at [1072, 249] on p "View More" at bounding box center [1087, 239] width 80 height 25
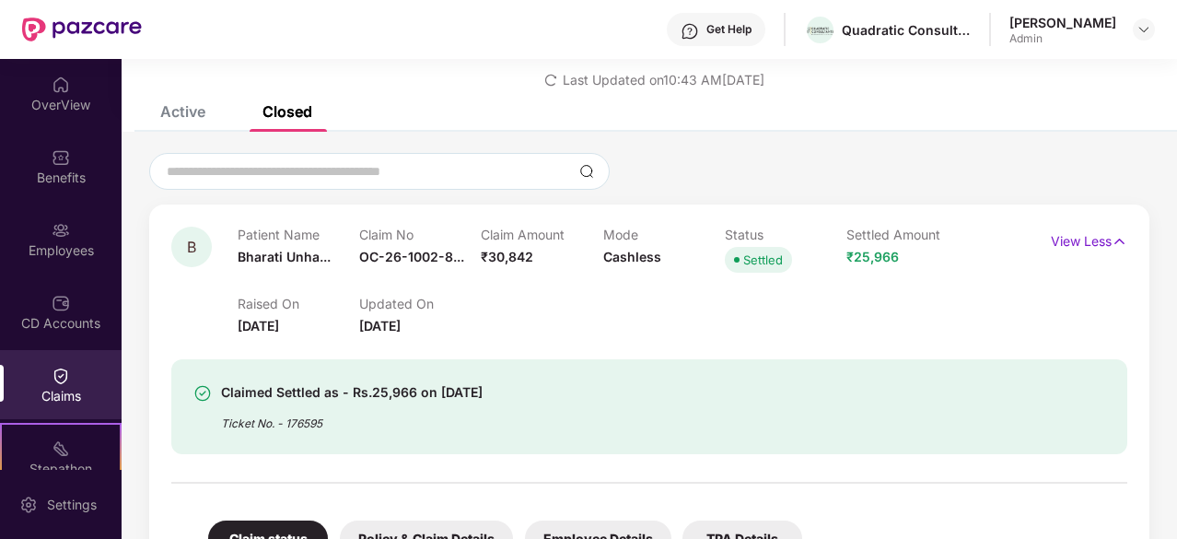
click at [457, 392] on div "Claimed Settled as - Rs.25,966 on [DATE]" at bounding box center [352, 392] width 262 height 22
click at [641, 255] on span "Cashless" at bounding box center [632, 257] width 58 height 16
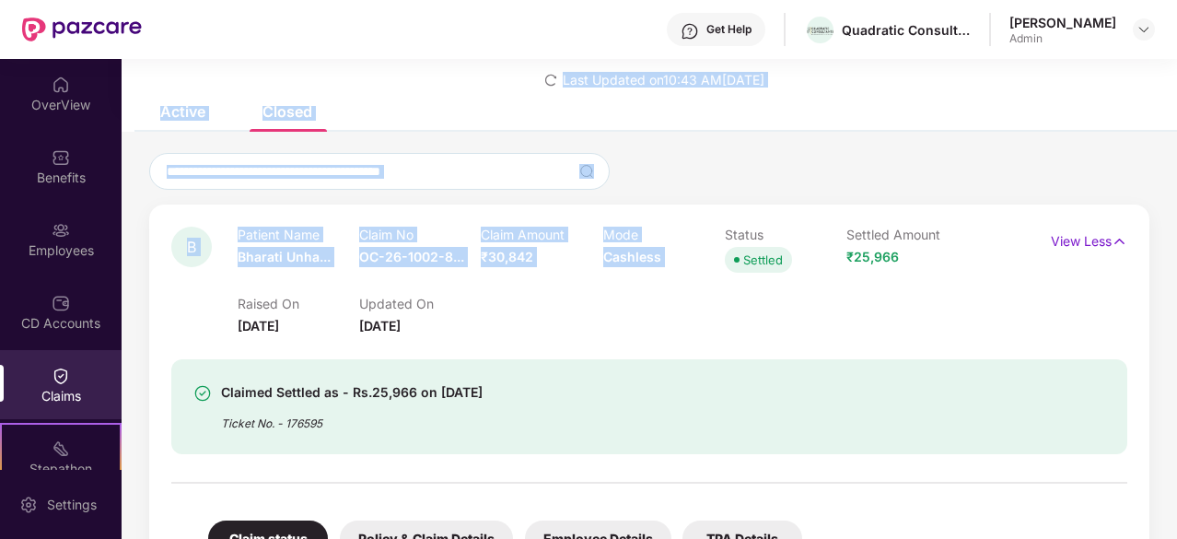
drag, startPoint x: 641, startPoint y: 255, endPoint x: 588, endPoint y: 55, distance: 206.9
click at [588, 55] on div "Get Help Quadratic Consultants [PERSON_NAME] Admin OverView Benefits Employees …" at bounding box center [588, 269] width 1177 height 539
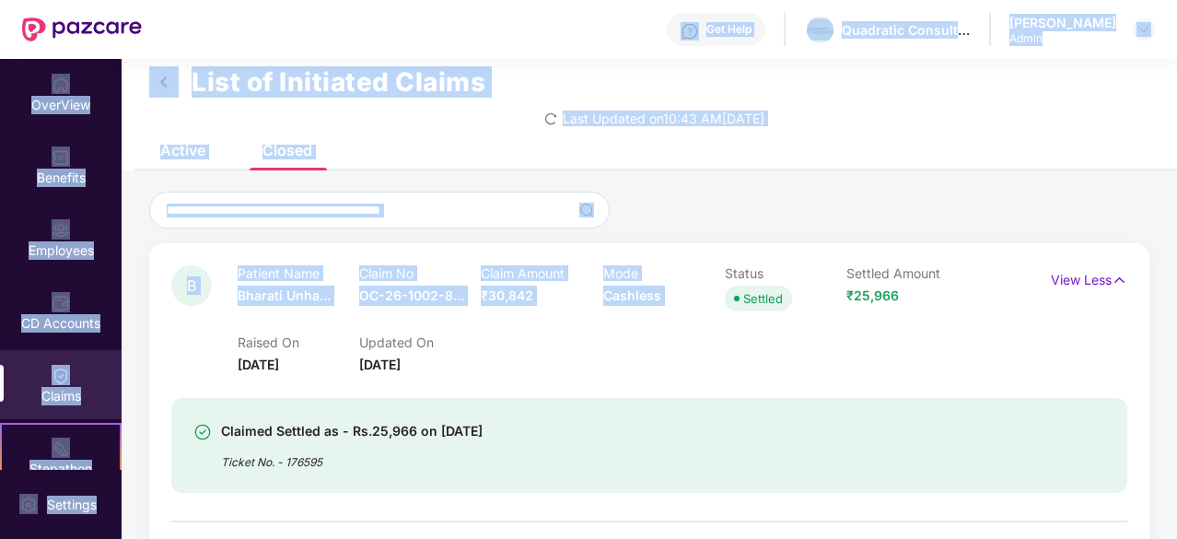
click at [588, 55] on div "Get Help Quadratic Consultants [PERSON_NAME] Admin" at bounding box center [648, 29] width 1013 height 59
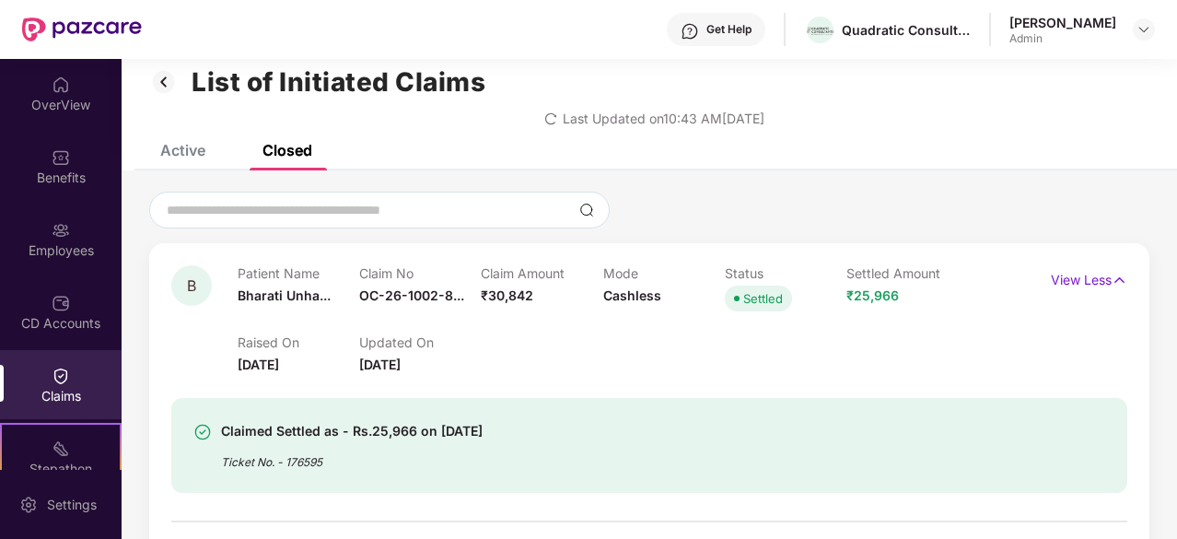
click at [391, 84] on h1 "List of Initiated Claims" at bounding box center [339, 81] width 294 height 31
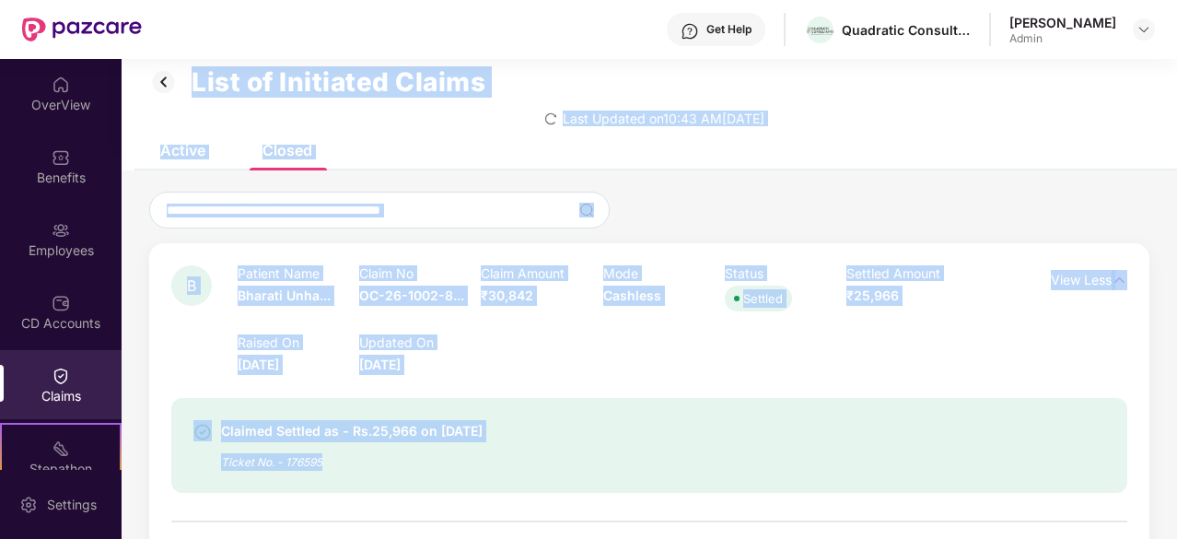
drag, startPoint x: 391, startPoint y: 84, endPoint x: 473, endPoint y: 497, distance: 420.9
click at [473, 497] on div "List of Initiated Claims Last Updated on 10:43 AM[DATE] Active Closed Open clai…" at bounding box center [650, 400] width 1056 height 722
click at [473, 497] on div at bounding box center [649, 512] width 956 height 39
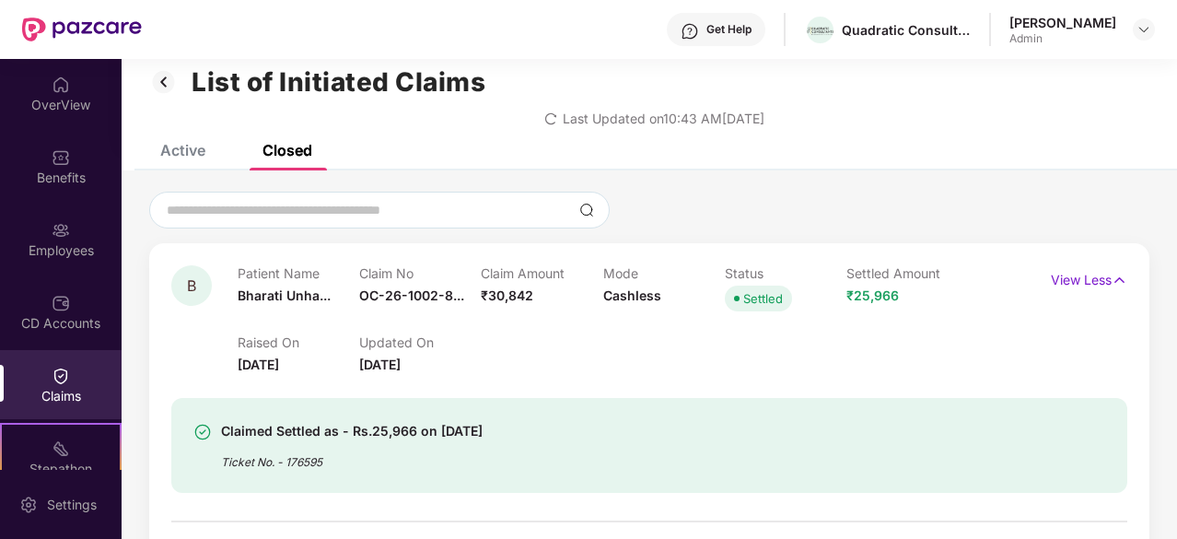
click at [473, 497] on div at bounding box center [649, 512] width 956 height 39
click at [337, 455] on div "Ticket No. - 176595" at bounding box center [352, 456] width 262 height 29
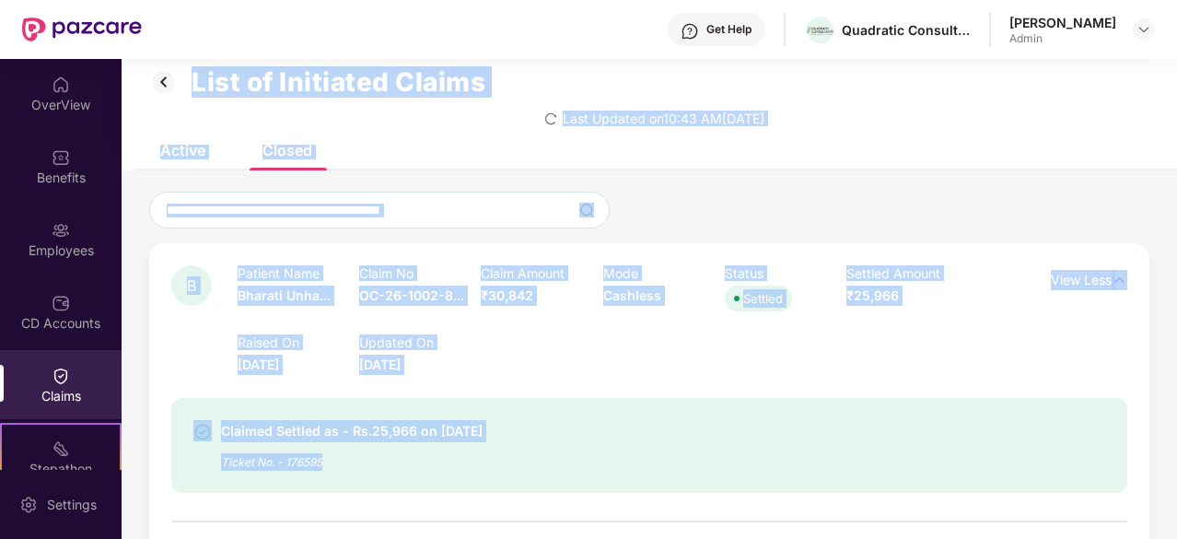
drag, startPoint x: 337, startPoint y: 455, endPoint x: 366, endPoint y: 93, distance: 363.2
click at [366, 93] on div "List of Initiated Claims Last Updated on 10:43 AM[DATE] Active Closed Open clai…" at bounding box center [650, 400] width 1056 height 722
click at [366, 93] on h1 "List of Initiated Claims" at bounding box center [339, 81] width 294 height 31
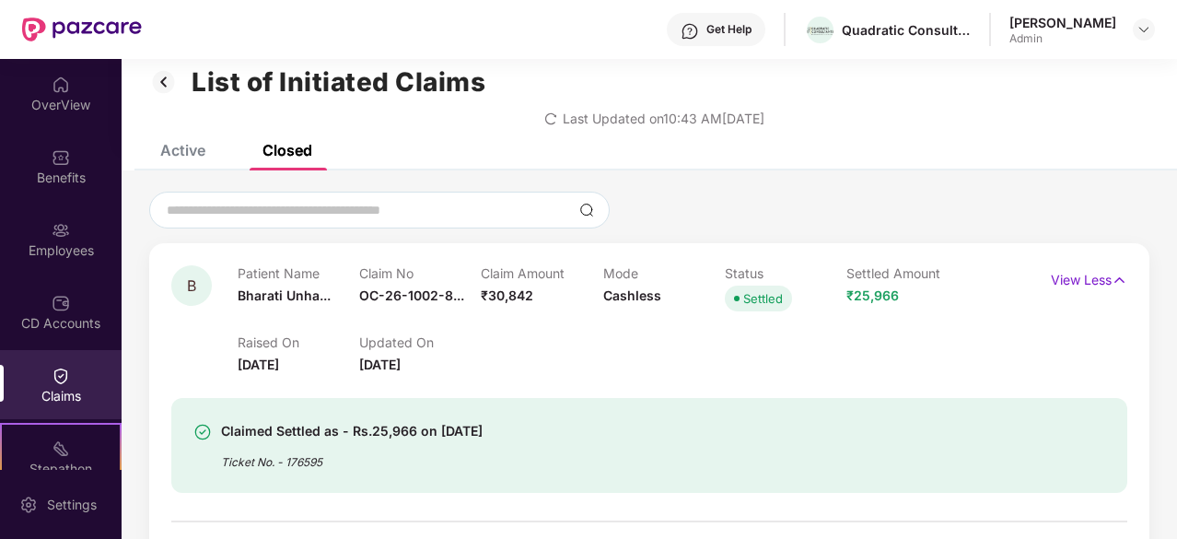
click at [361, 134] on div "List of Initiated Claims Last Updated on 10:43 AM[DATE]" at bounding box center [650, 92] width 1056 height 106
